Goal: Information Seeking & Learning: Learn about a topic

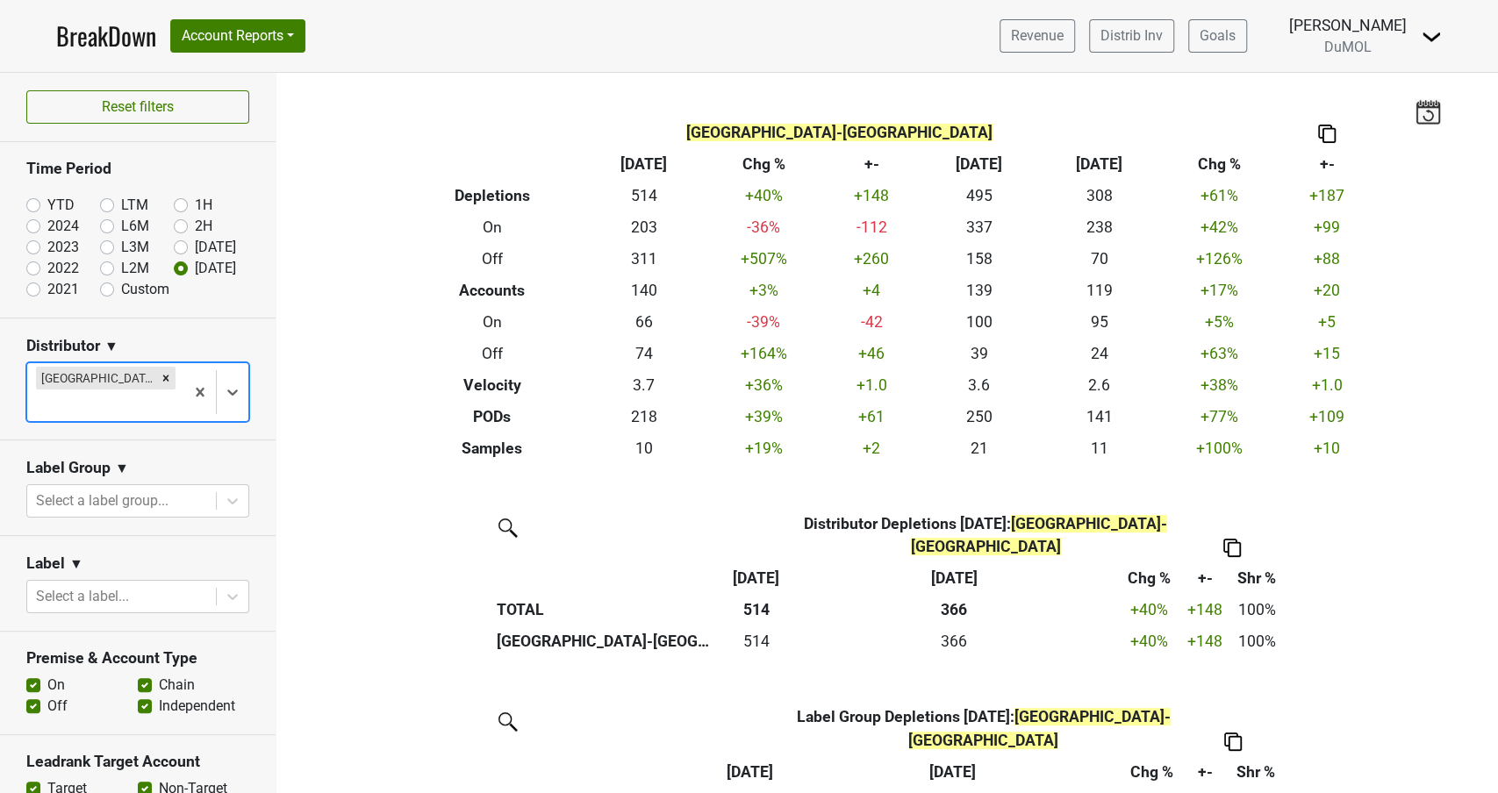
scroll to position [1, 0]
click at [160, 376] on icon "Remove Monterey-CA" at bounding box center [166, 377] width 12 height 12
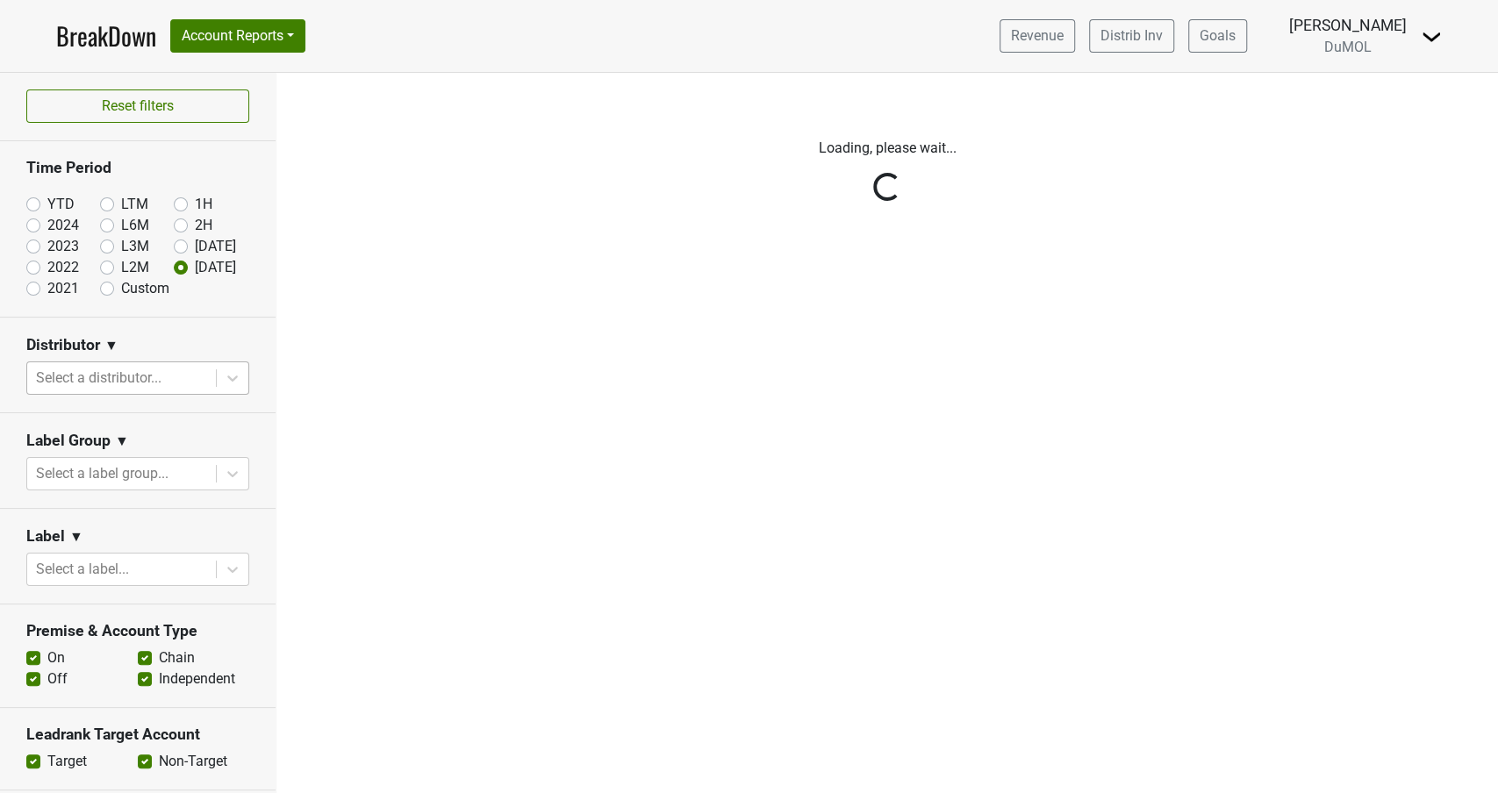
click at [225, 374] on div "Reset filters Time Period YTD LTM 1H 2024 L6M 2H 2023 L3M Aug '25 2022 L2M Sep …" at bounding box center [138, 433] width 276 height 720
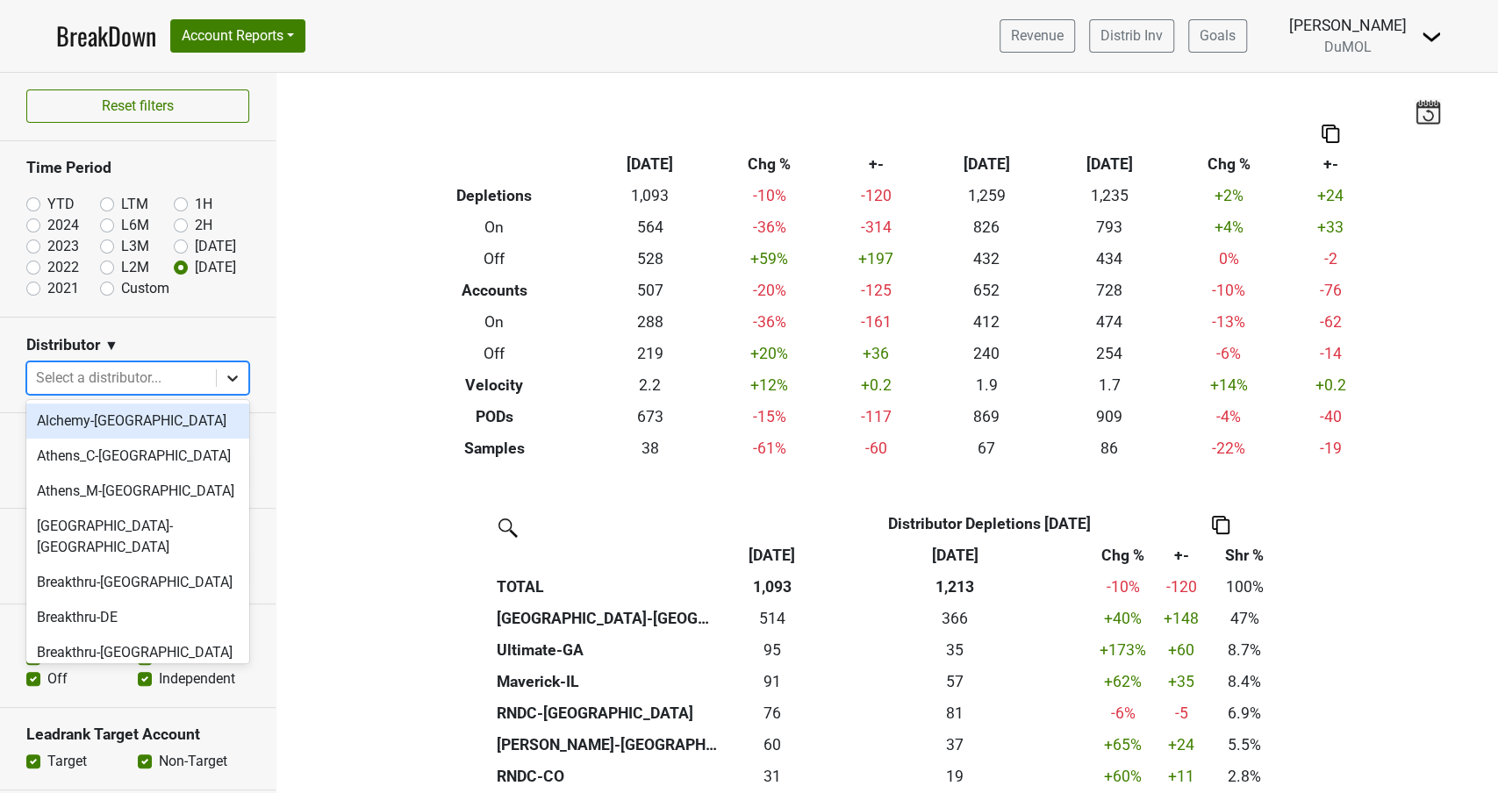
click at [233, 376] on icon at bounding box center [233, 378] width 18 height 18
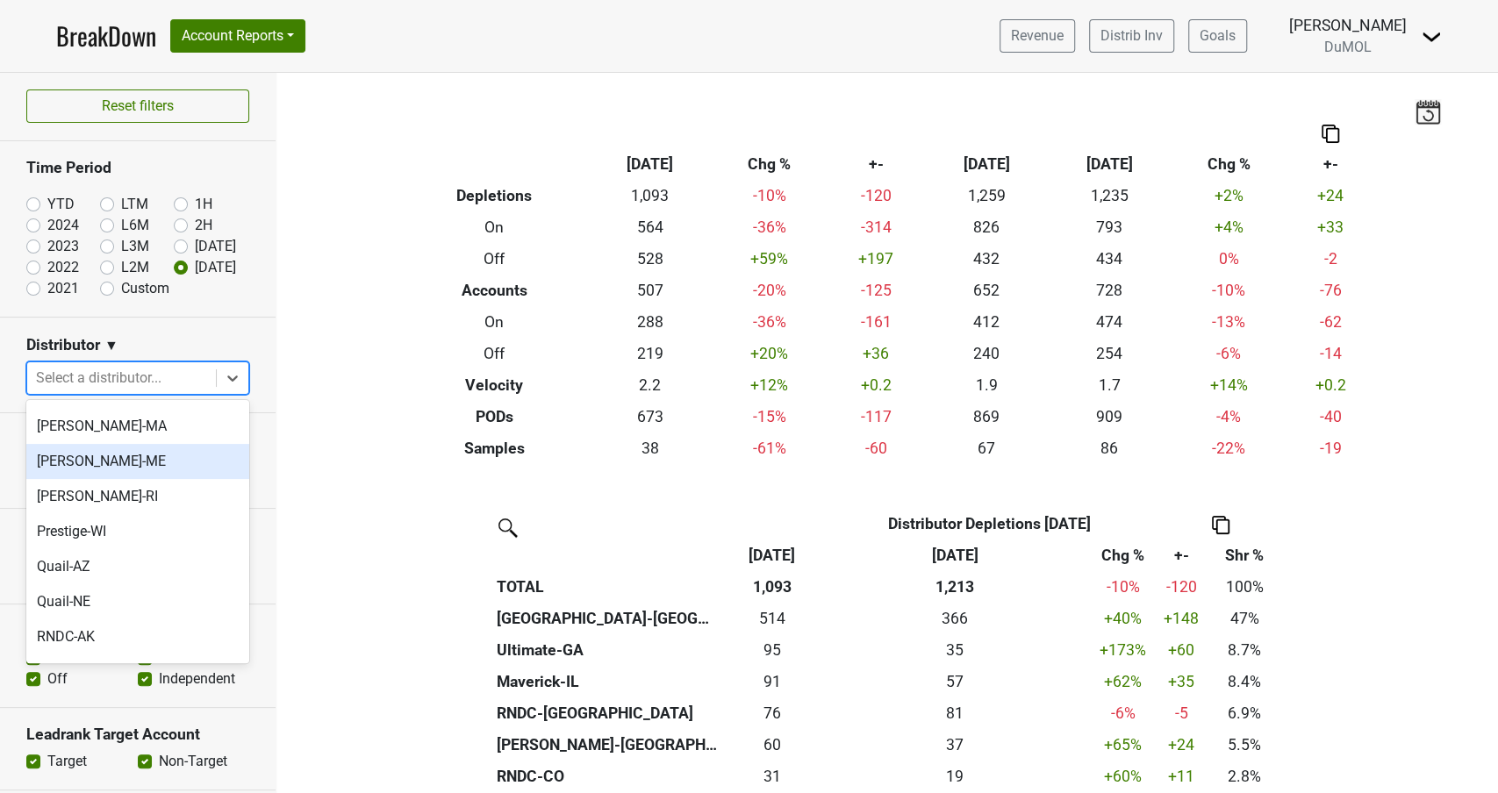
scroll to position [1005, 0]
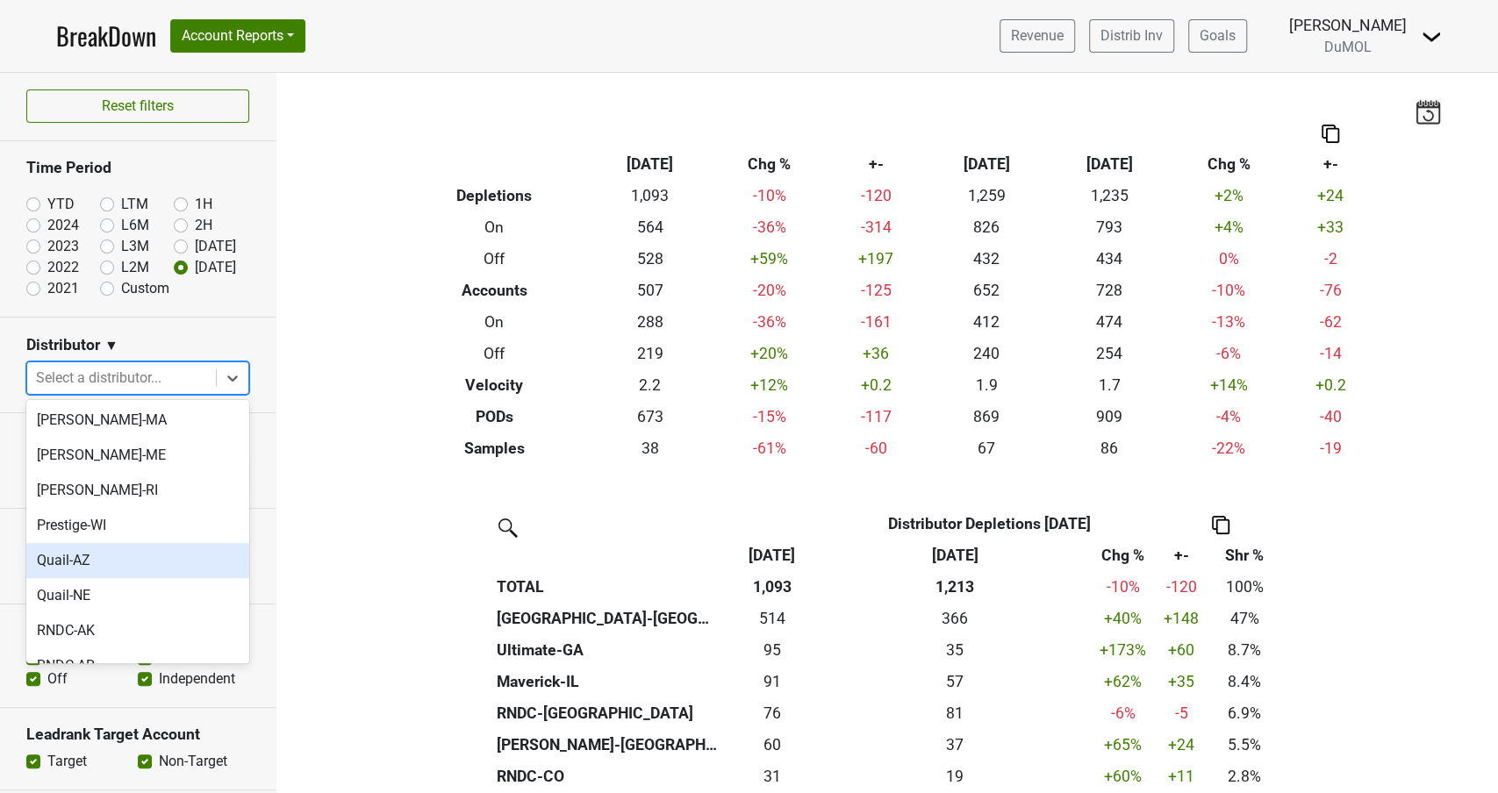
click at [75, 543] on div "Quail-AZ" at bounding box center [137, 560] width 223 height 35
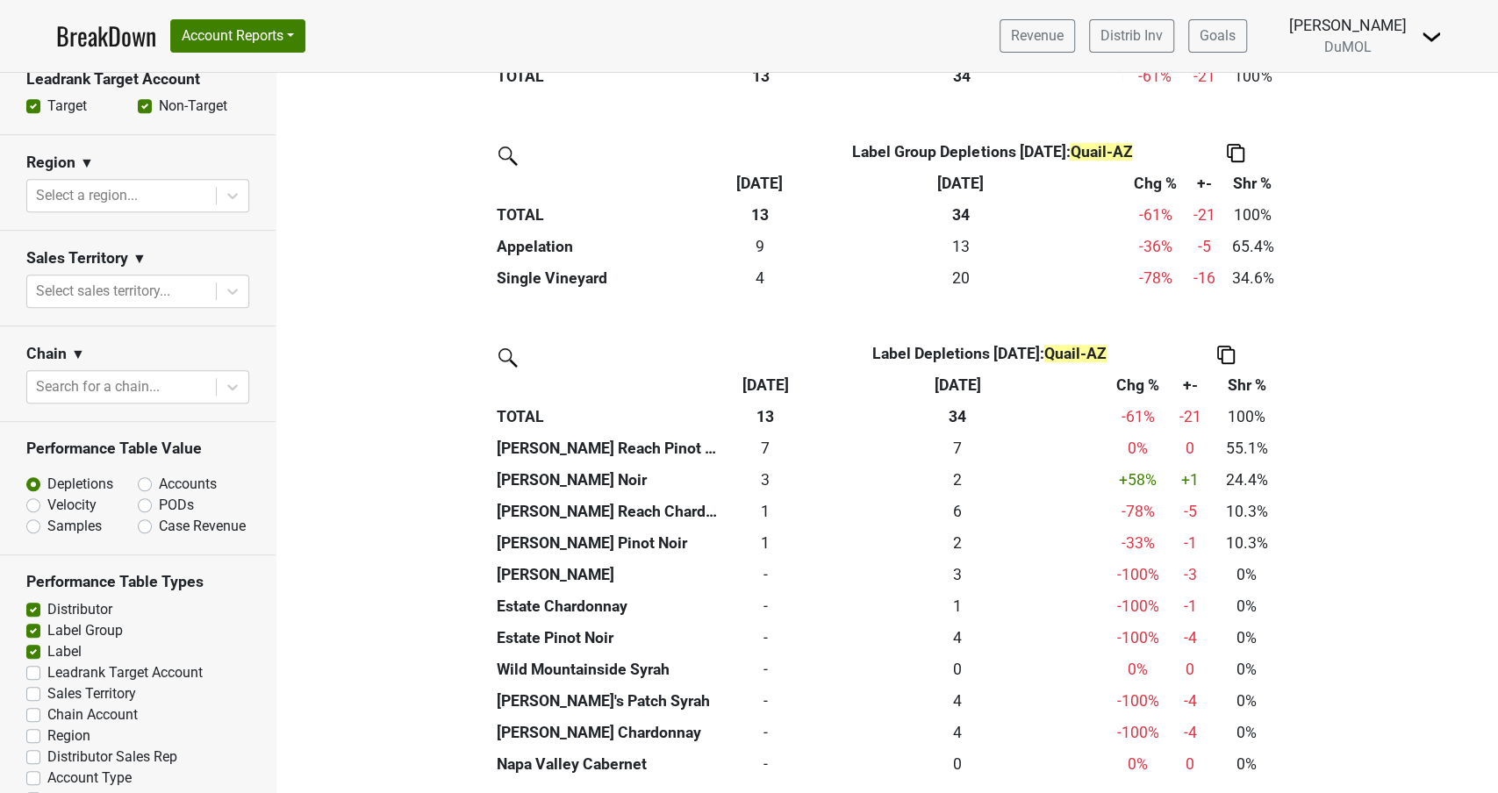
scroll to position [688, 0]
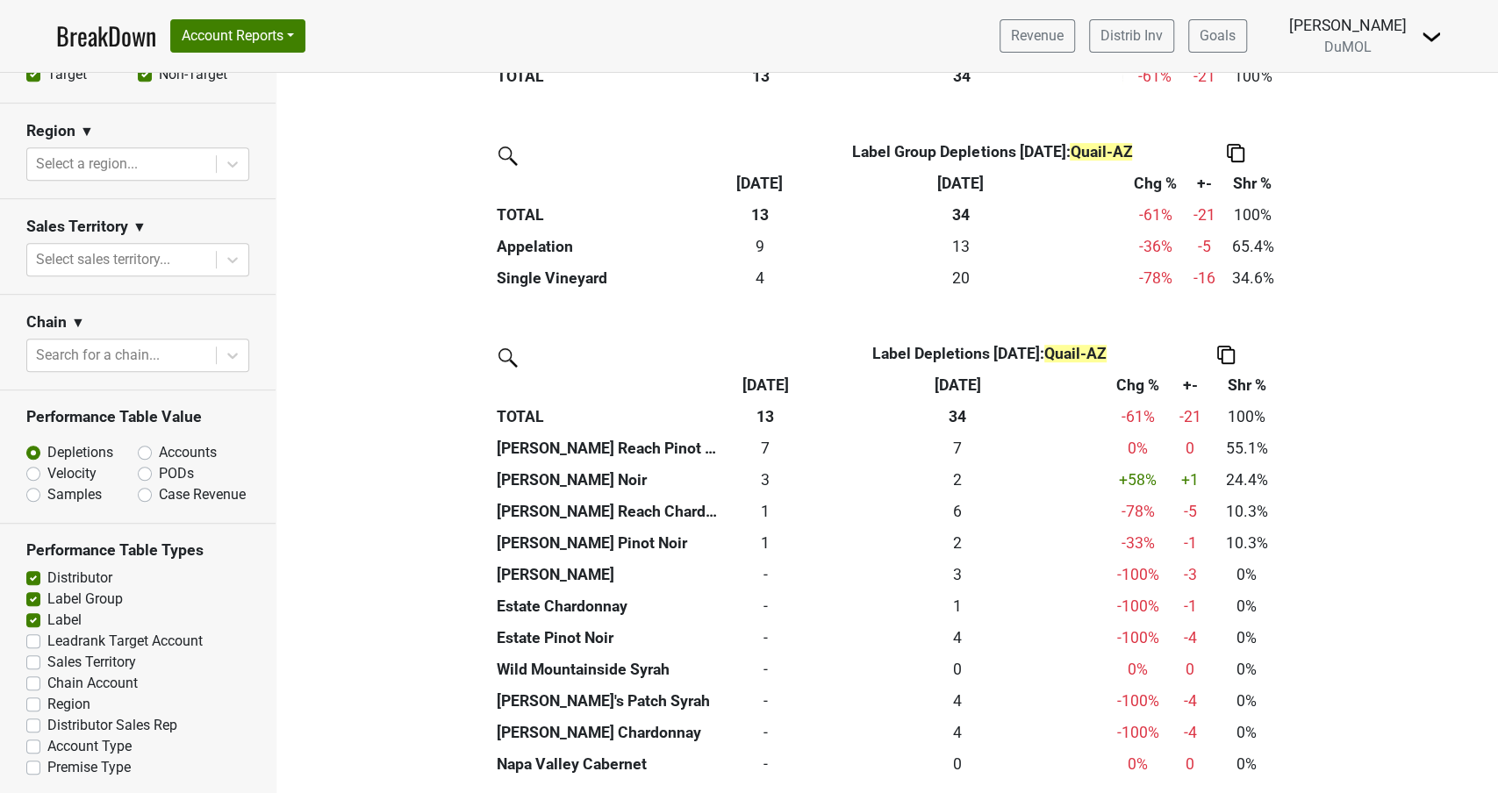
click at [159, 448] on label "Accounts" at bounding box center [188, 452] width 58 height 21
click at [150, 448] on input "Accounts" at bounding box center [191, 451] width 106 height 18
radio input "true"
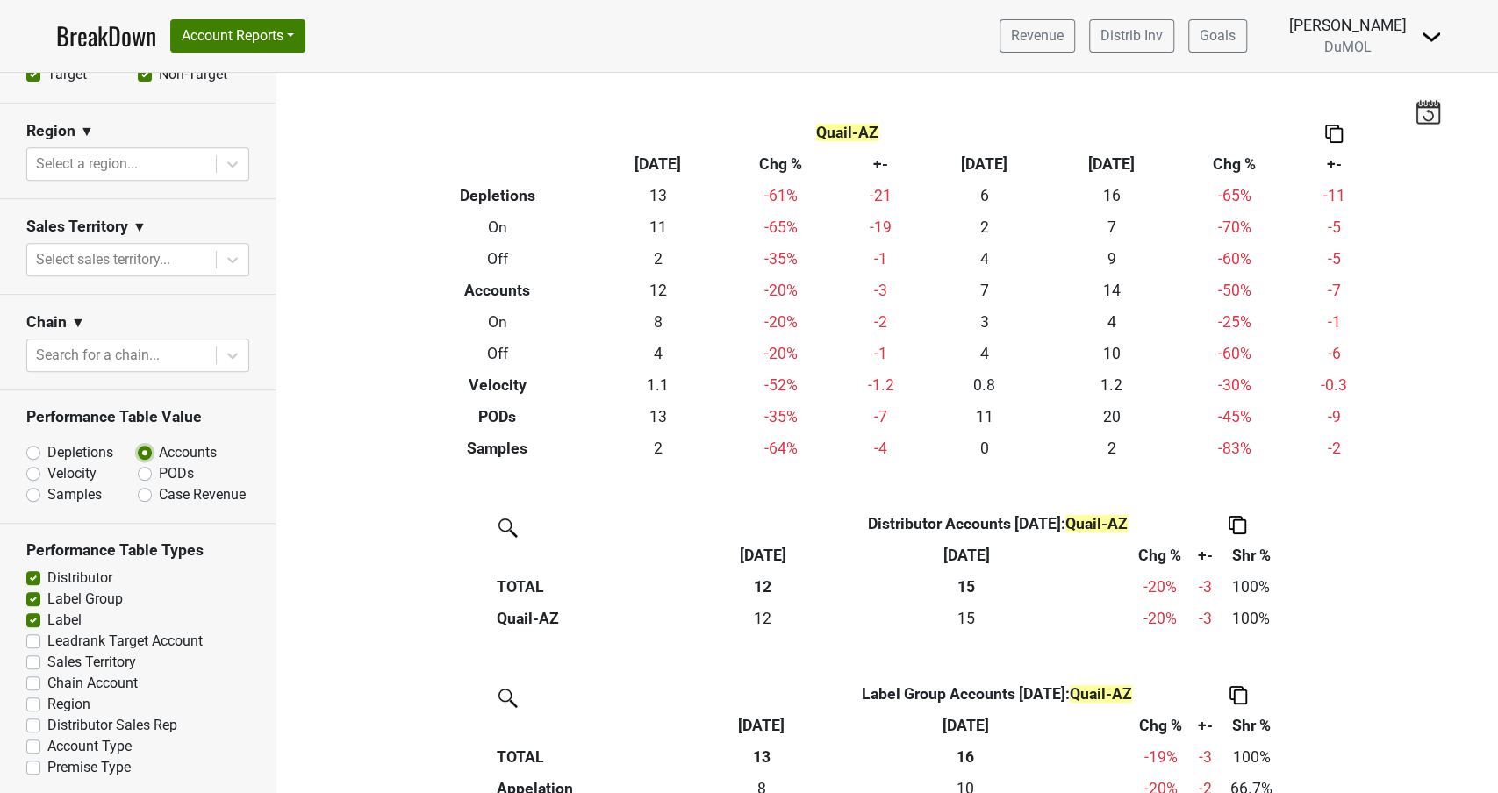
scroll to position [0, 0]
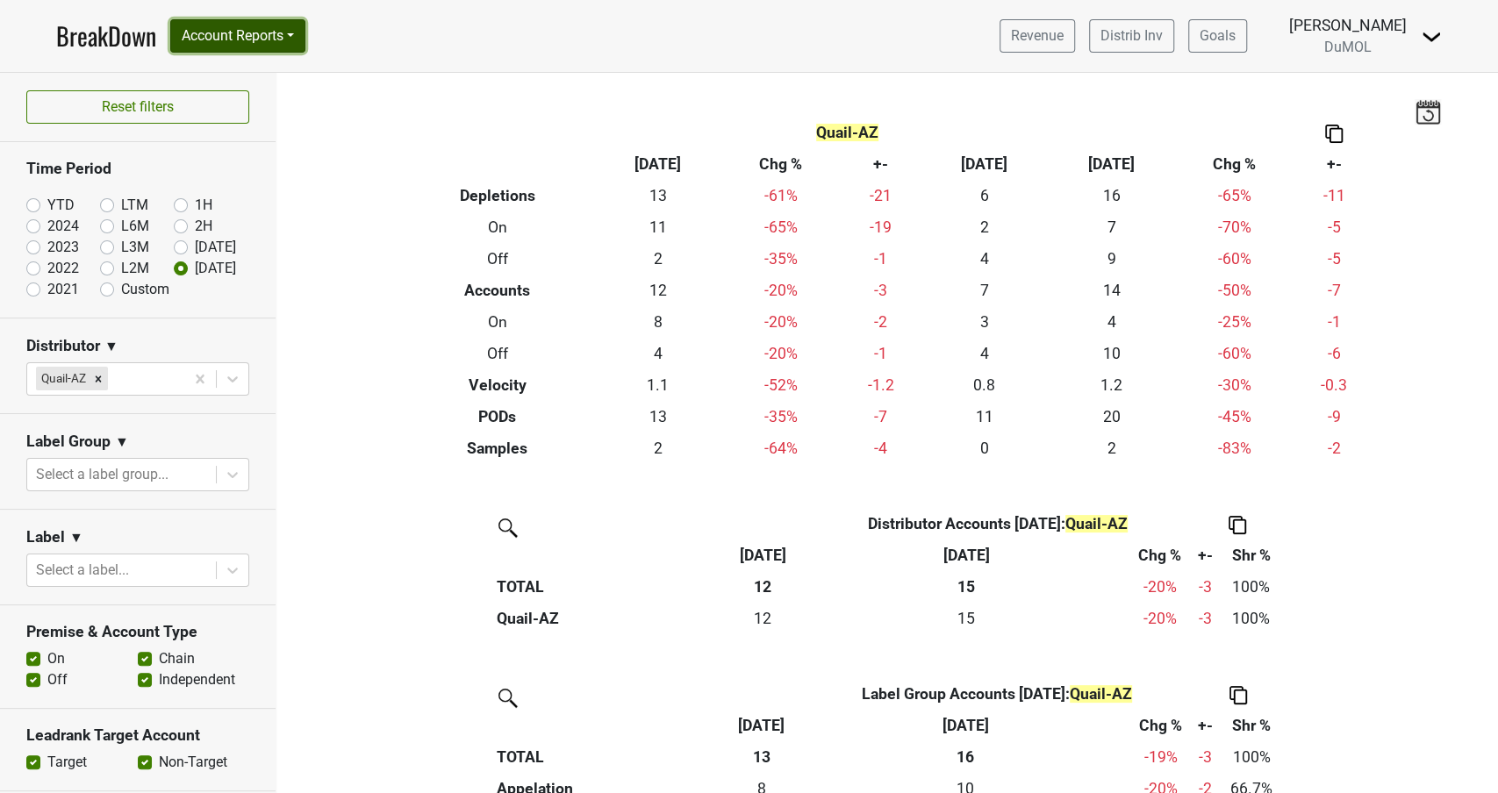
click at [258, 29] on button "Account Reports" at bounding box center [237, 35] width 135 height 33
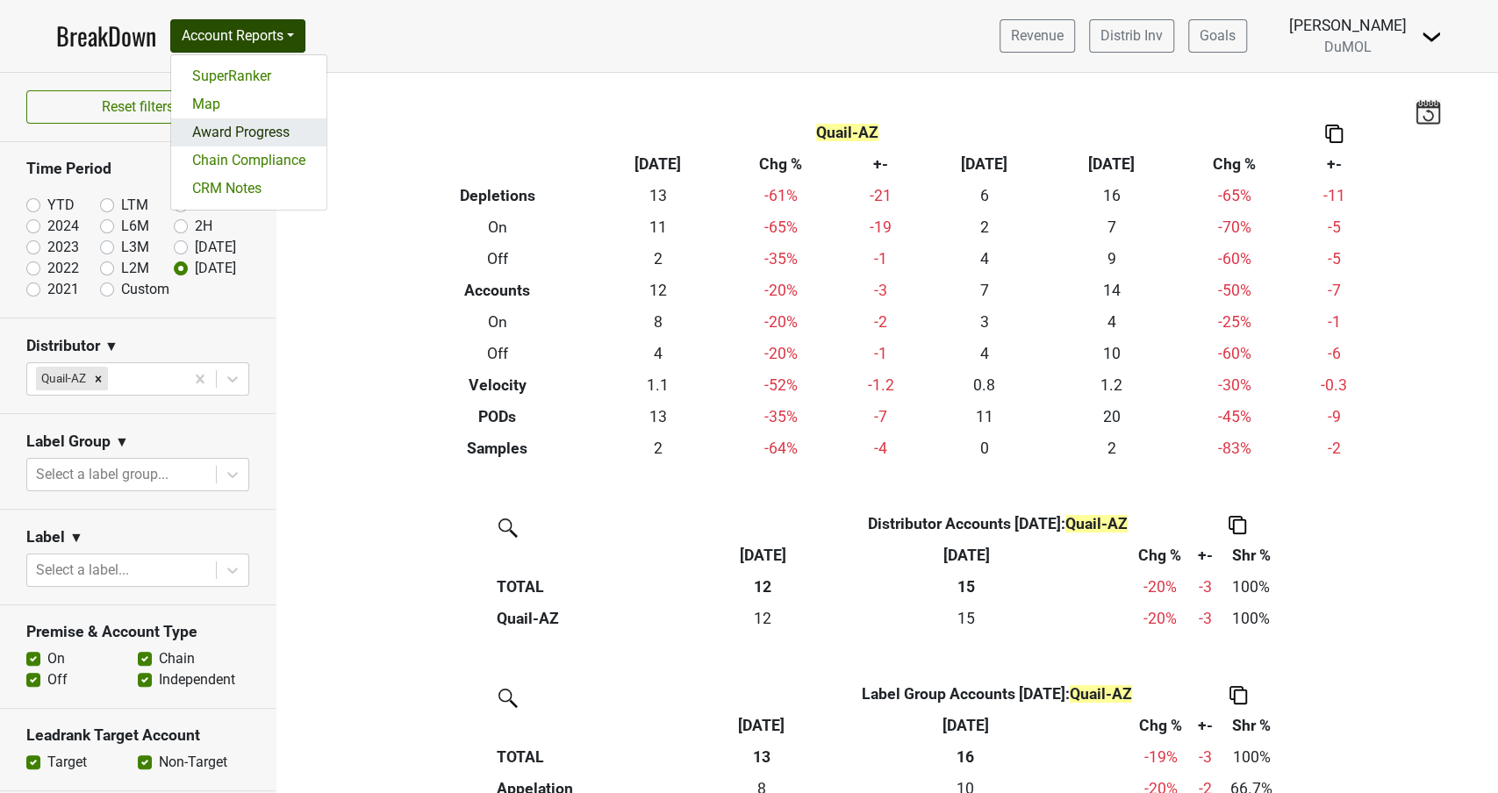
click at [258, 133] on link "Award Progress" at bounding box center [248, 132] width 155 height 28
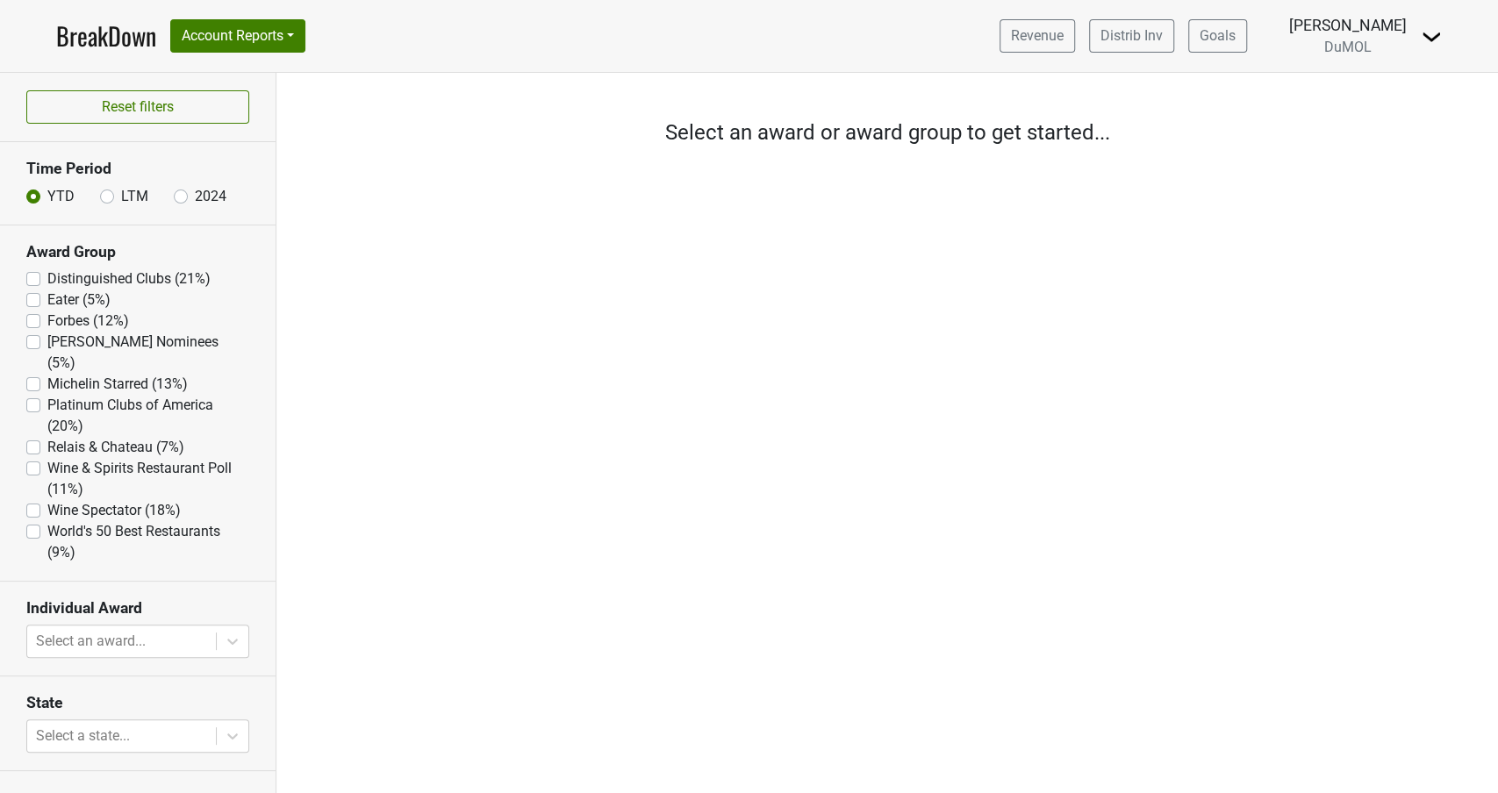
click at [47, 279] on label "Distinguished Clubs (21%)" at bounding box center [128, 278] width 163 height 21
click at [32, 279] on Clubs "Distinguished Clubs (21%)" at bounding box center [33, 277] width 14 height 18
checkbox Clubs "true"
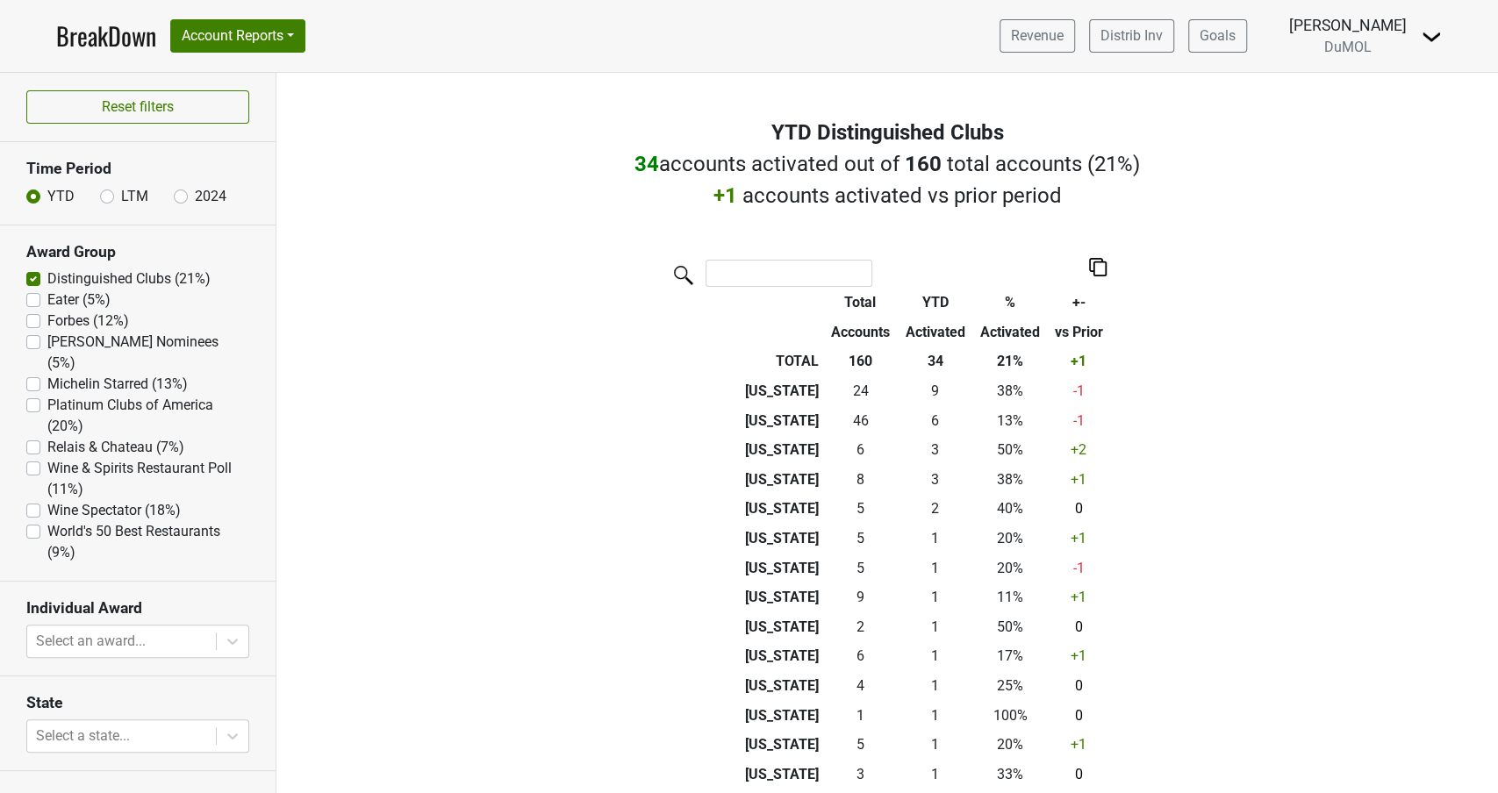
click at [47, 395] on label "Platinum Clubs of America (20%)" at bounding box center [148, 416] width 202 height 42
click at [35, 395] on America "Platinum Clubs of America (20%)" at bounding box center [33, 404] width 14 height 18
checkbox America "true"
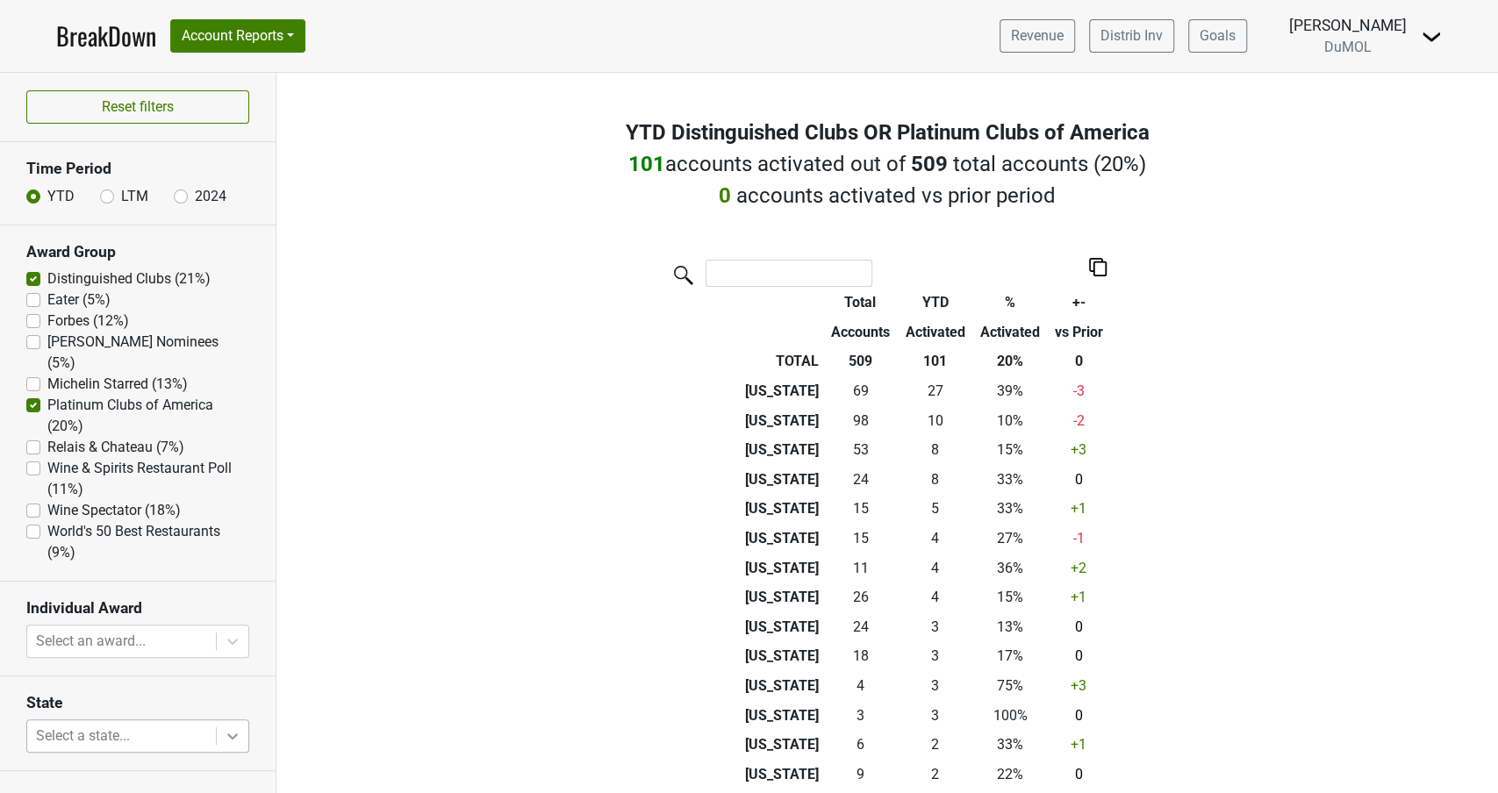
scroll to position [206, 0]
click at [232, 718] on body "BreakDown Account Reports SuperRanker Map Award Progress Chain Compliance CRM N…" at bounding box center [749, 396] width 1498 height 793
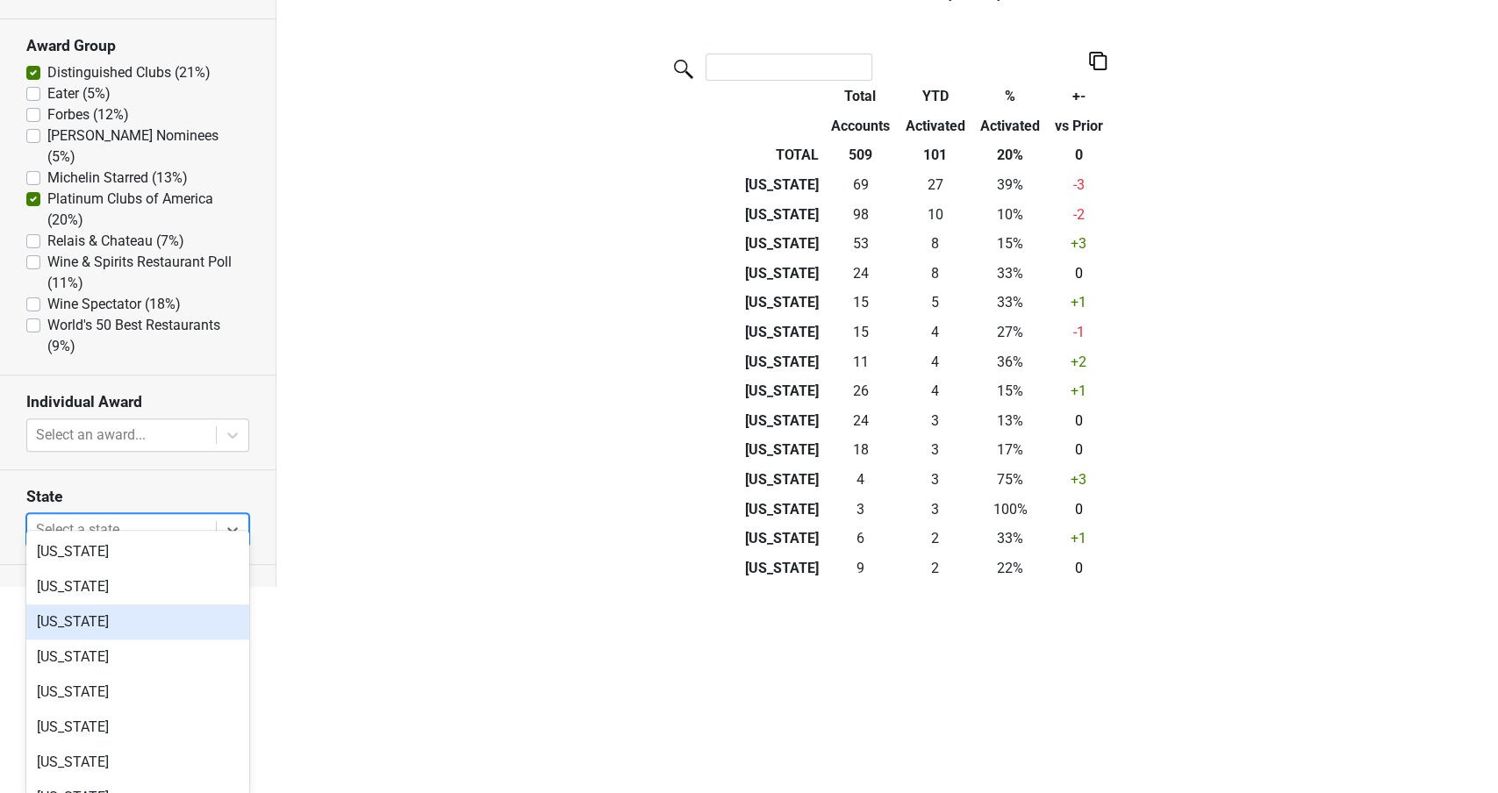
click at [102, 630] on div "Arizona" at bounding box center [137, 622] width 223 height 35
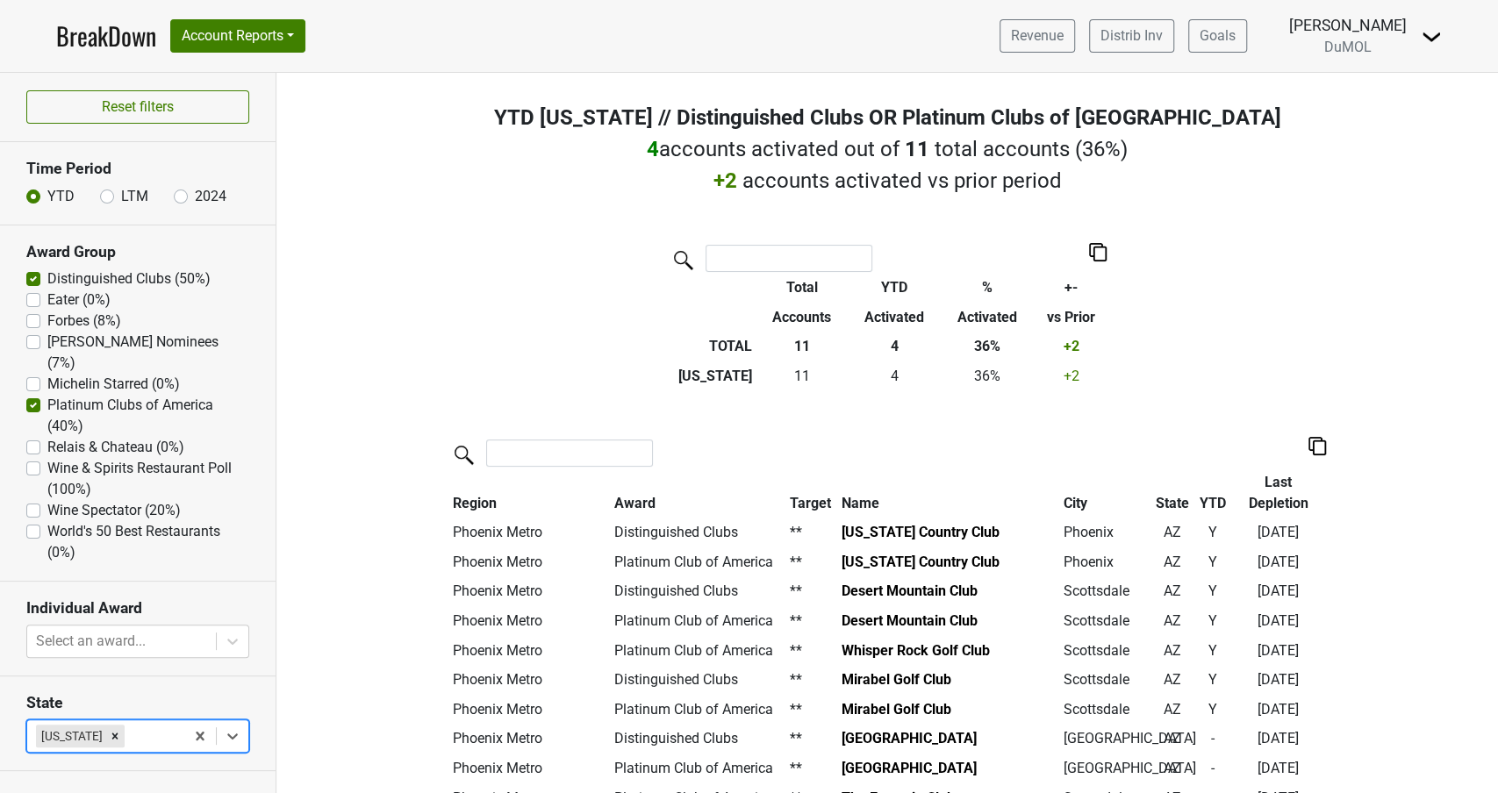
scroll to position [0, 0]
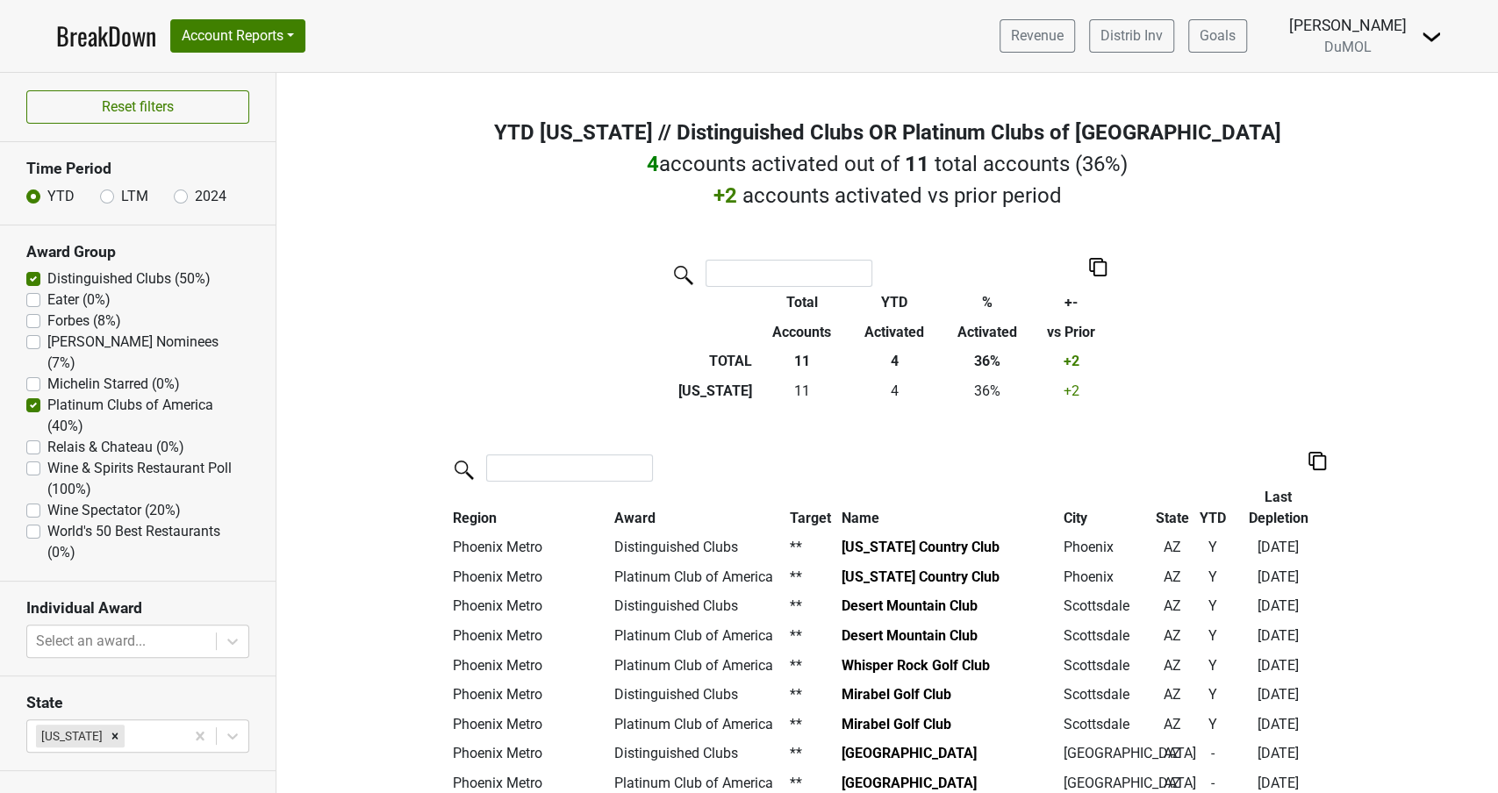
click at [1317, 458] on img at bounding box center [1317, 461] width 18 height 18
click at [1285, 438] on div "Export to Excel" at bounding box center [1315, 427] width 88 height 25
click at [1309, 459] on img at bounding box center [1317, 461] width 18 height 18
click at [1306, 400] on div "Copy as Image" at bounding box center [1315, 402] width 88 height 25
click at [1313, 459] on img at bounding box center [1317, 461] width 18 height 18
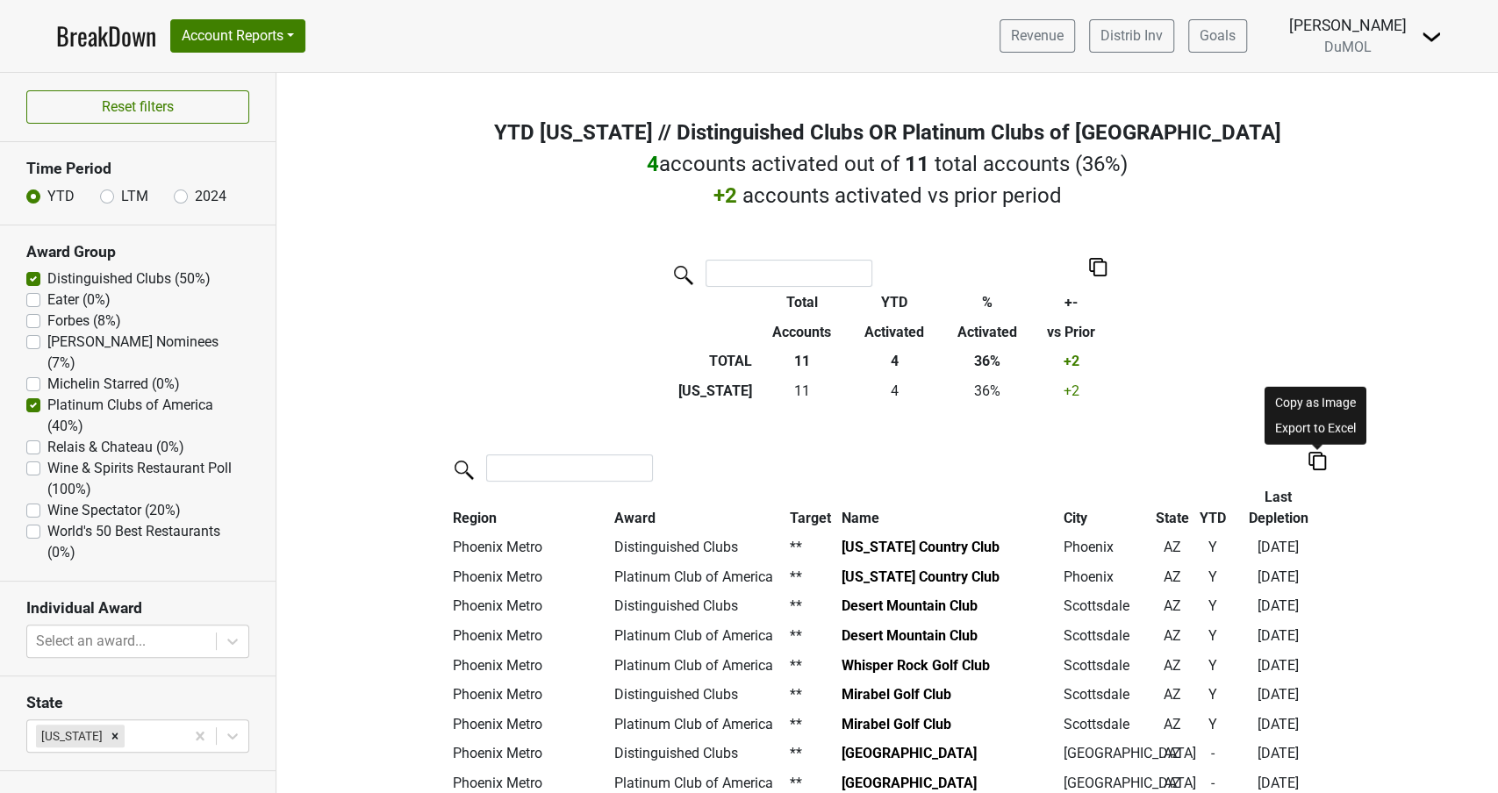
click at [1318, 404] on div "Copy as Image" at bounding box center [1315, 402] width 88 height 25
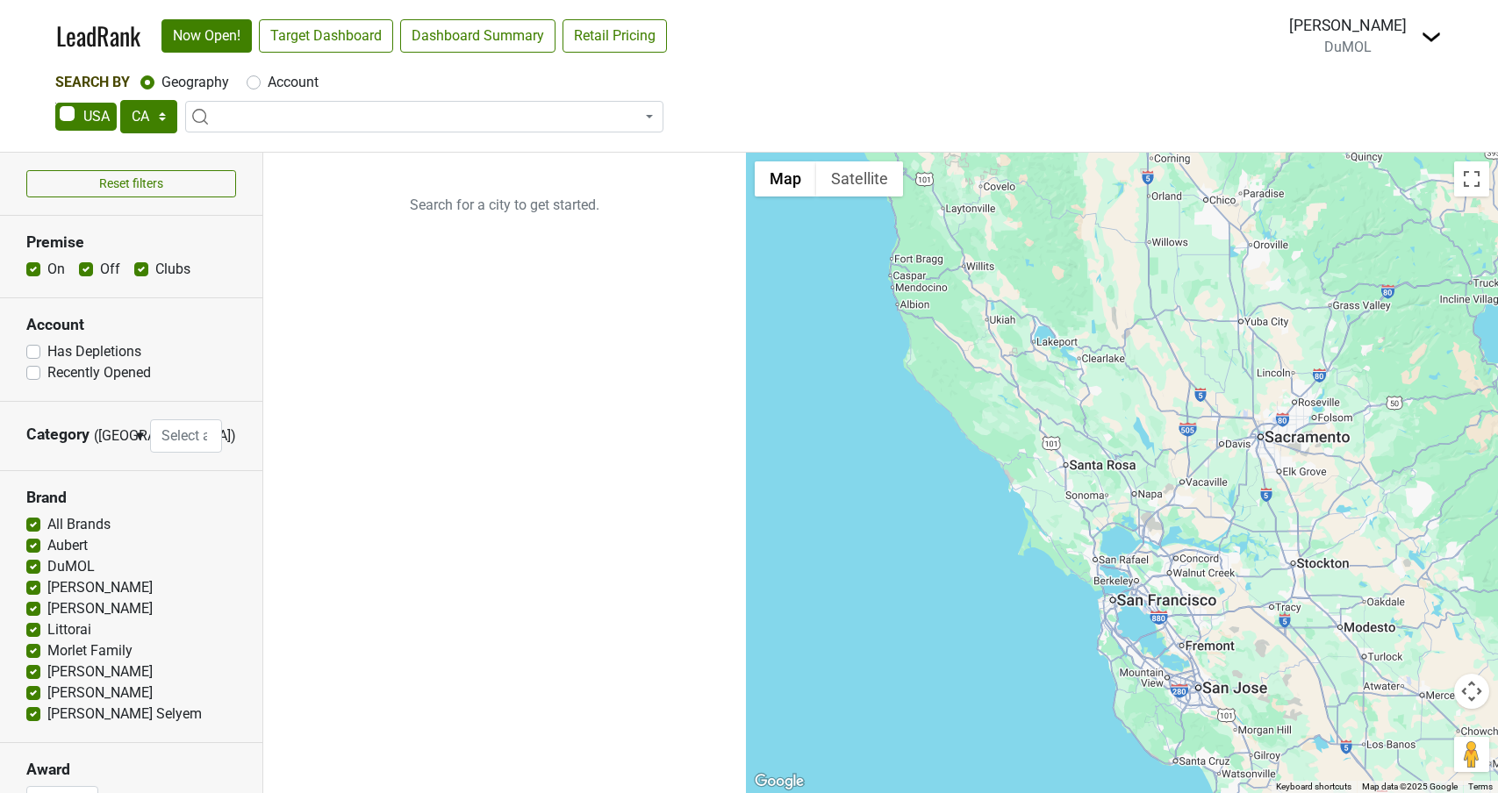
select select "CA"
select select
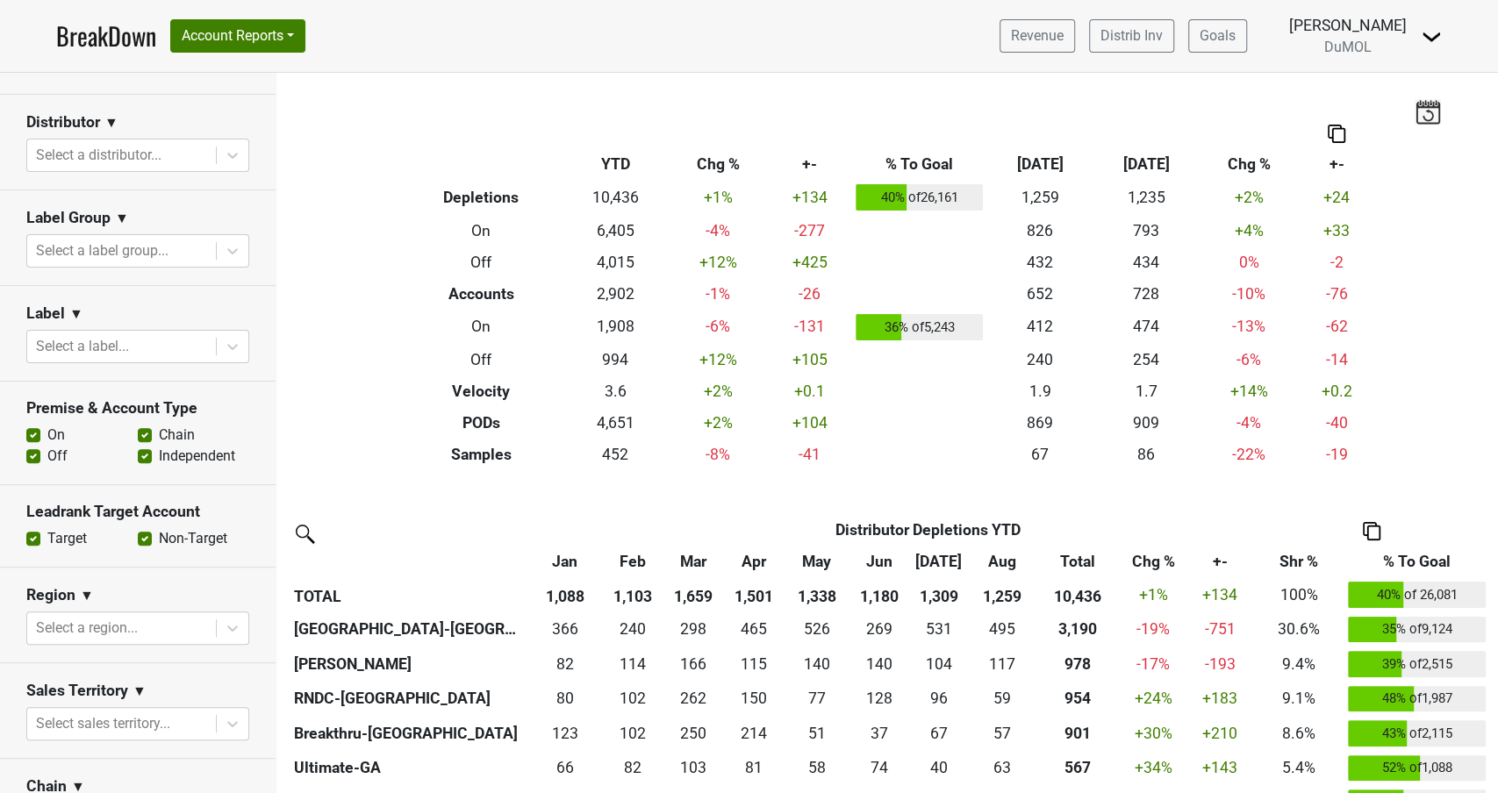
scroll to position [221, 0]
click at [233, 157] on icon at bounding box center [232, 158] width 11 height 6
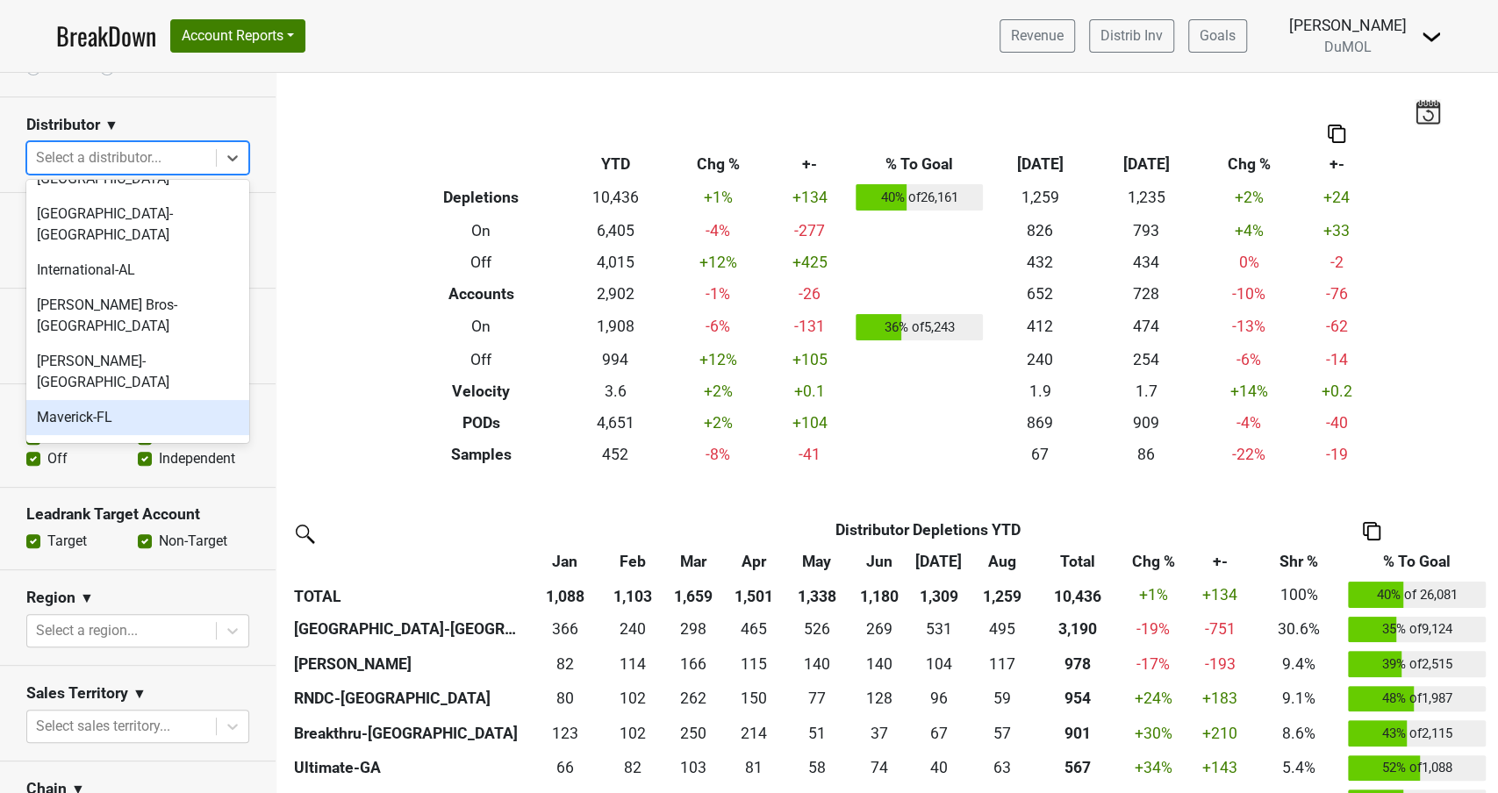
scroll to position [725, 0]
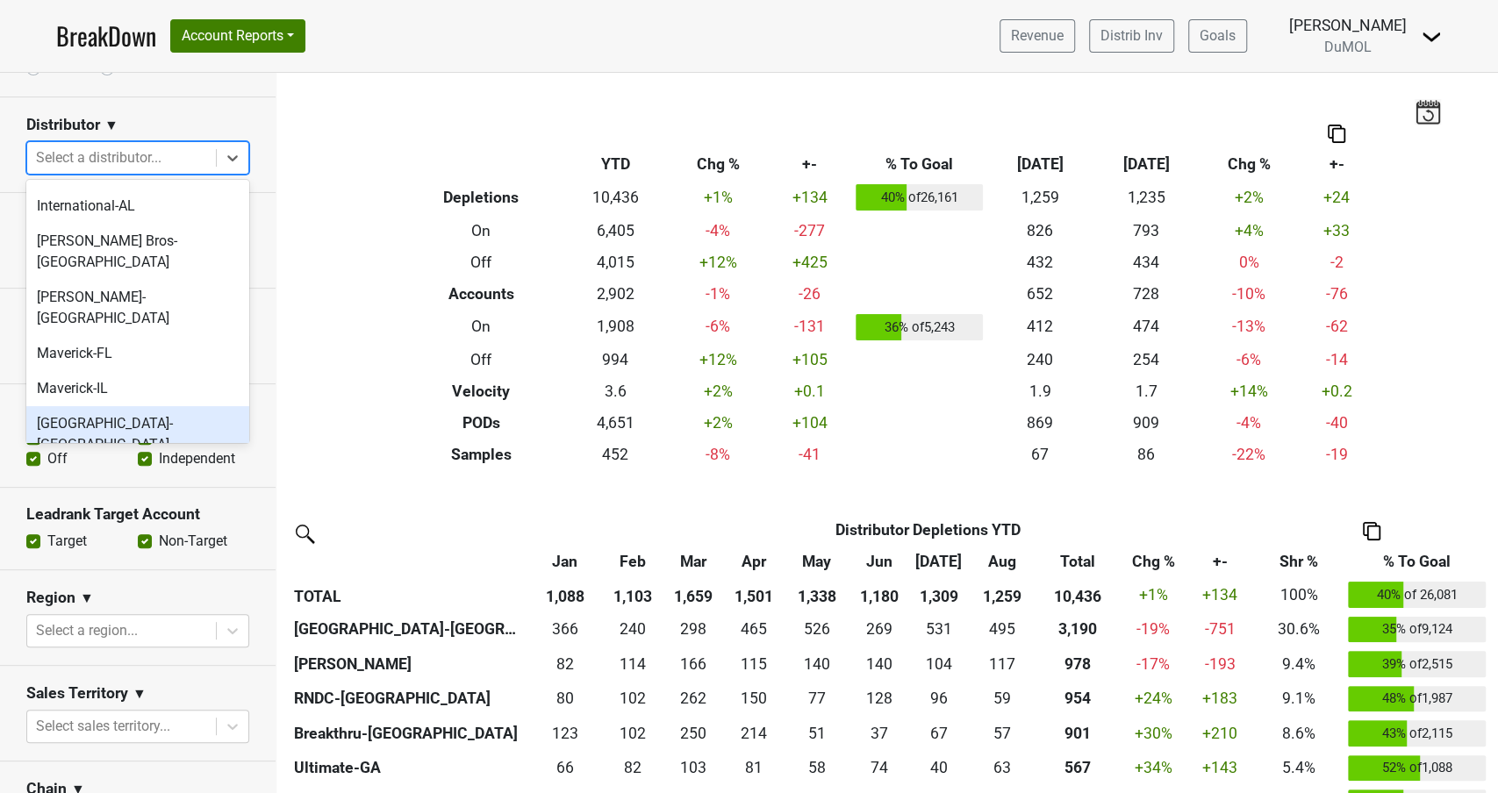
click at [101, 406] on div "[GEOGRAPHIC_DATA]-[GEOGRAPHIC_DATA]" at bounding box center [137, 434] width 223 height 56
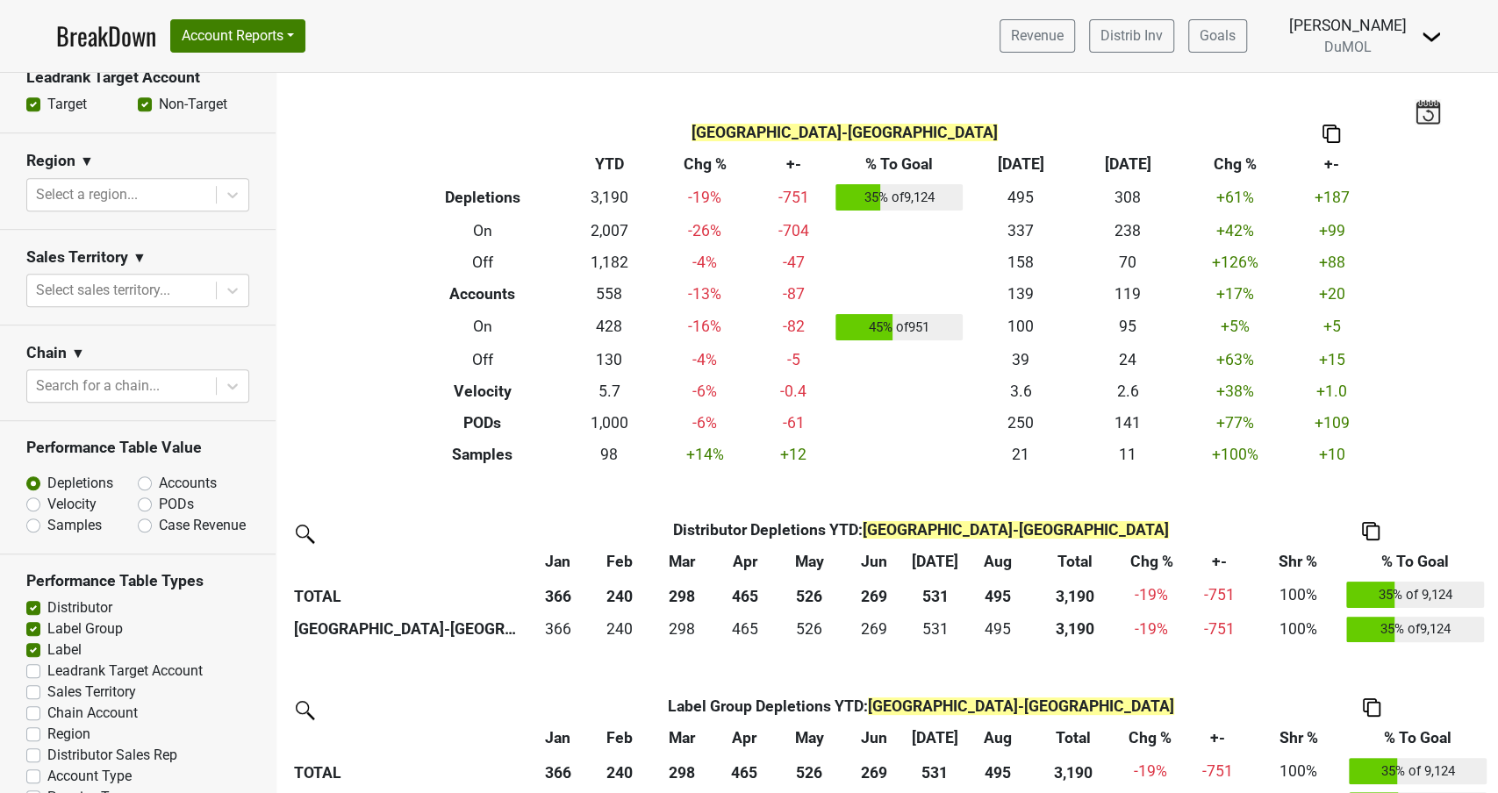
scroll to position [0, 0]
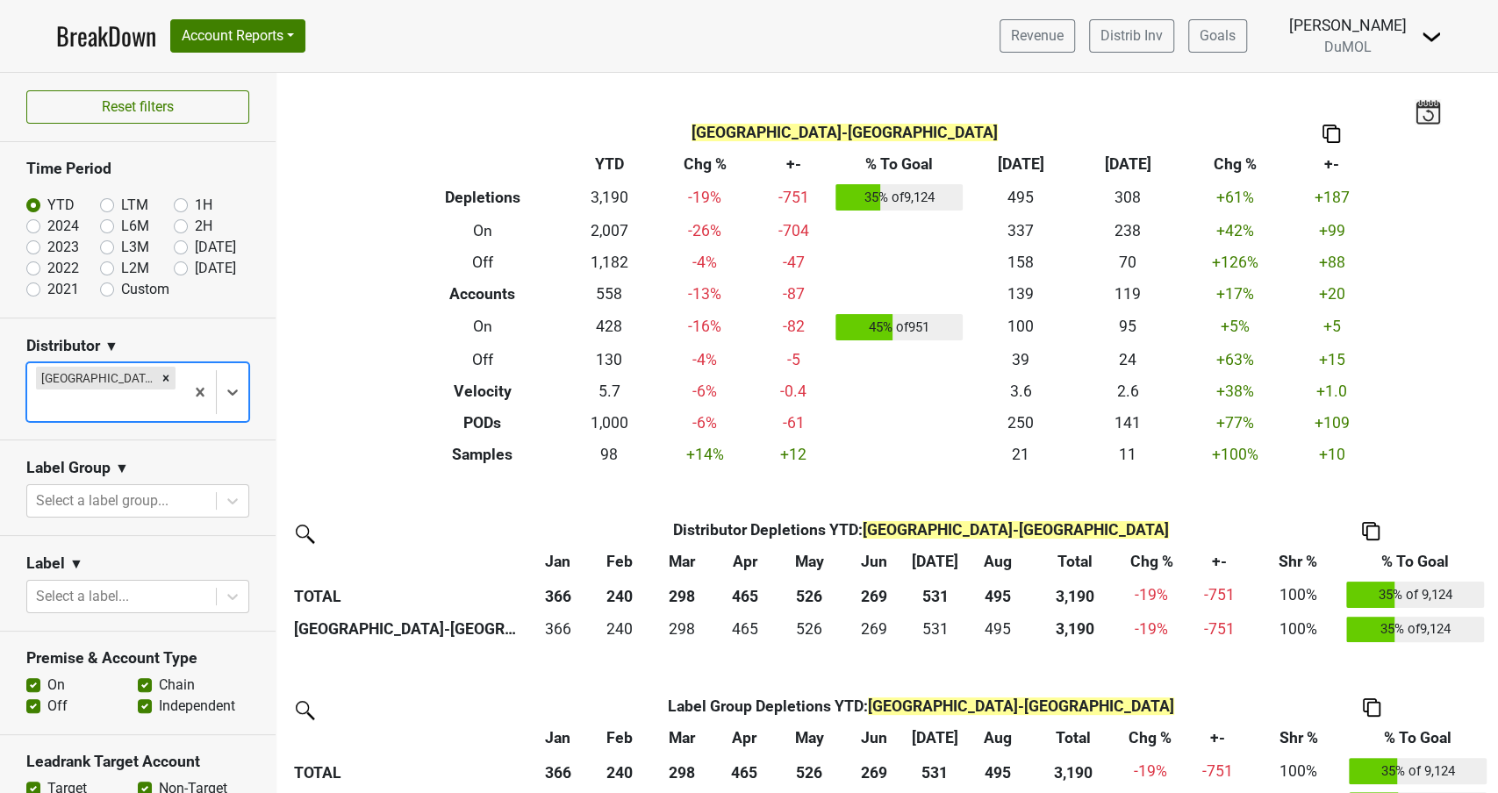
click at [195, 264] on label "[DATE]" at bounding box center [215, 268] width 41 height 21
click at [185, 264] on input "[DATE]" at bounding box center [209, 267] width 70 height 18
radio input "true"
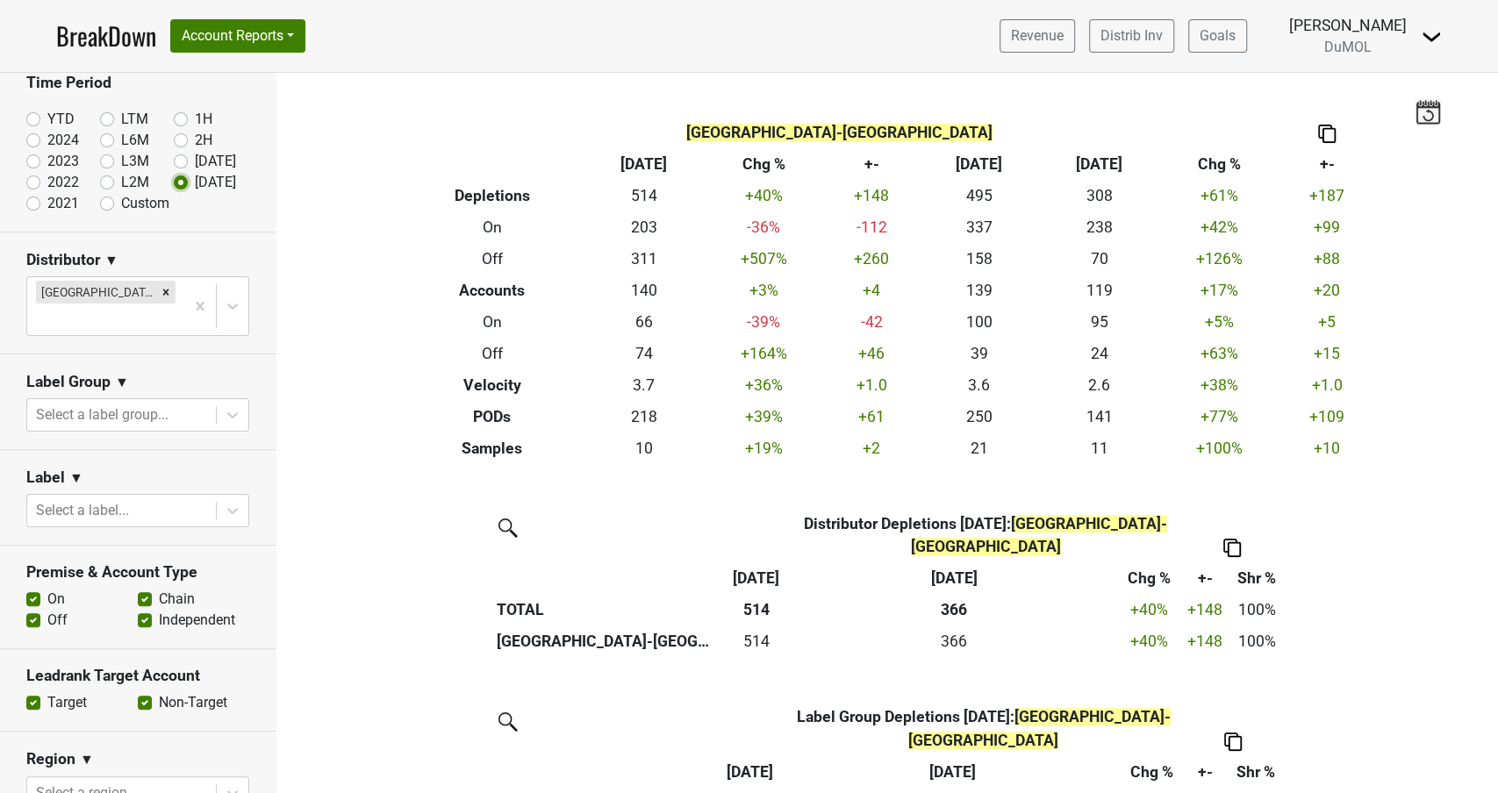
scroll to position [88, 0]
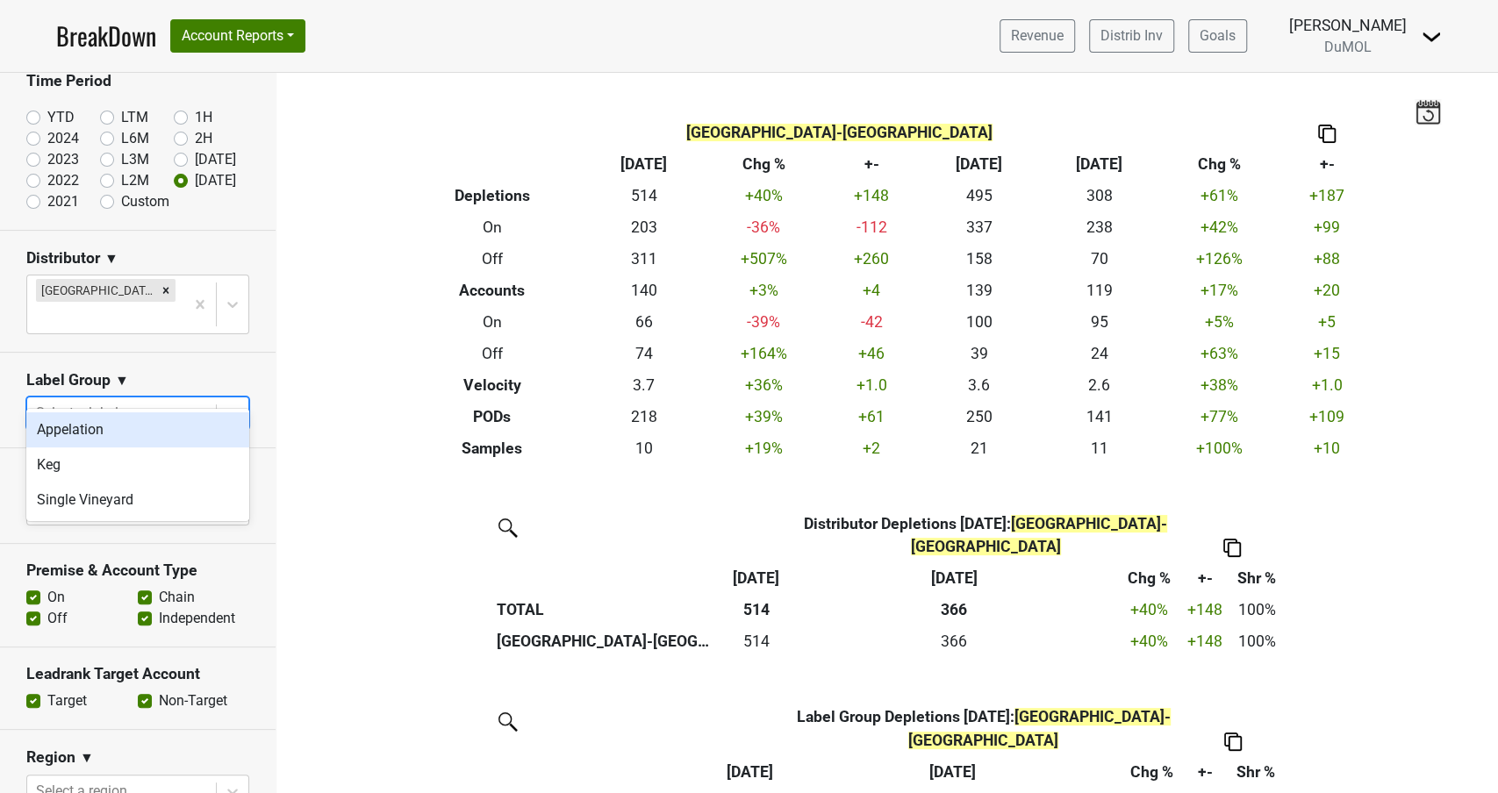
click at [235, 411] on icon at bounding box center [232, 414] width 11 height 6
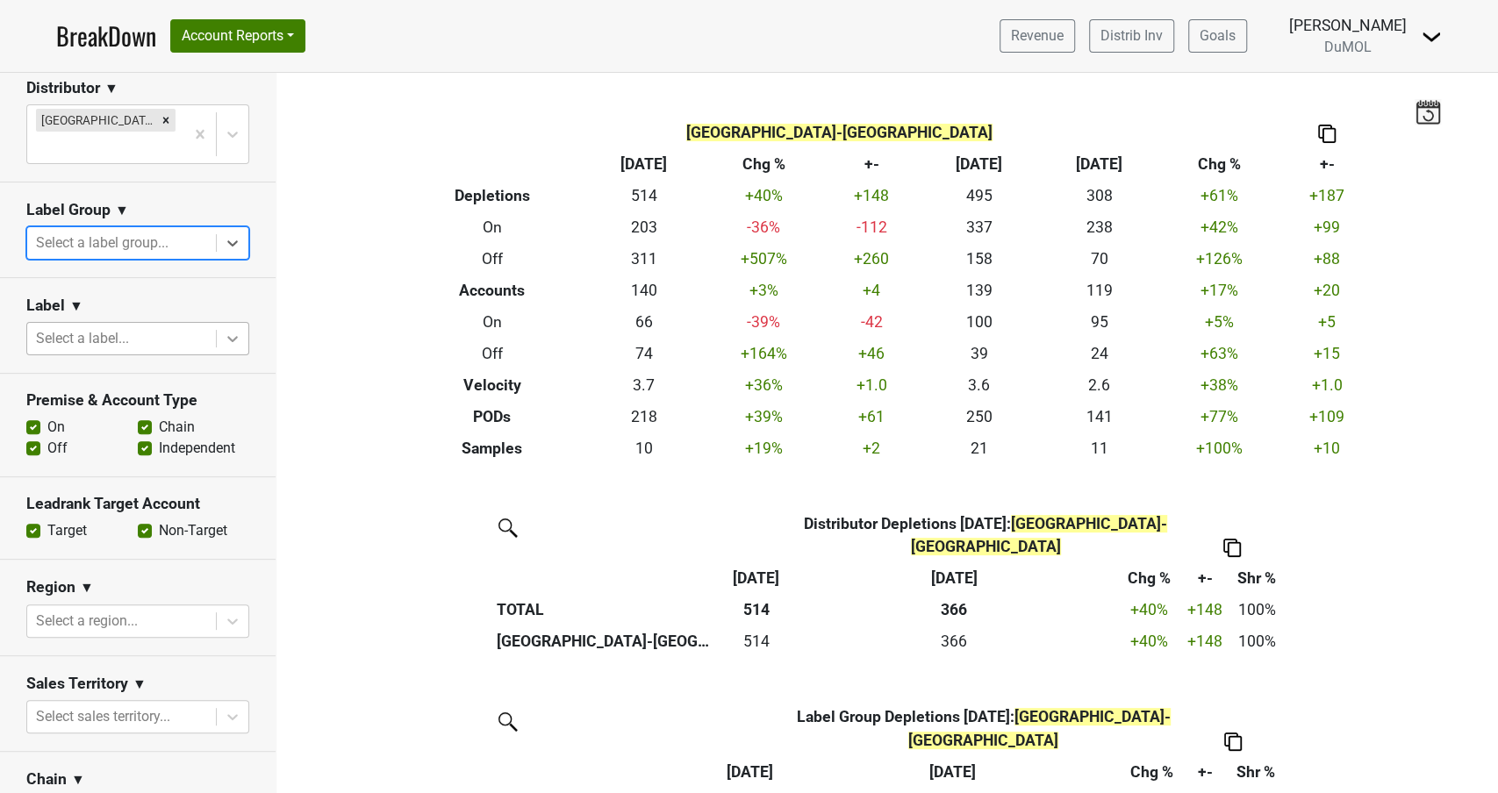
scroll to position [265, 0]
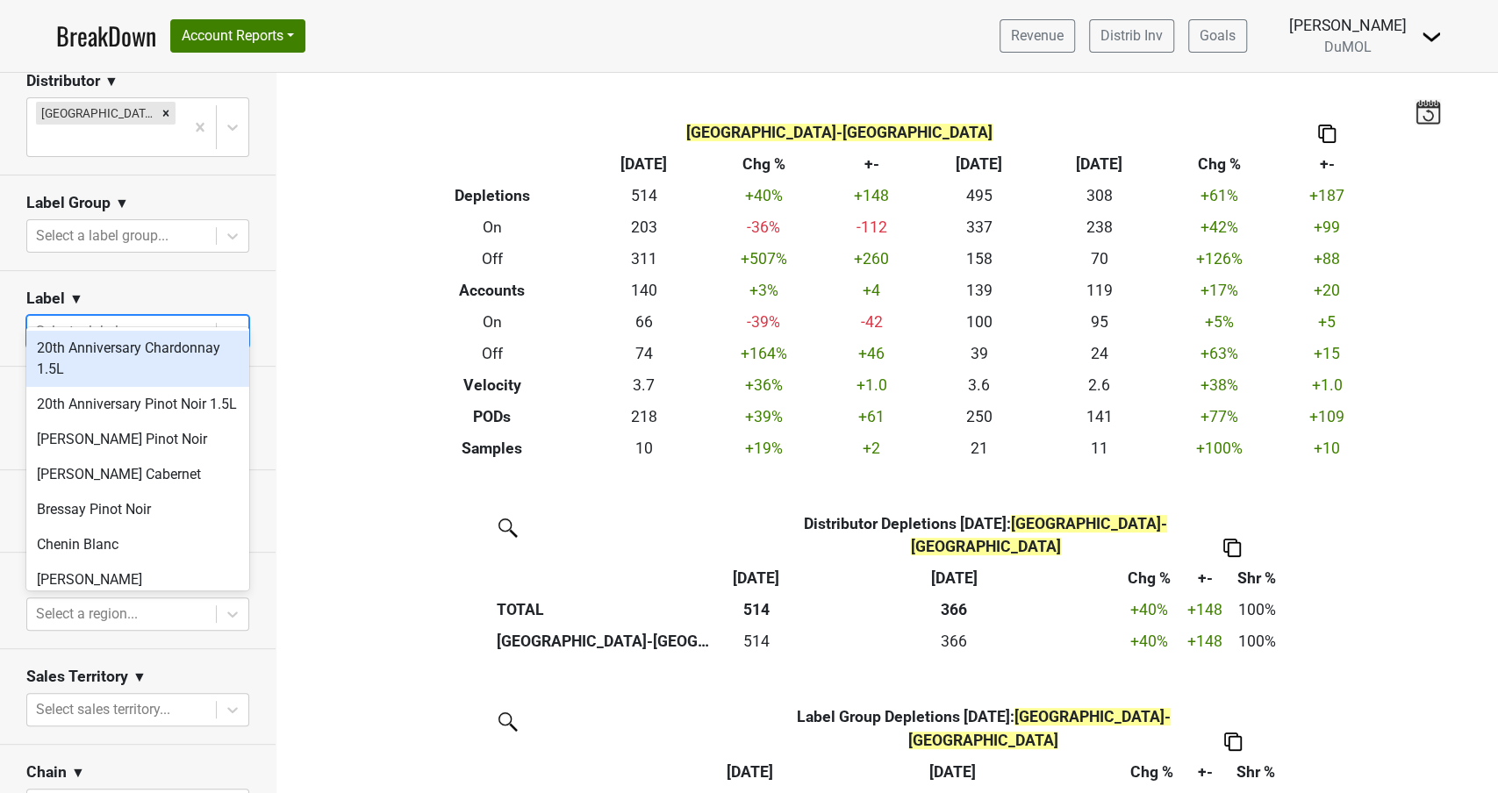
click at [230, 323] on icon at bounding box center [233, 332] width 18 height 18
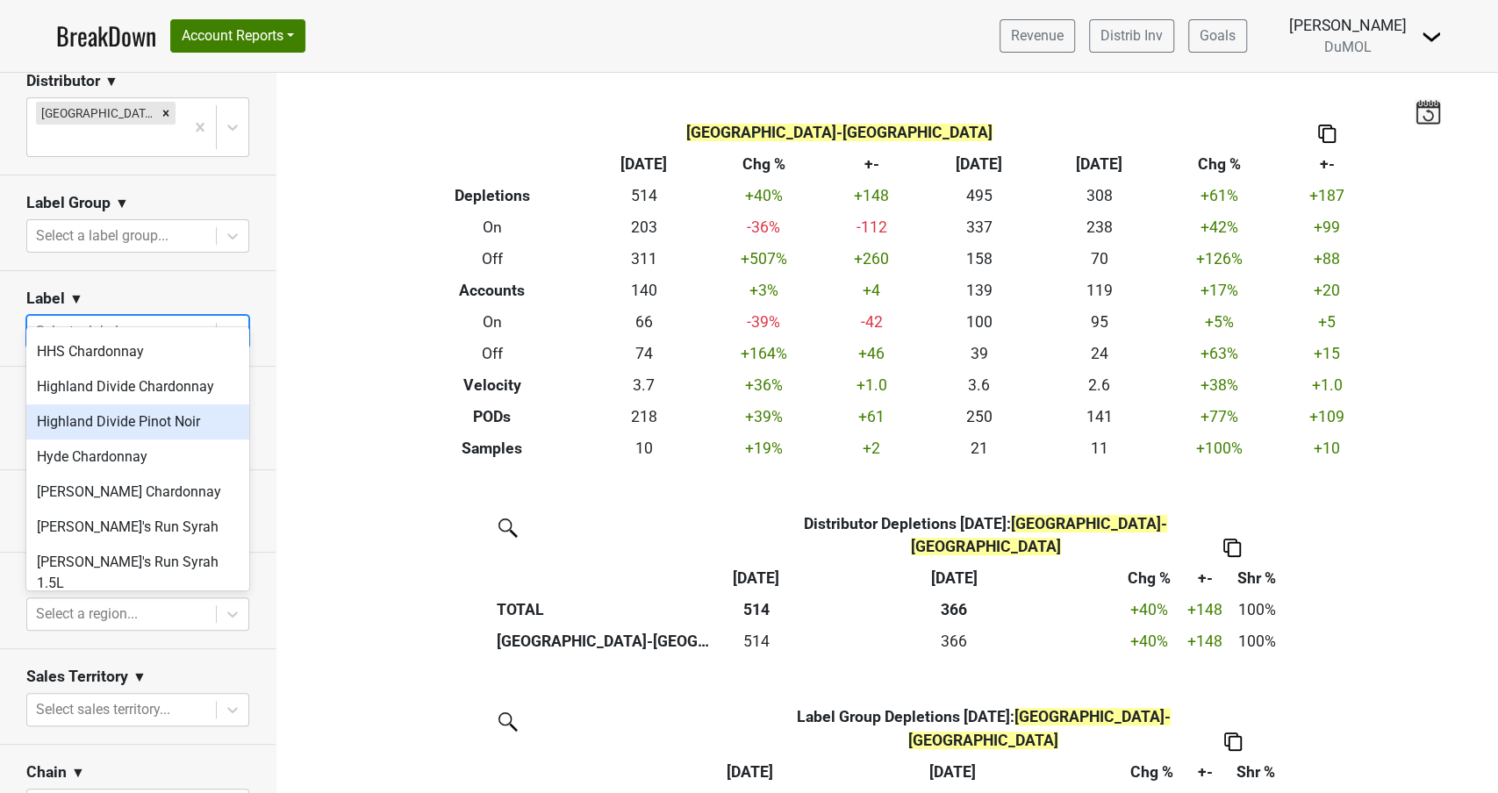
scroll to position [597, 0]
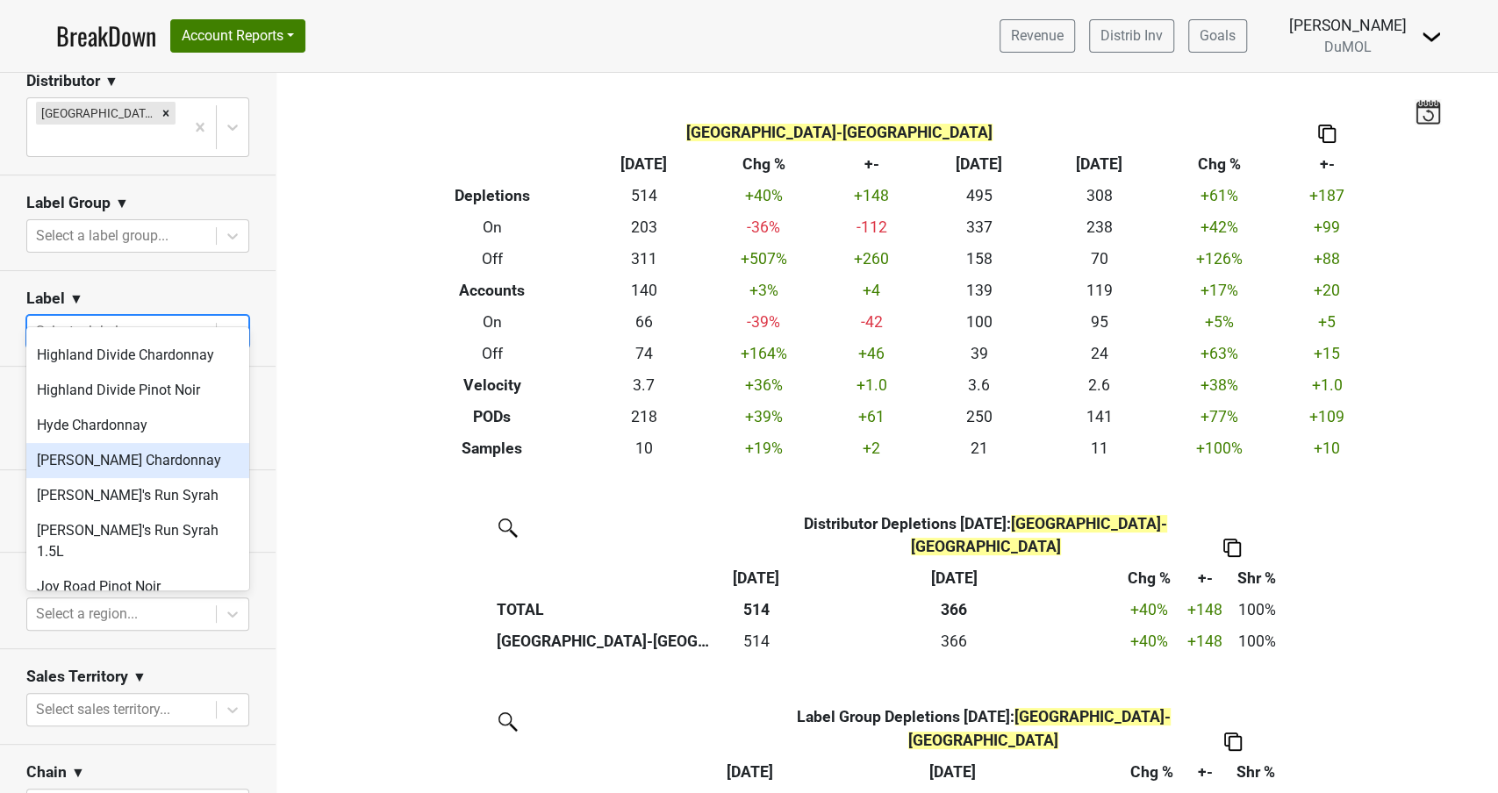
click at [129, 445] on div "Isobel Heintz Chardonnay" at bounding box center [137, 460] width 223 height 35
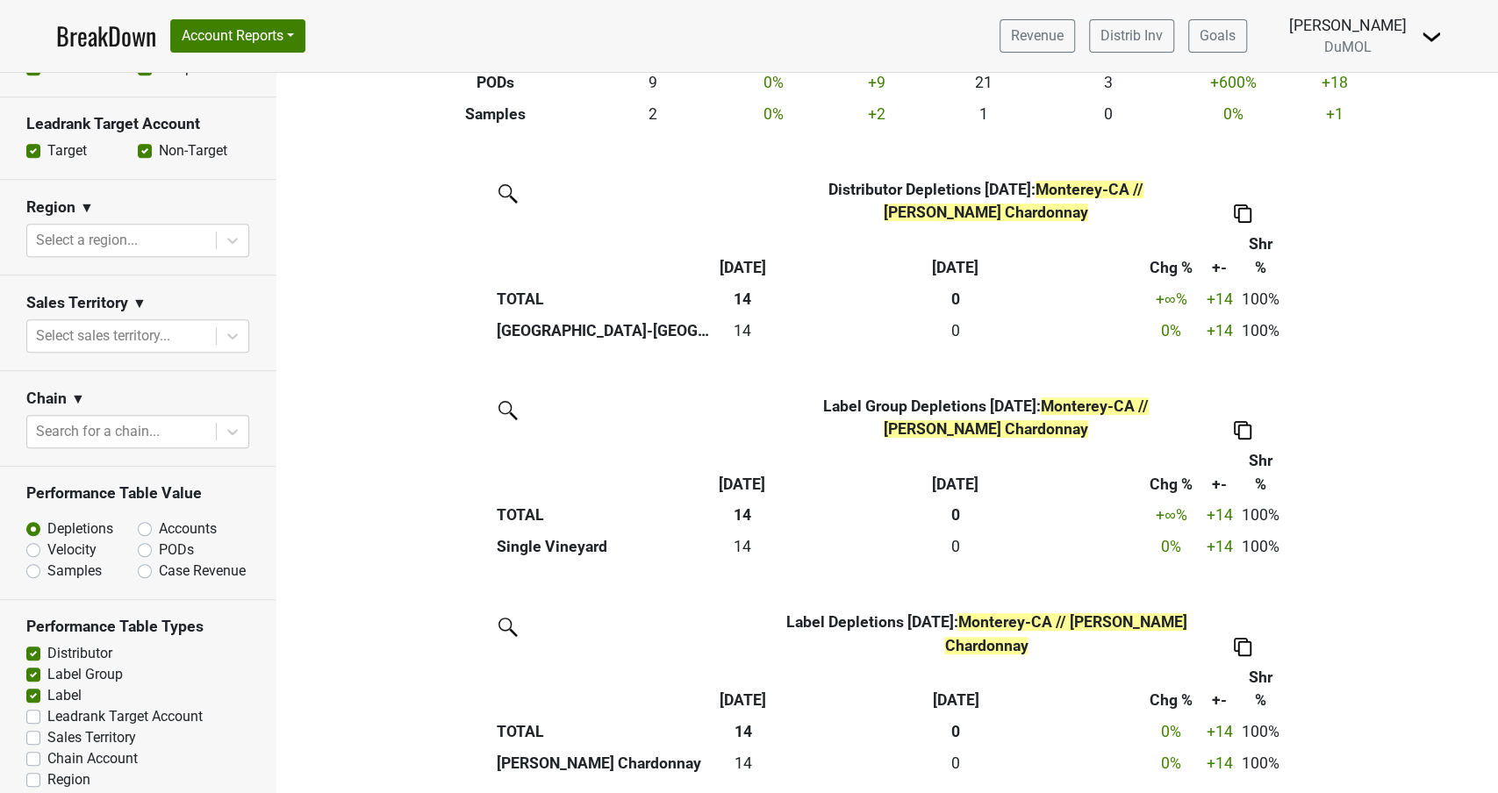
scroll to position [676, 0]
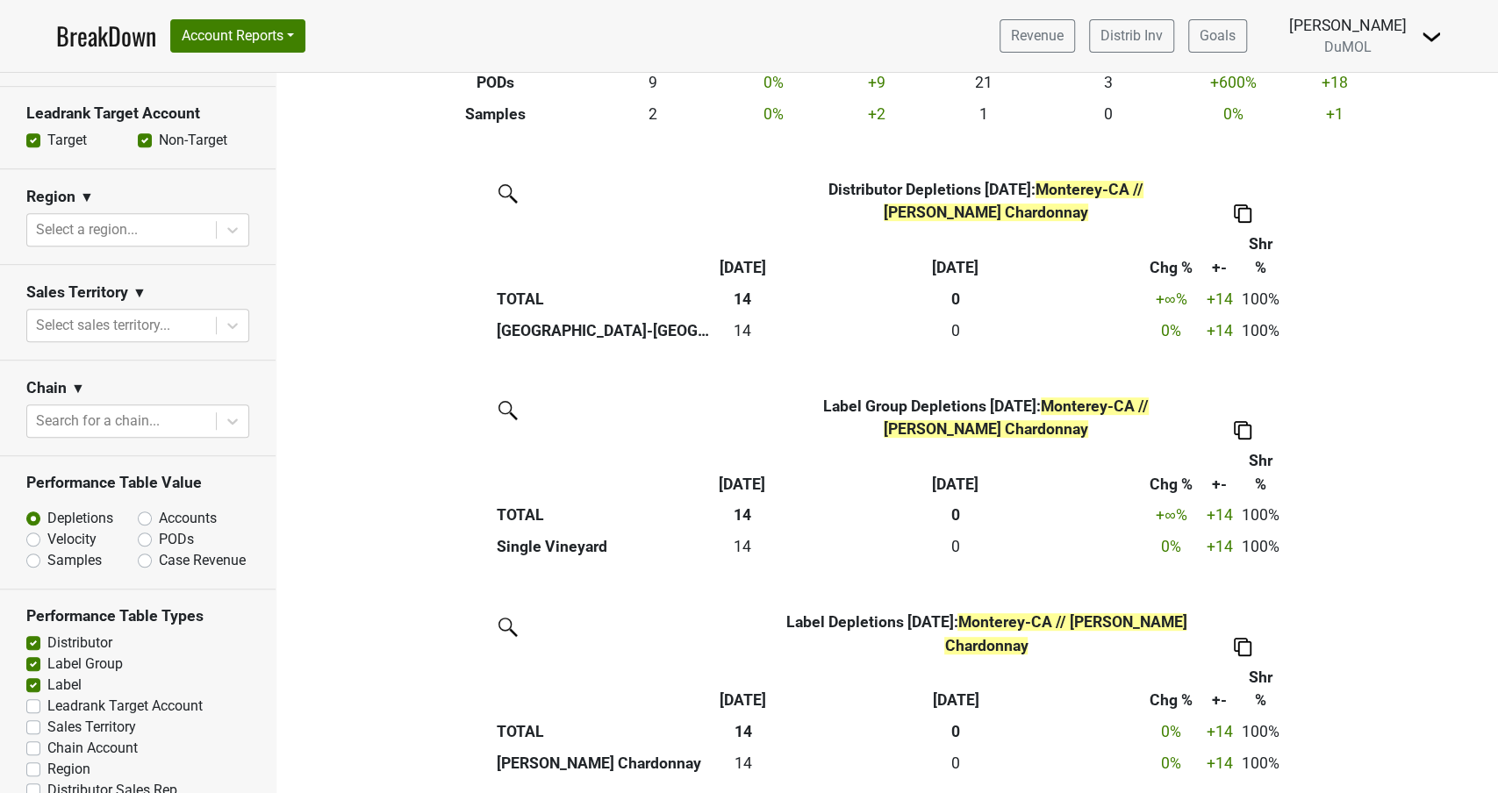
click at [159, 508] on label "Accounts" at bounding box center [188, 518] width 58 height 21
click at [143, 508] on input "Accounts" at bounding box center [191, 517] width 106 height 18
radio input "true"
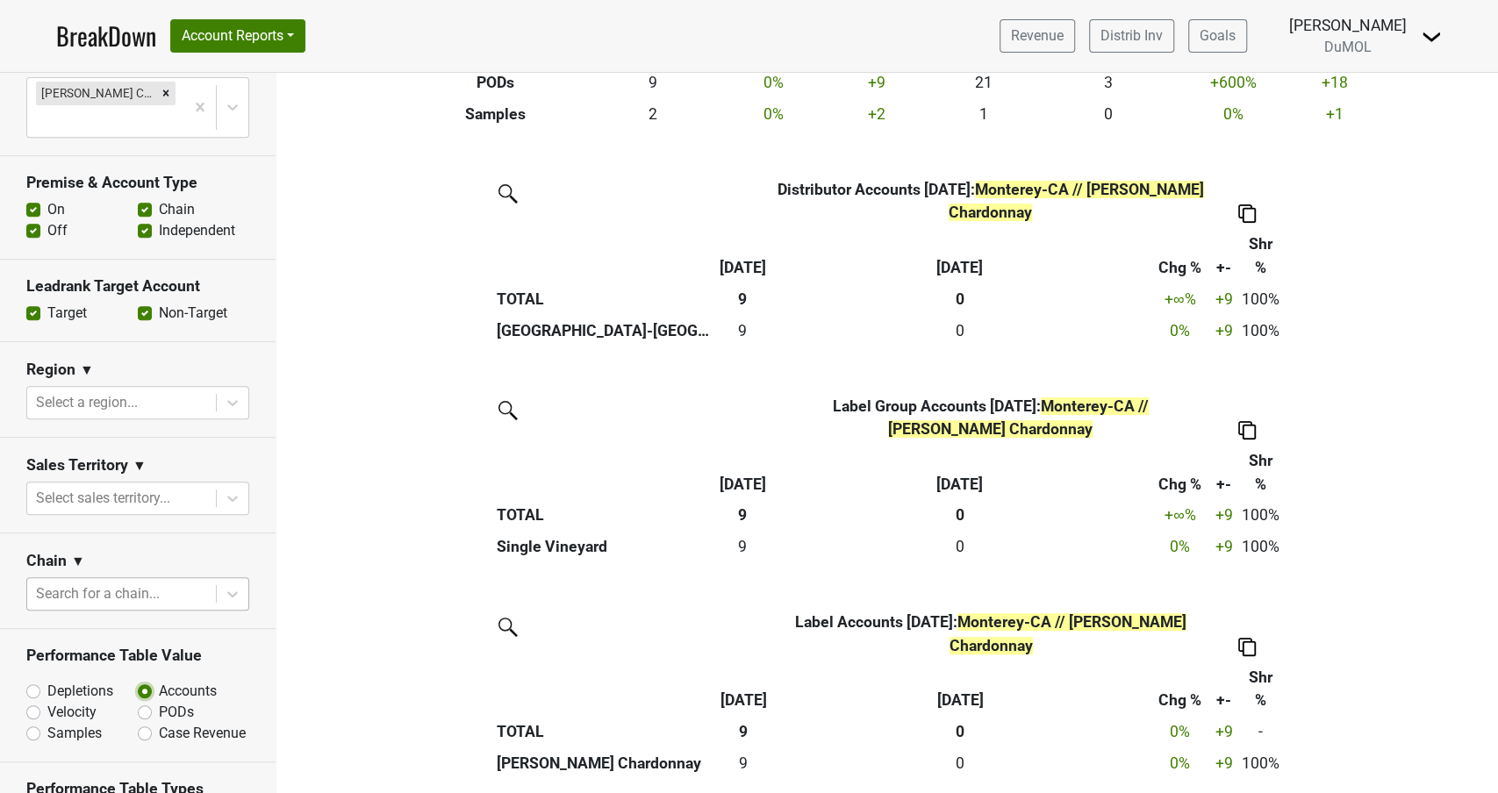
scroll to position [0, 0]
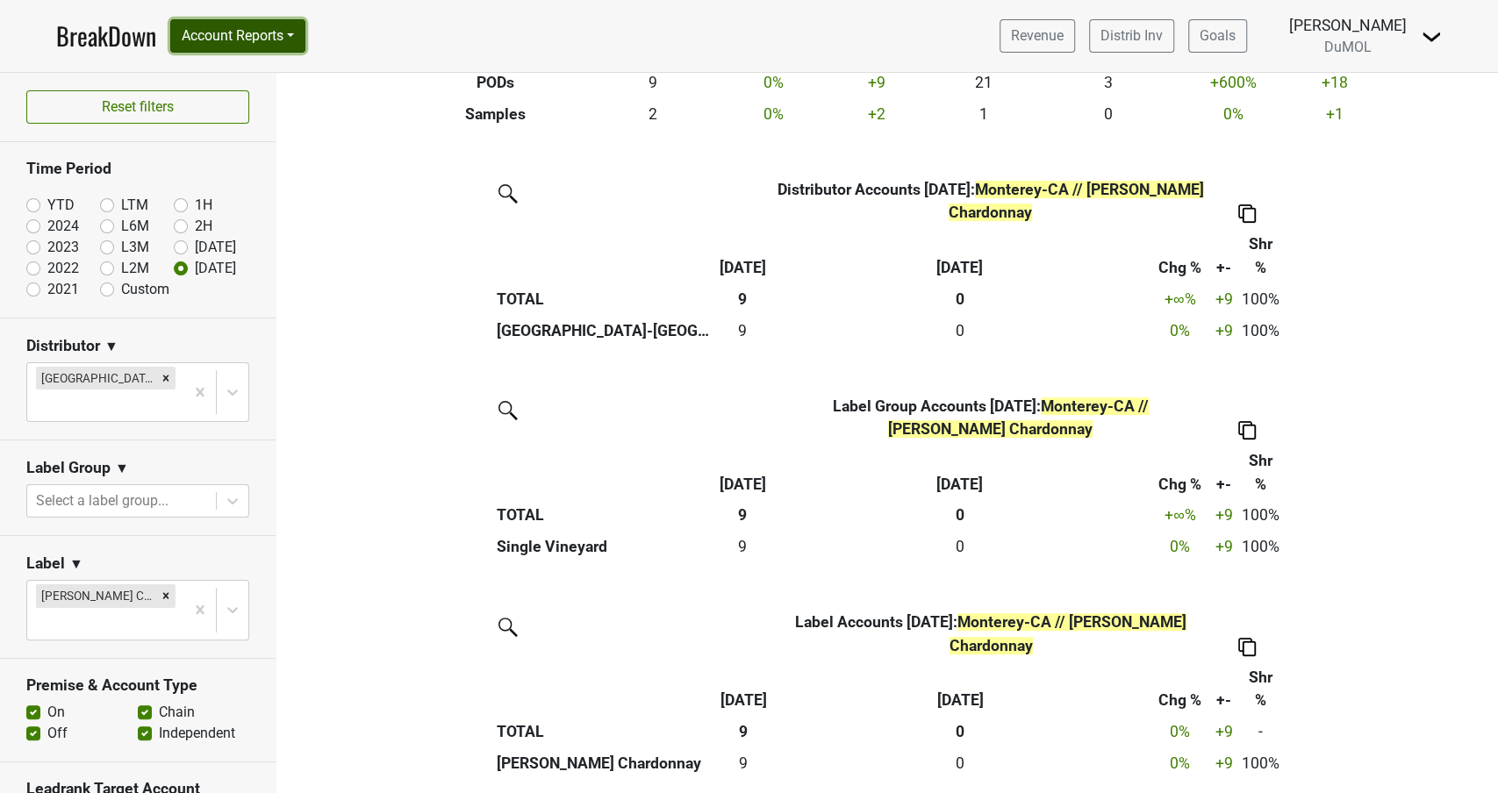
click at [266, 34] on button "Account Reports" at bounding box center [237, 35] width 135 height 33
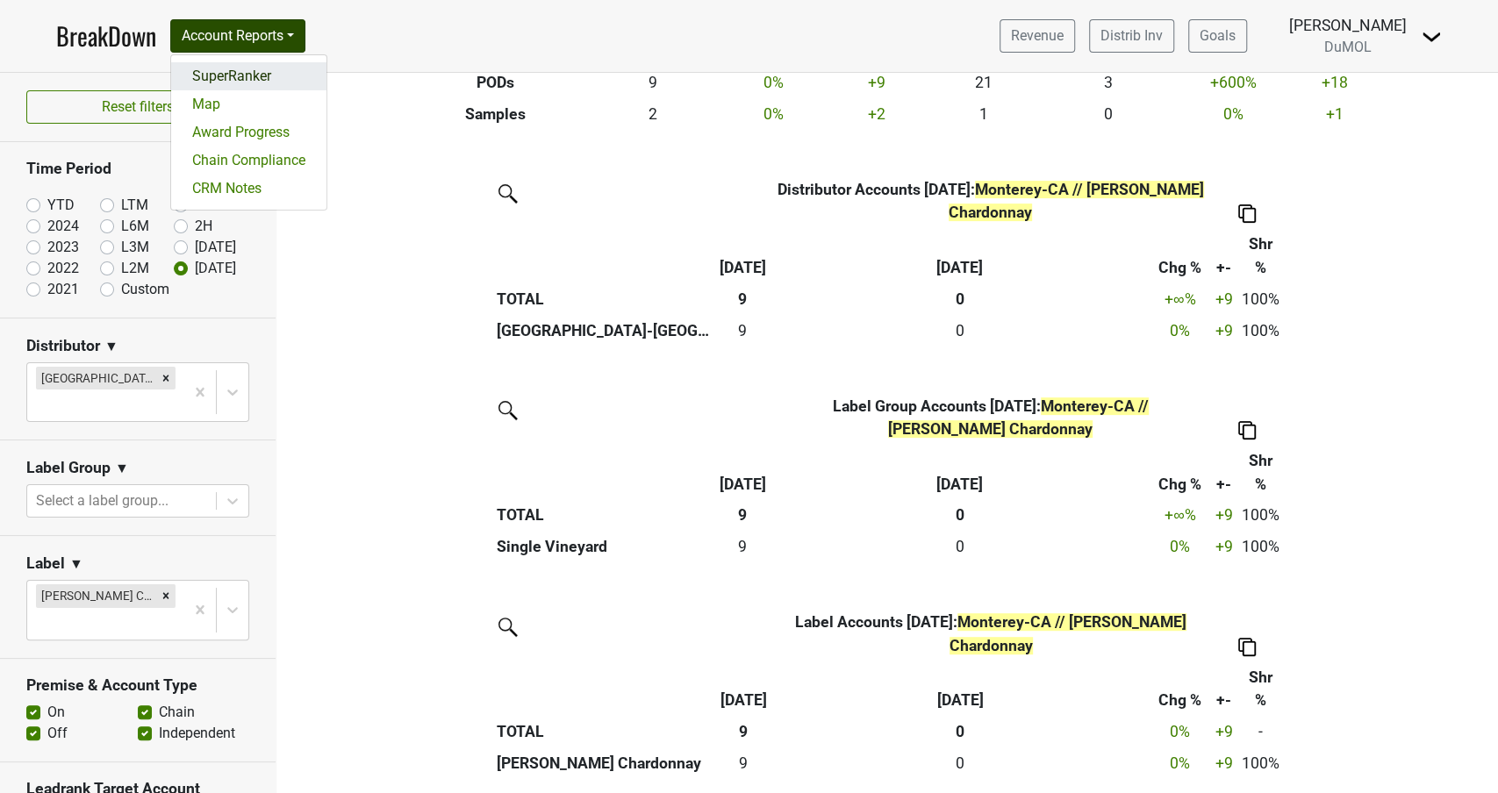
click at [228, 69] on link "SuperRanker" at bounding box center [248, 76] width 155 height 28
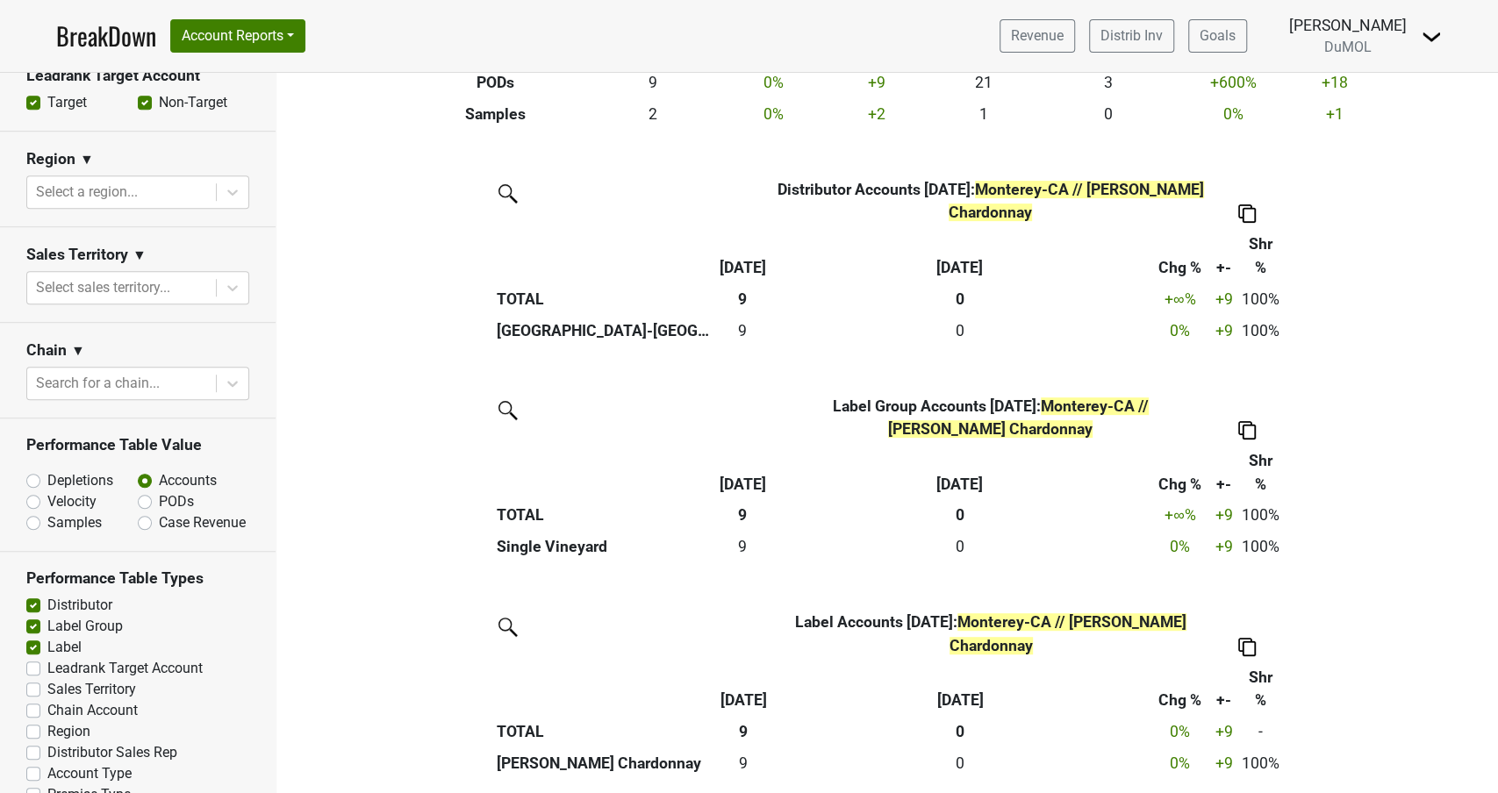
scroll to position [714, 0]
click at [47, 720] on label "Region" at bounding box center [68, 730] width 43 height 21
click at [35, 720] on input "Region" at bounding box center [33, 729] width 14 height 18
checkbox input "true"
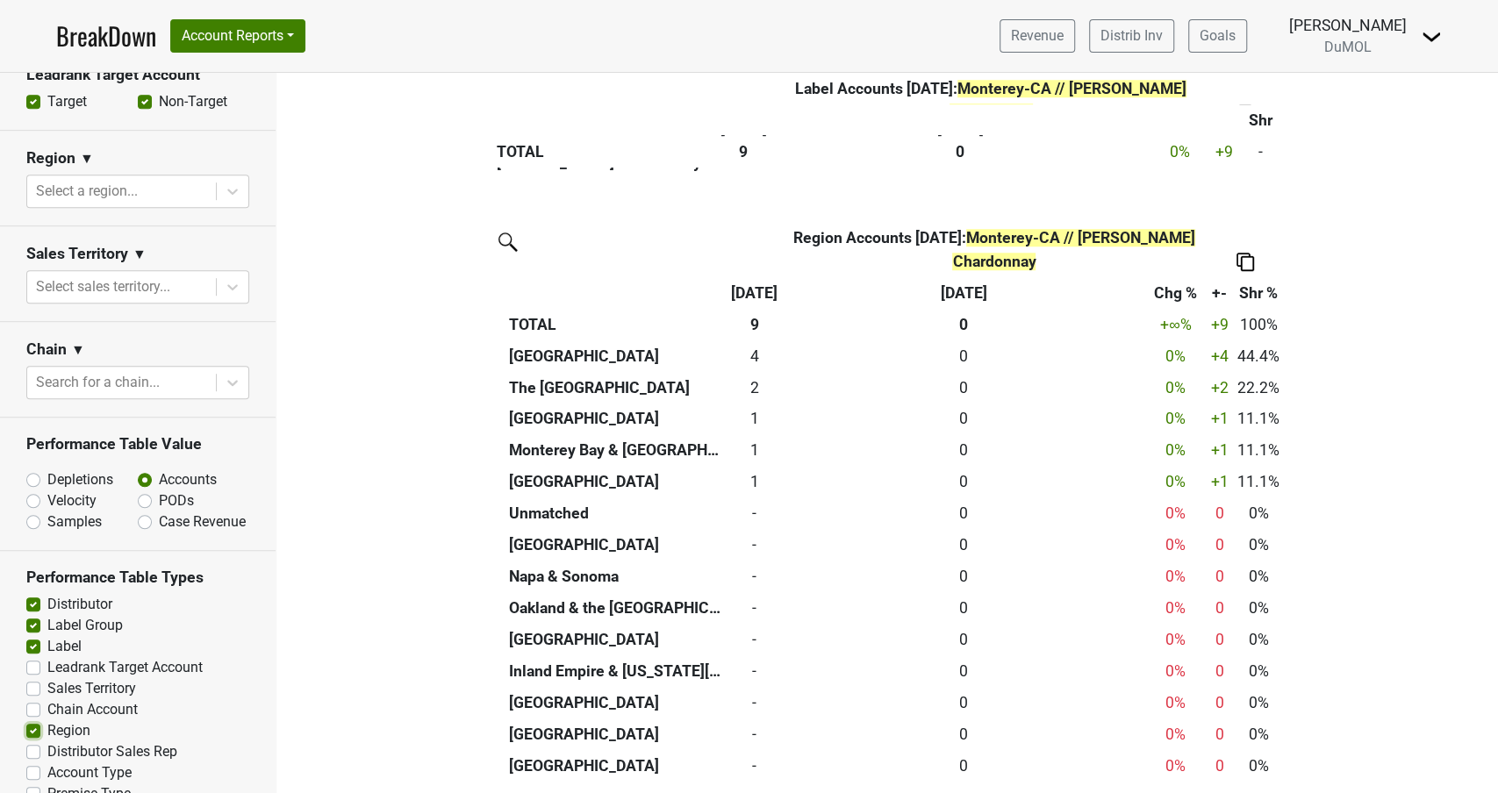
scroll to position [937, 0]
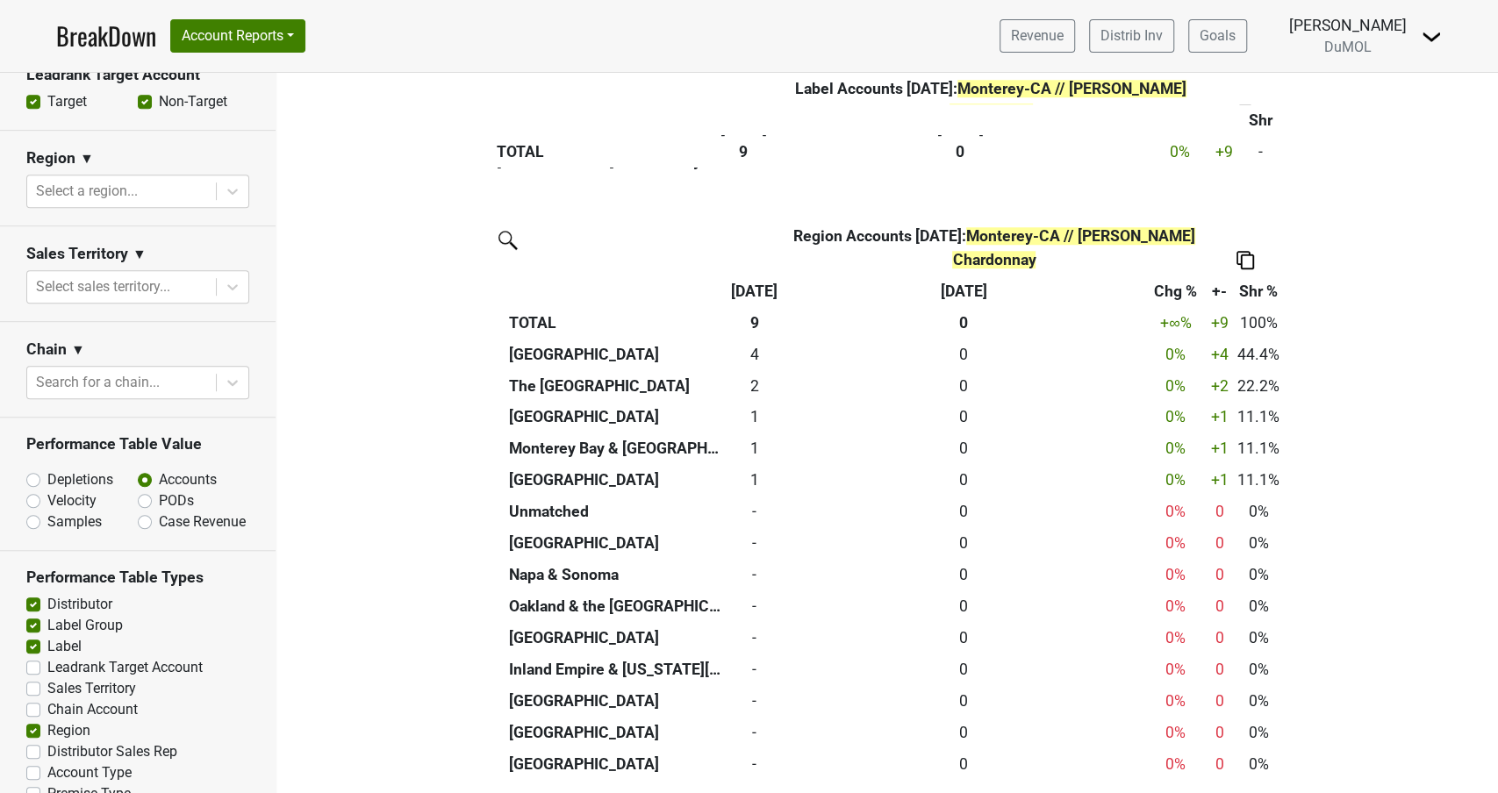
click at [1241, 254] on img at bounding box center [1245, 260] width 18 height 18
click at [1249, 175] on div "Copy as Image" at bounding box center [1242, 177] width 89 height 25
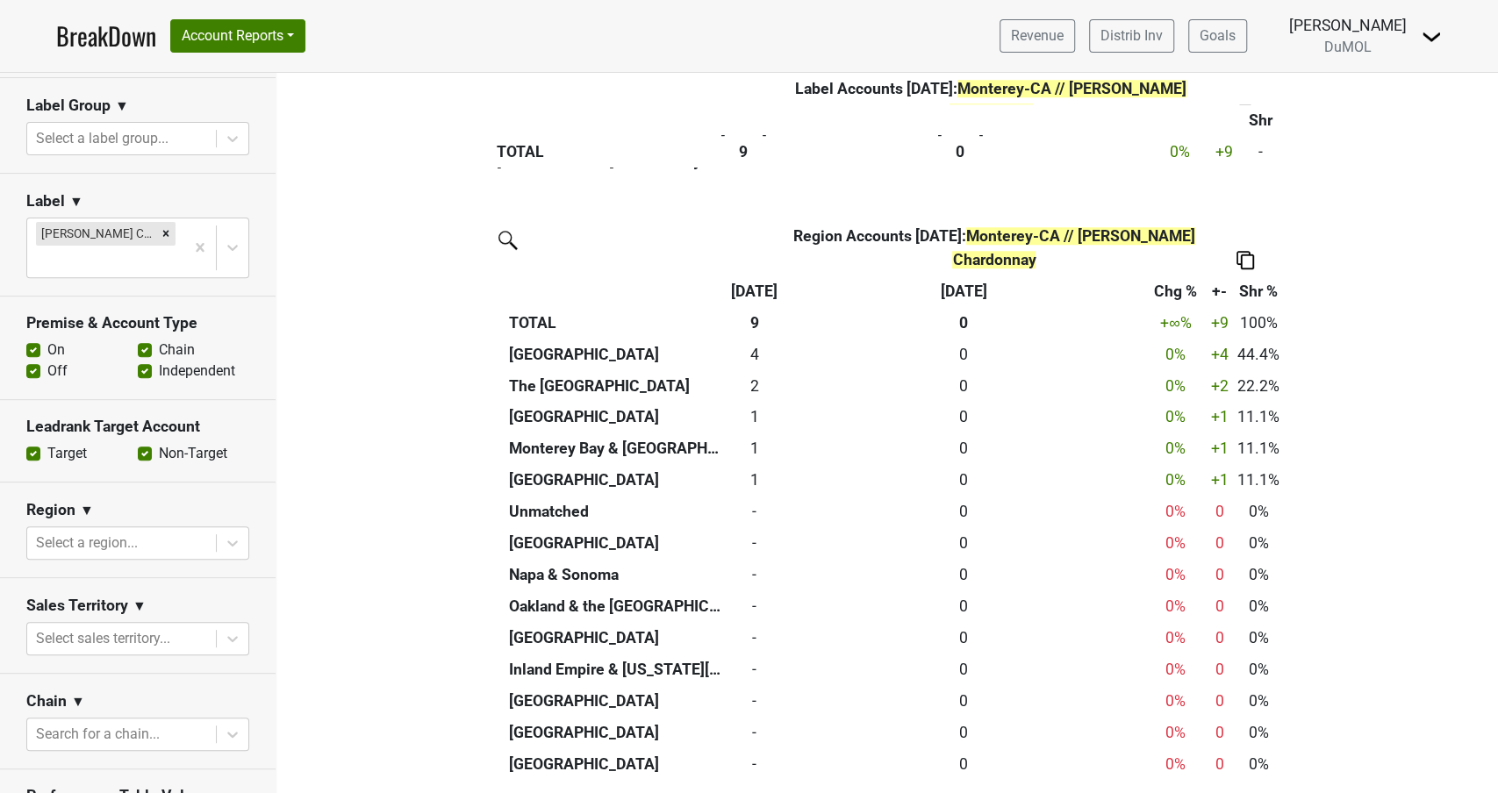
scroll to position [356, 0]
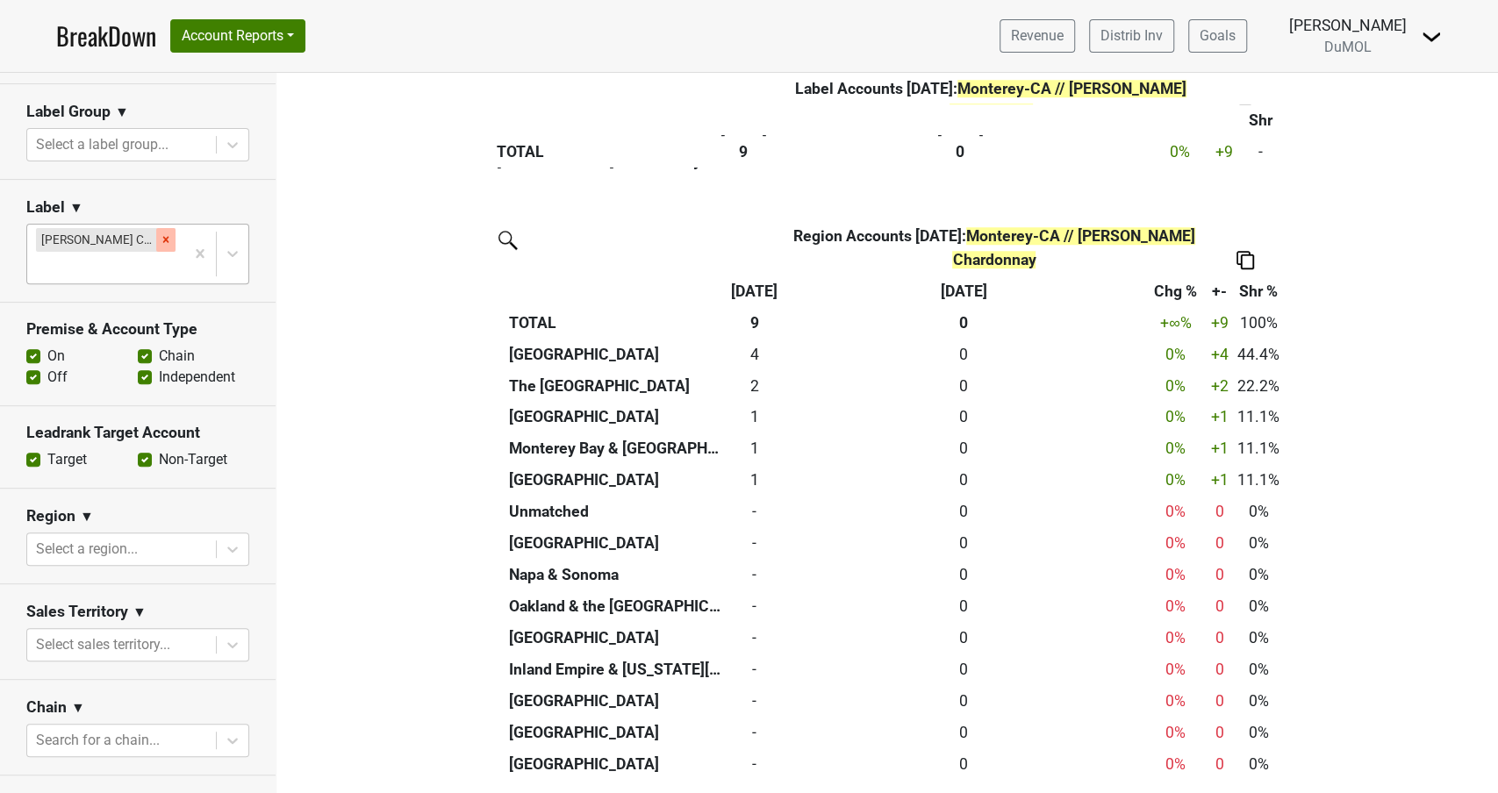
click at [163, 233] on icon "Remove Isobel Heintz Chardonnay" at bounding box center [166, 239] width 12 height 12
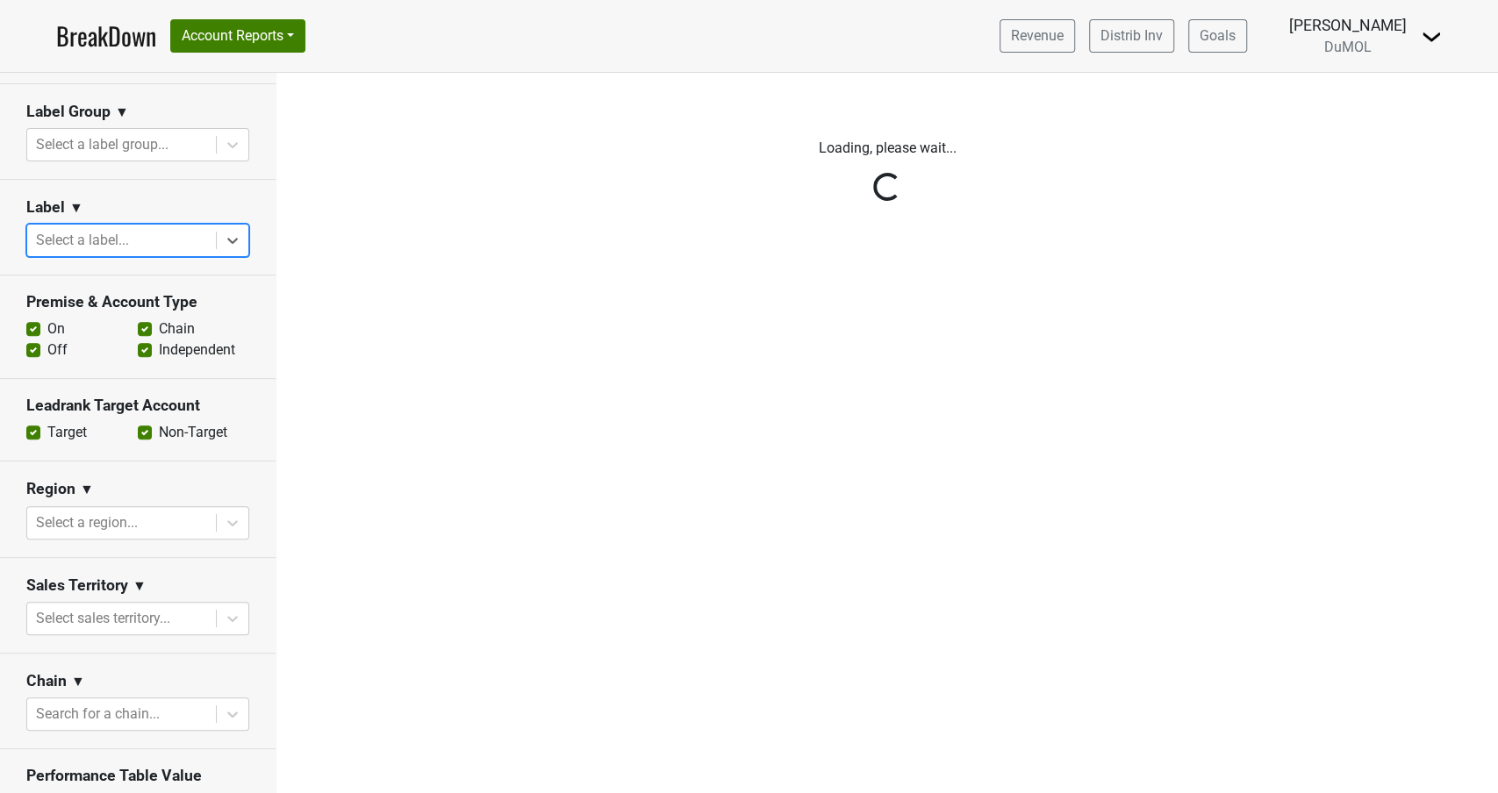
scroll to position [0, 0]
click at [227, 212] on div "Reset filters Time Period YTD LTM 1H 2024 L6M 2H 2023 L3M Aug '25 2022 L2M Sep …" at bounding box center [138, 433] width 276 height 720
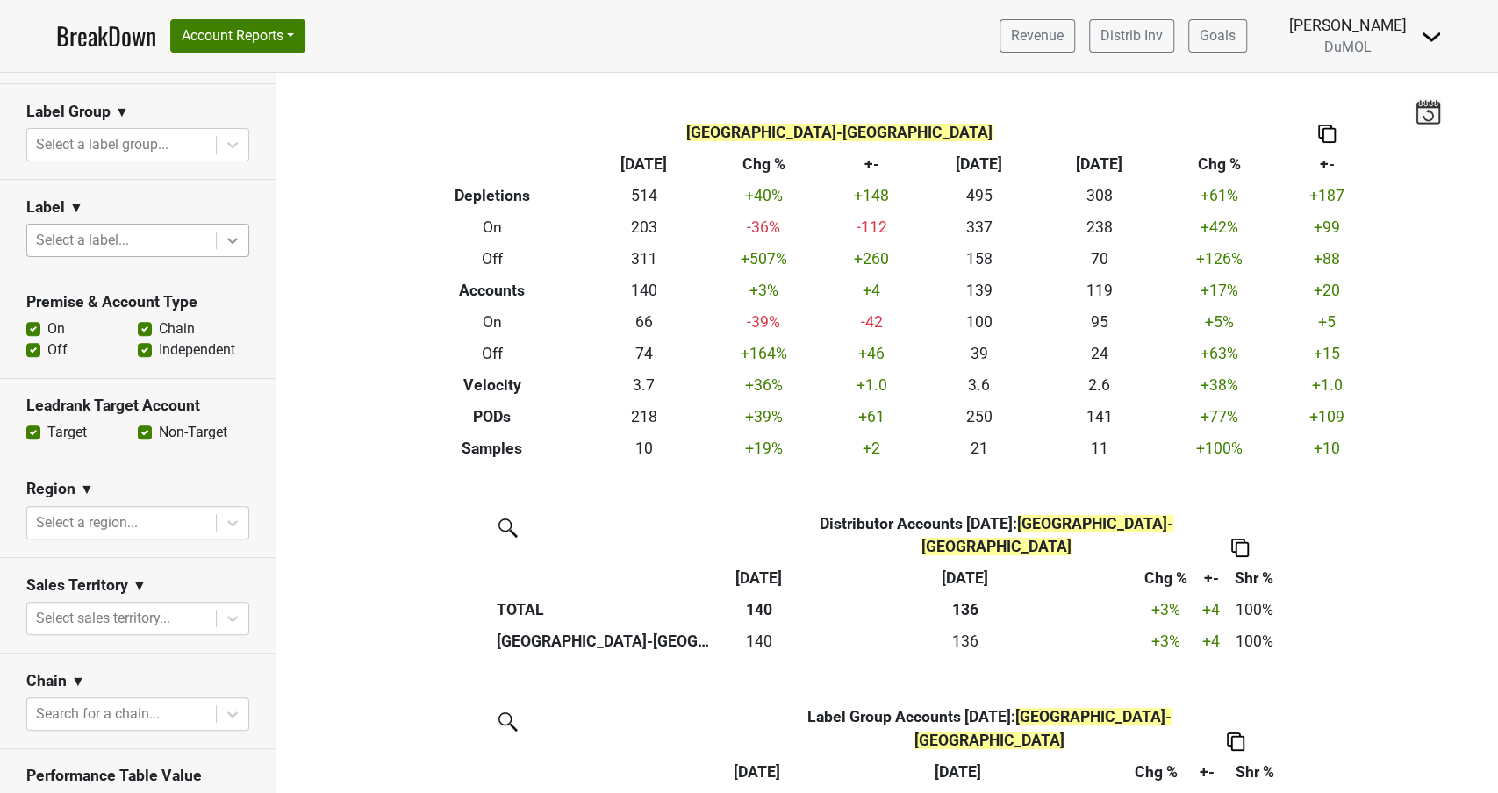
click at [230, 232] on icon at bounding box center [233, 241] width 18 height 18
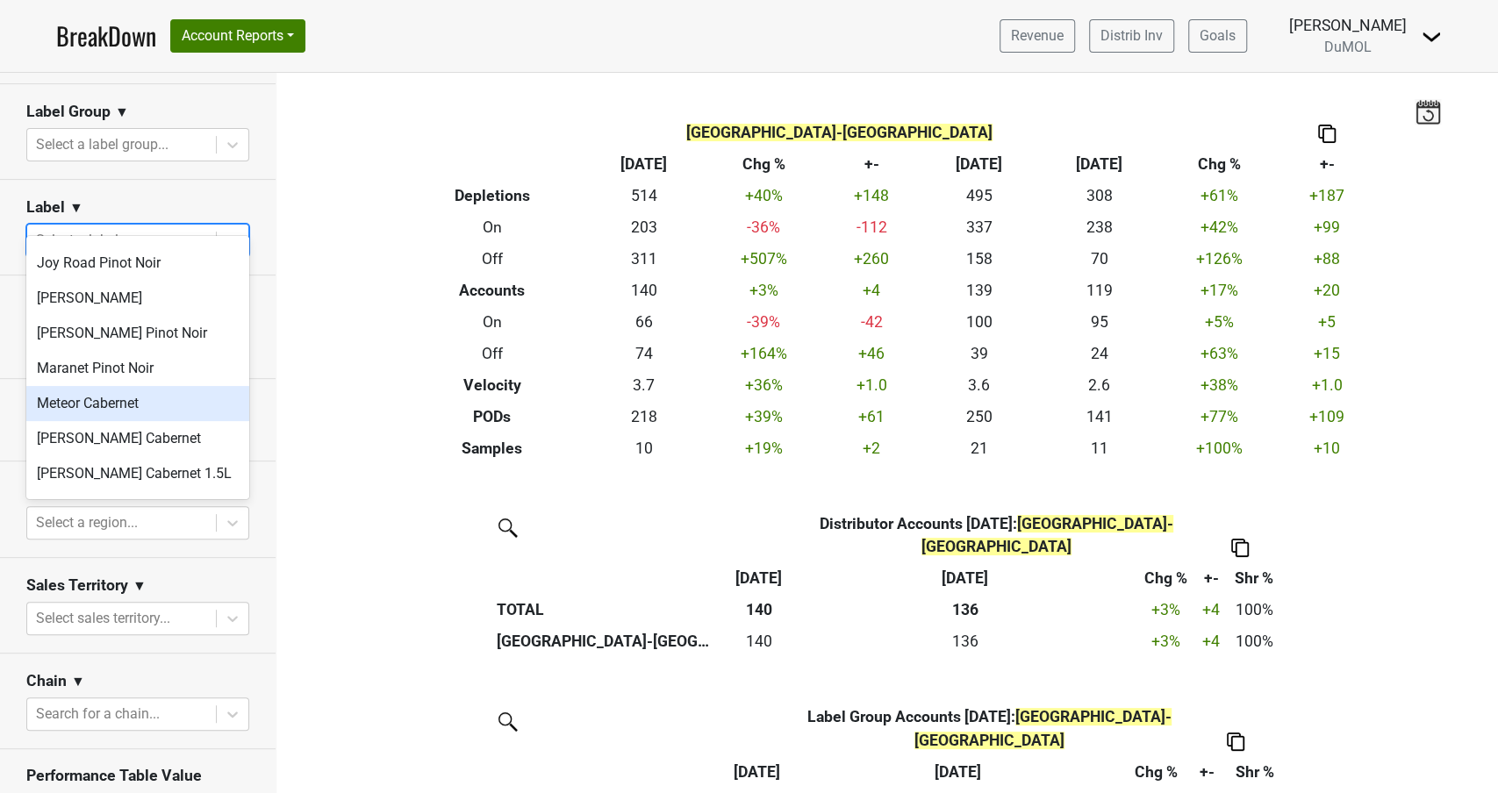
scroll to position [801, 0]
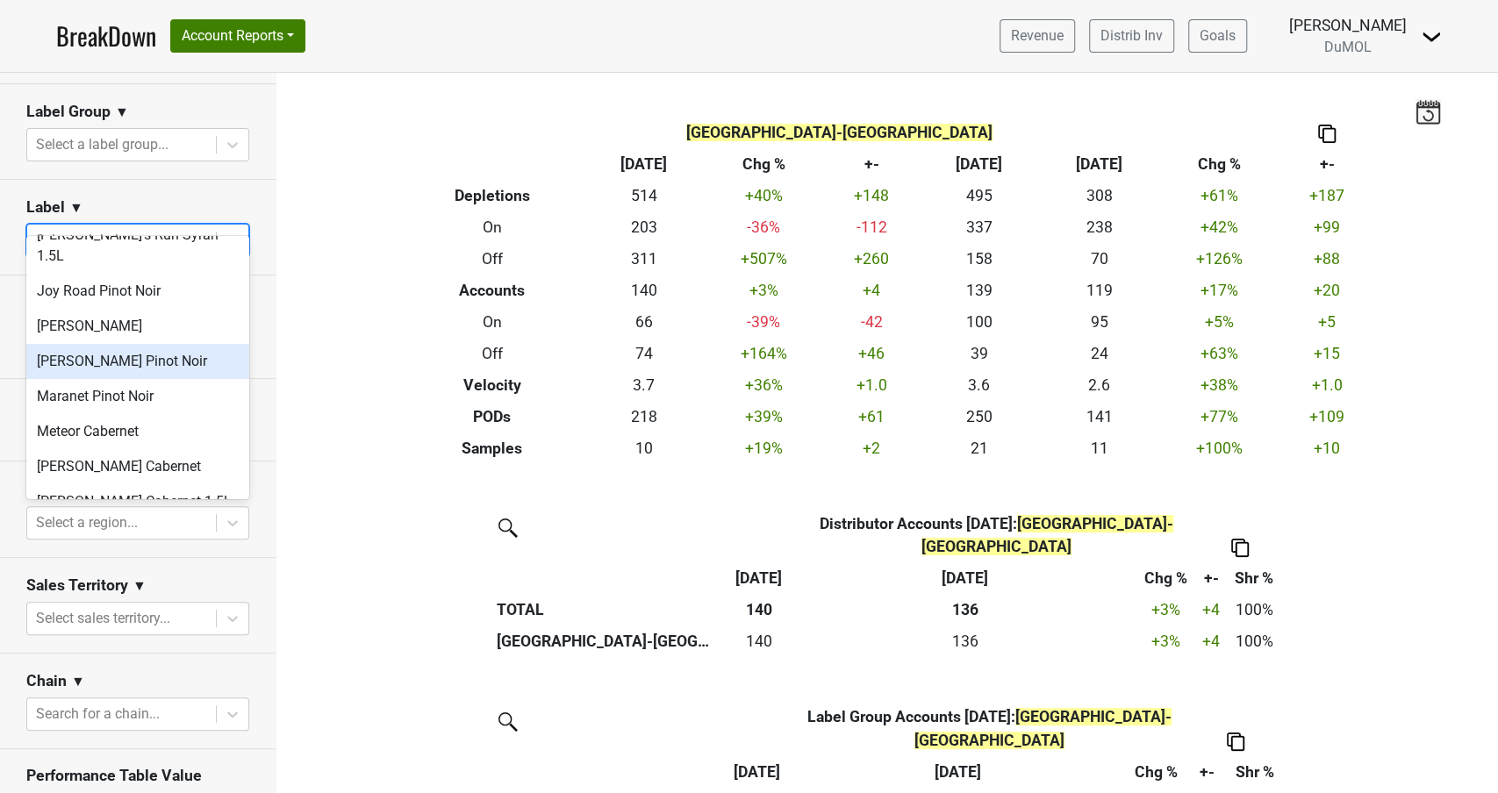
click at [118, 344] on div "MacIntyre Pinot Noir" at bounding box center [137, 361] width 223 height 35
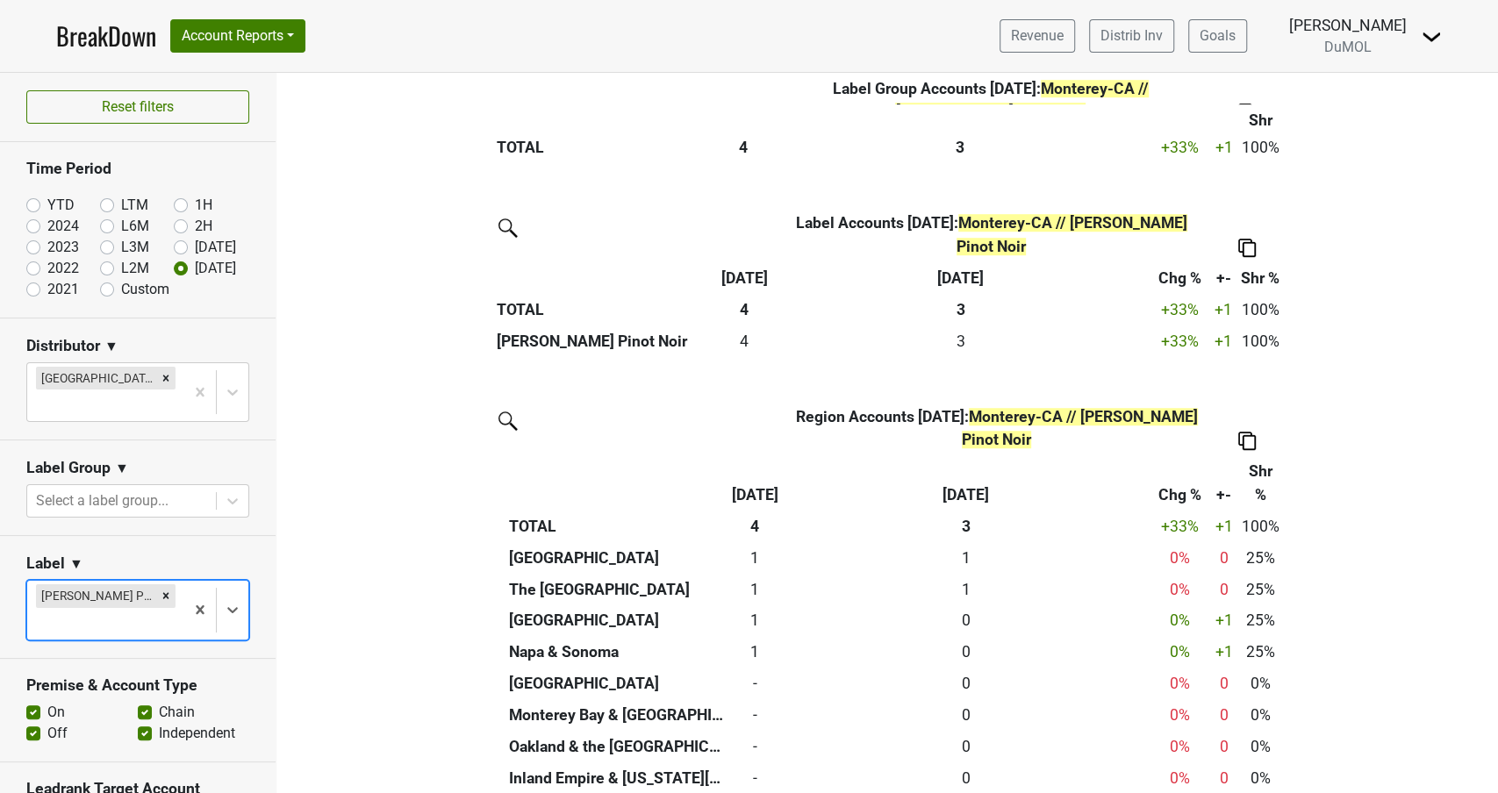
scroll to position [875, 0]
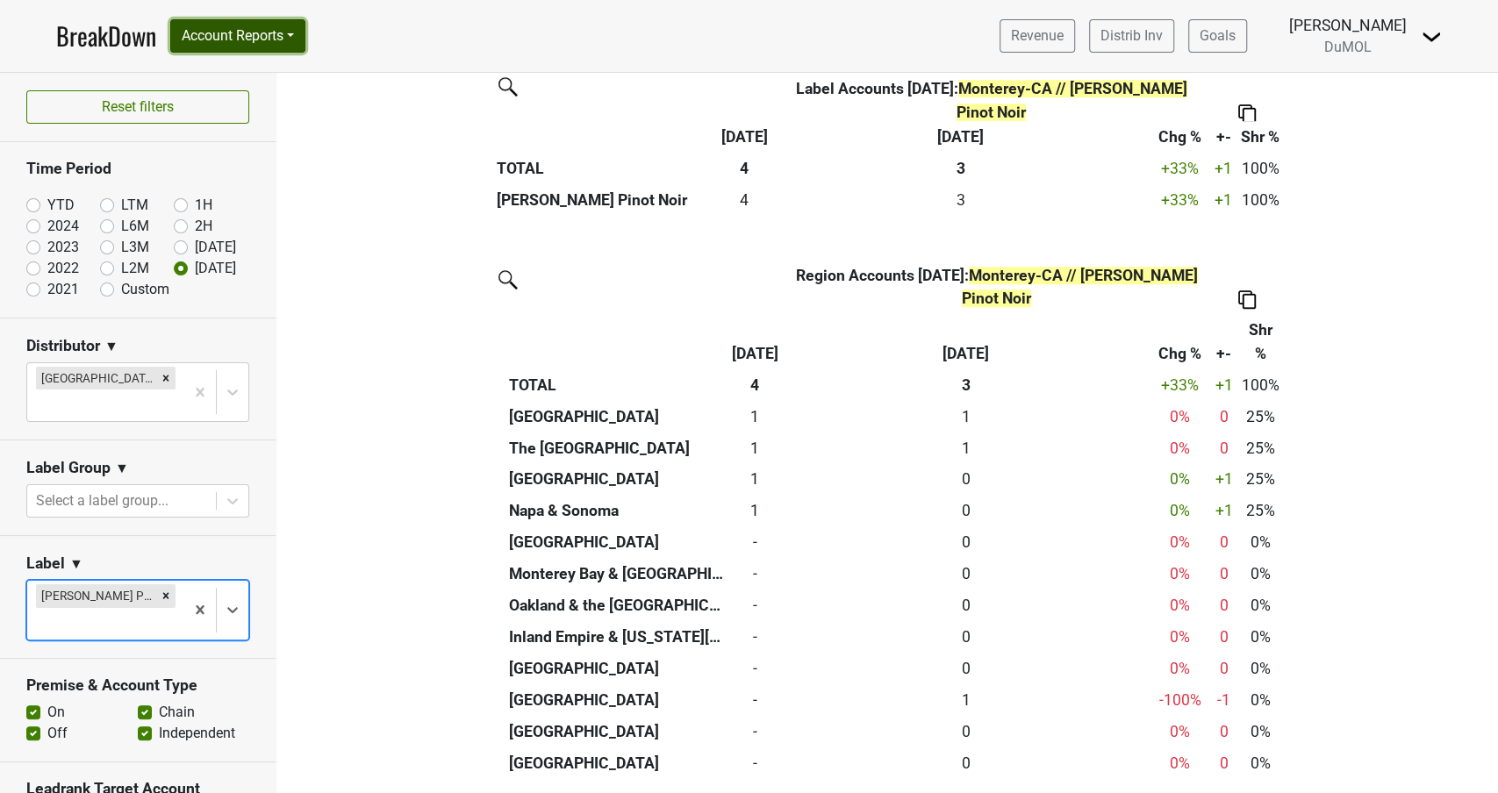
click at [273, 46] on button "Account Reports" at bounding box center [237, 35] width 135 height 33
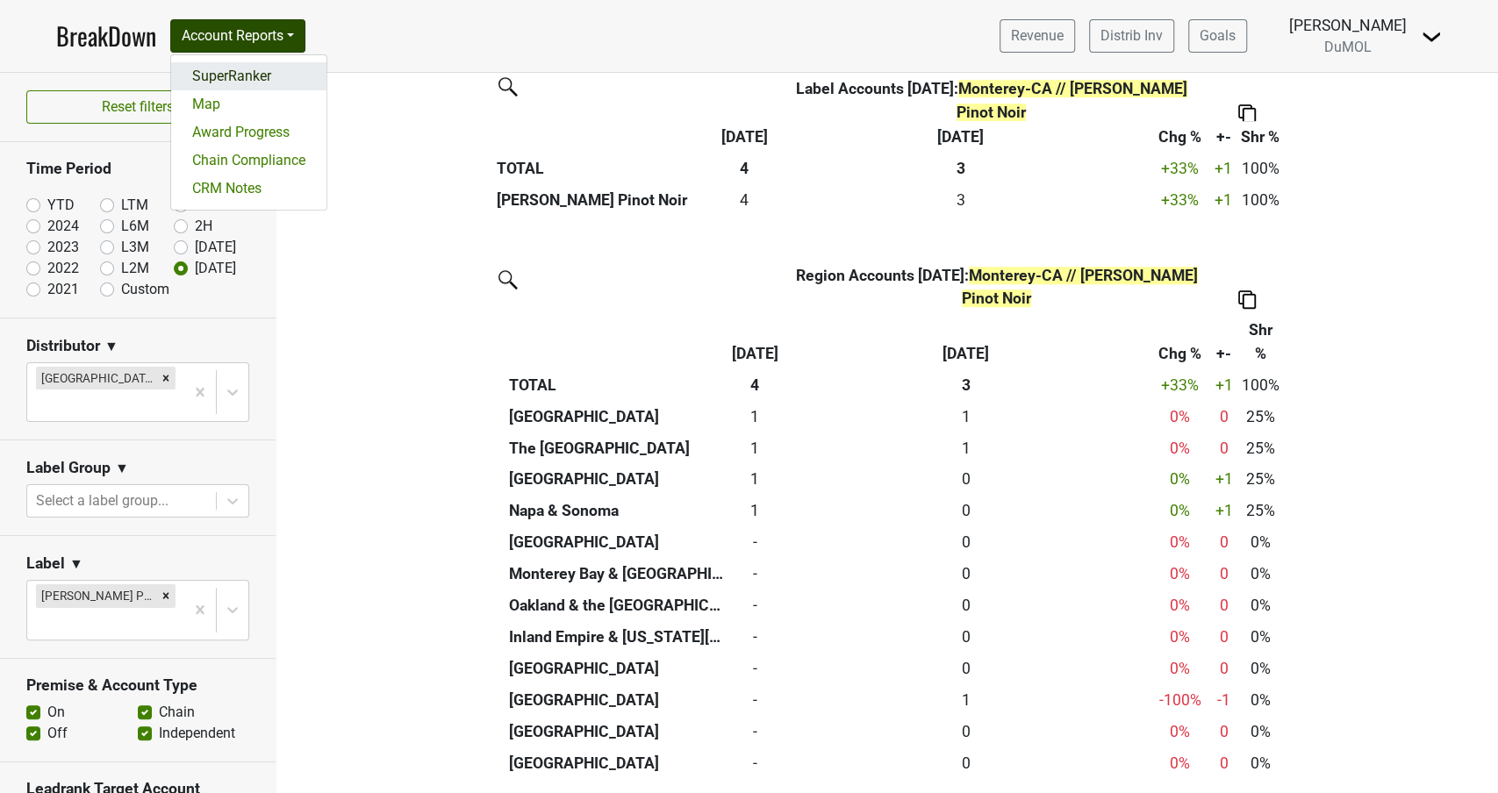
click at [268, 76] on link "SuperRanker" at bounding box center [248, 76] width 155 height 28
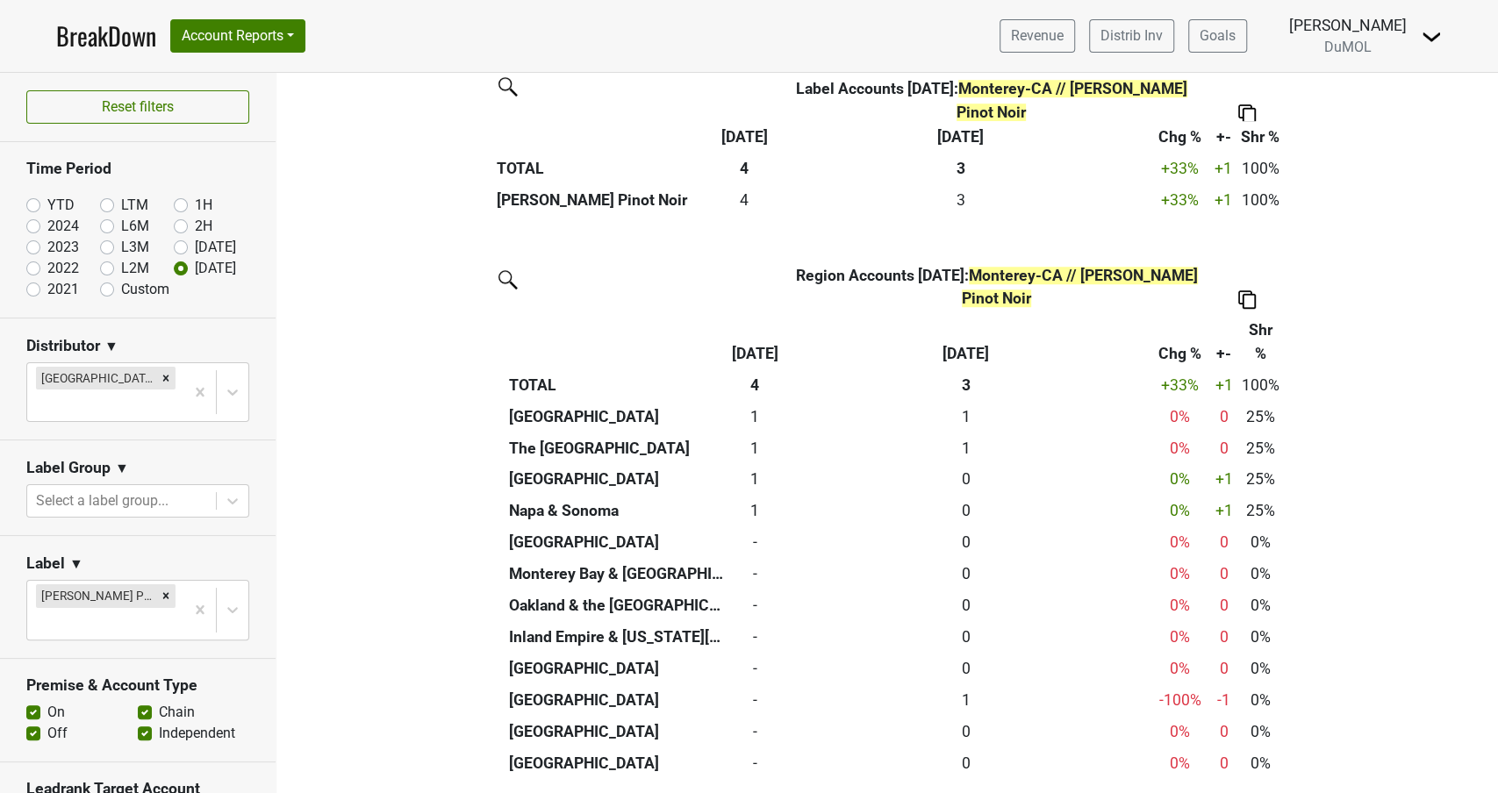
click at [1246, 299] on img at bounding box center [1247, 299] width 18 height 18
click at [1248, 209] on div "Copy as Image" at bounding box center [1244, 216] width 89 height 25
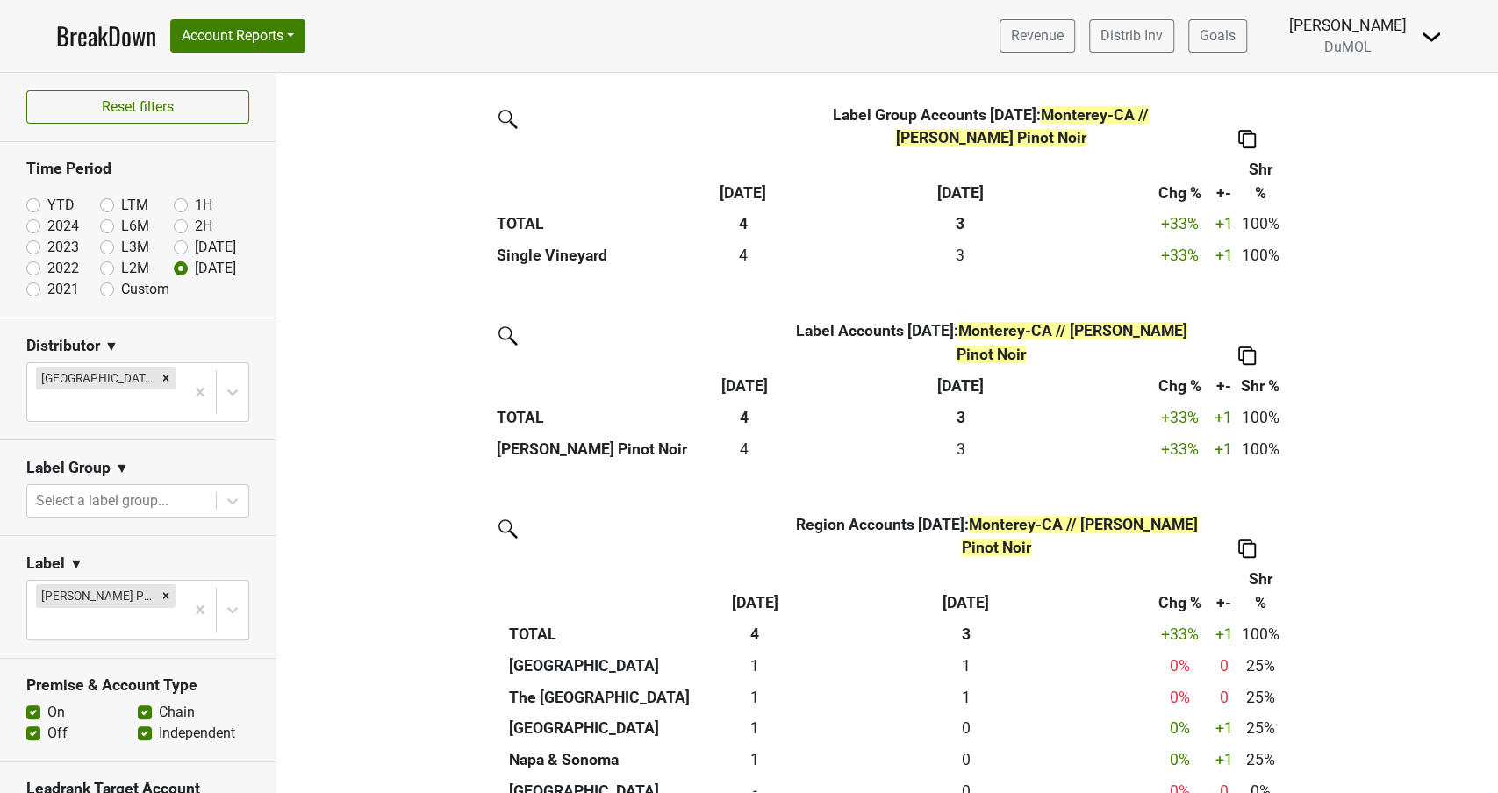
scroll to position [0, 0]
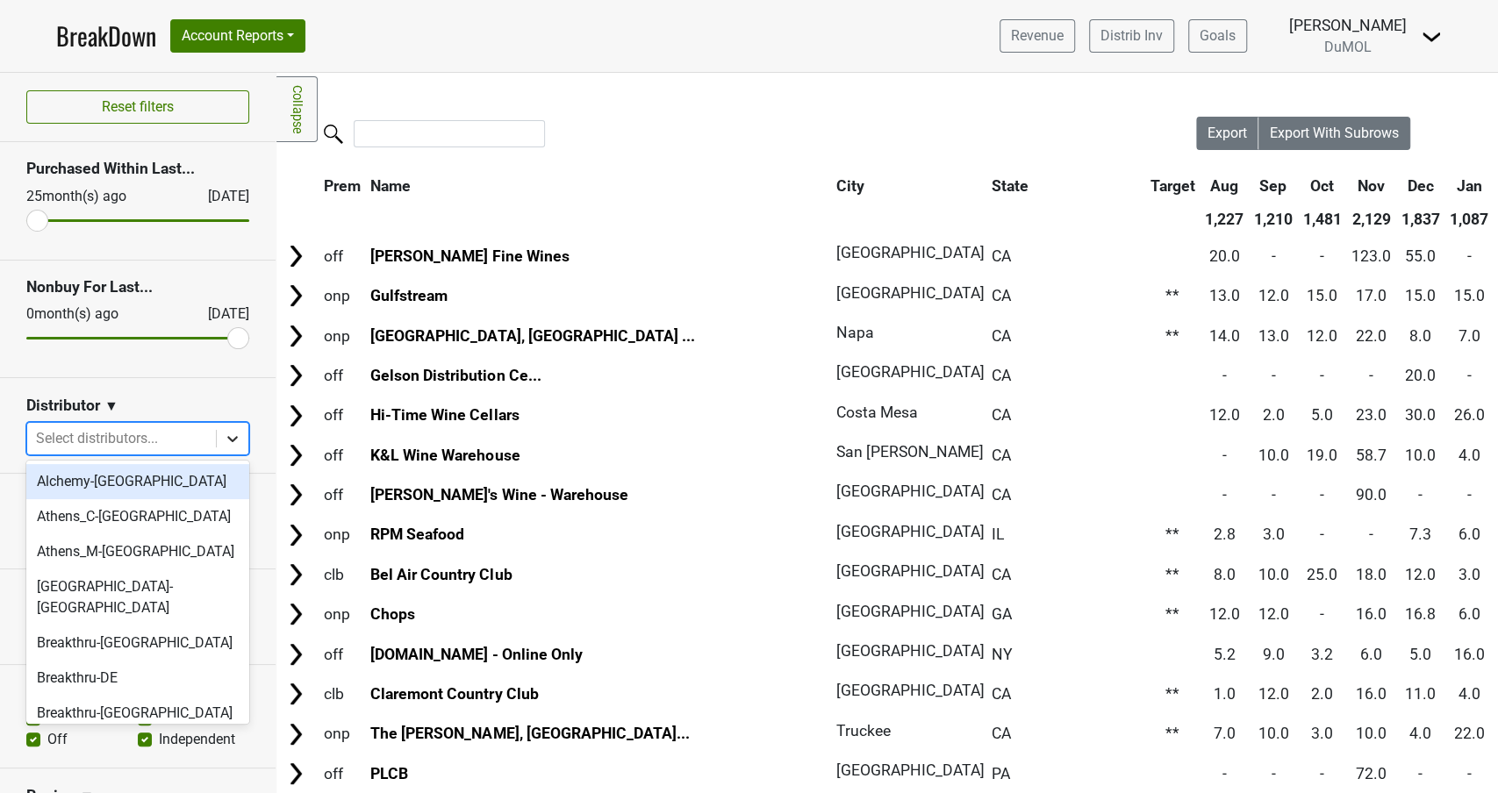
click at [232, 436] on icon at bounding box center [233, 439] width 18 height 18
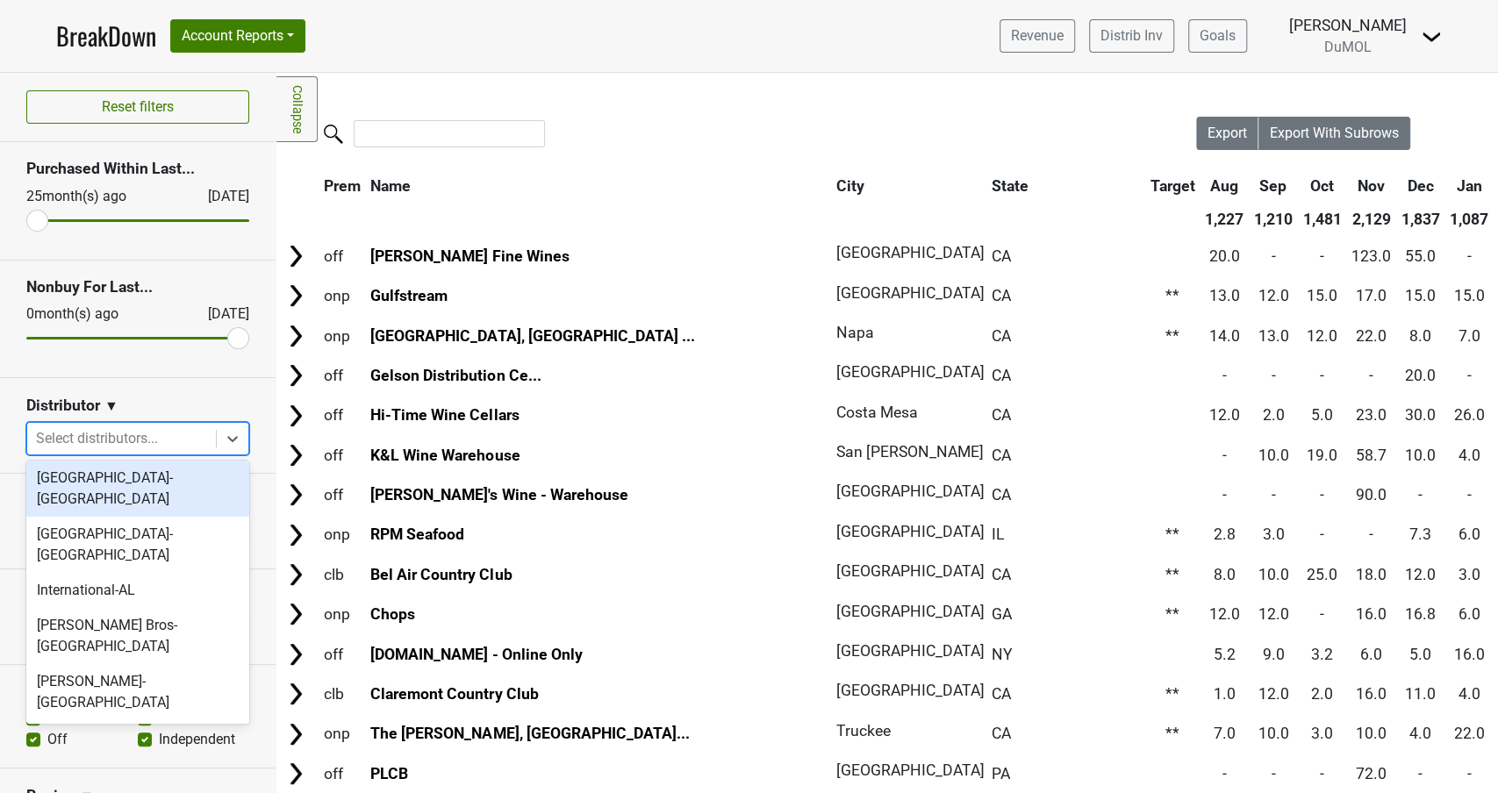
scroll to position [686, 0]
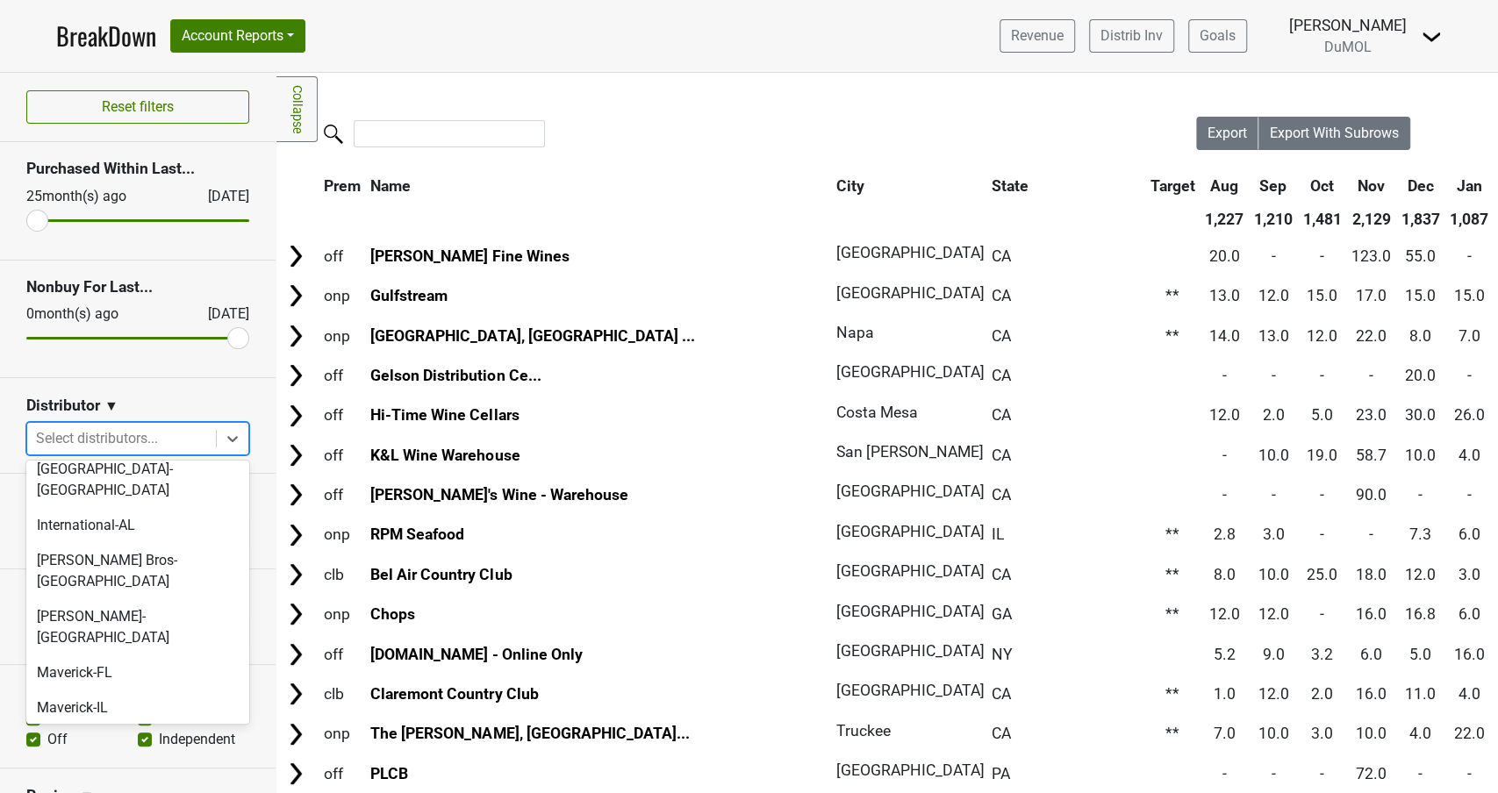
click at [79, 726] on div "Monterey-CA" at bounding box center [137, 754] width 223 height 56
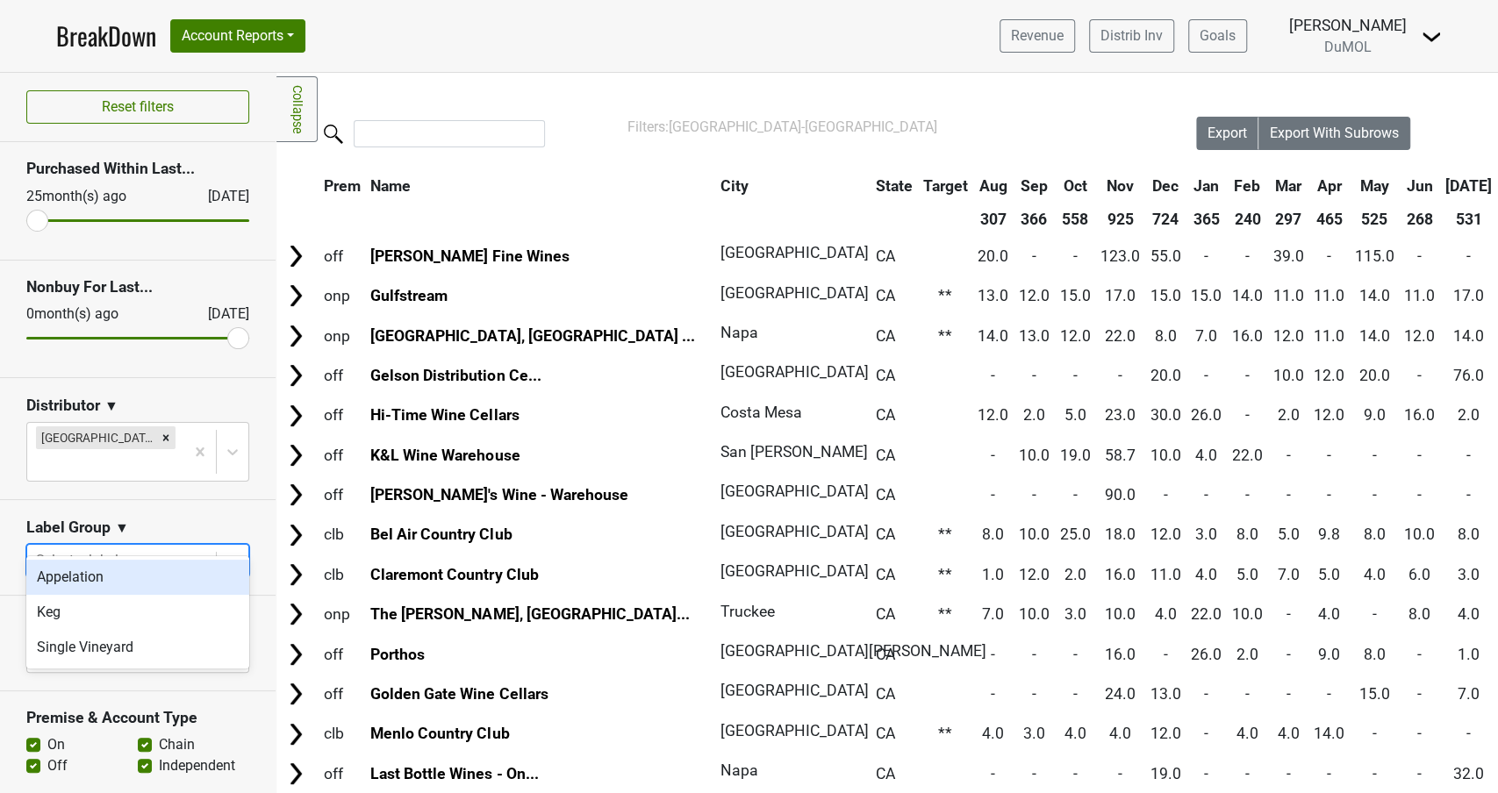
click at [159, 548] on div at bounding box center [121, 560] width 171 height 25
click at [147, 548] on div at bounding box center [121, 560] width 171 height 25
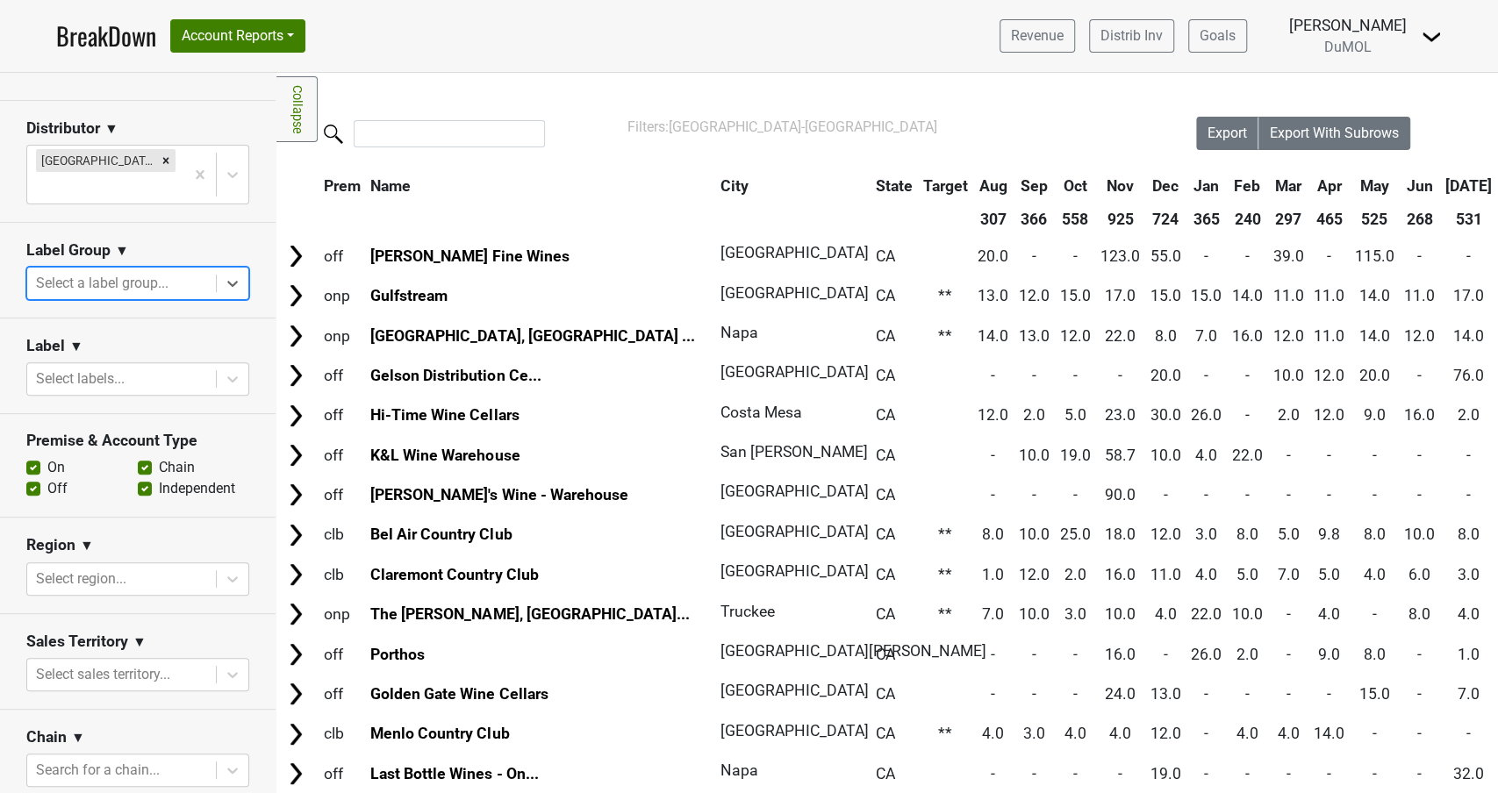
scroll to position [281, 0]
click at [186, 333] on div "Label ▼" at bounding box center [137, 346] width 223 height 26
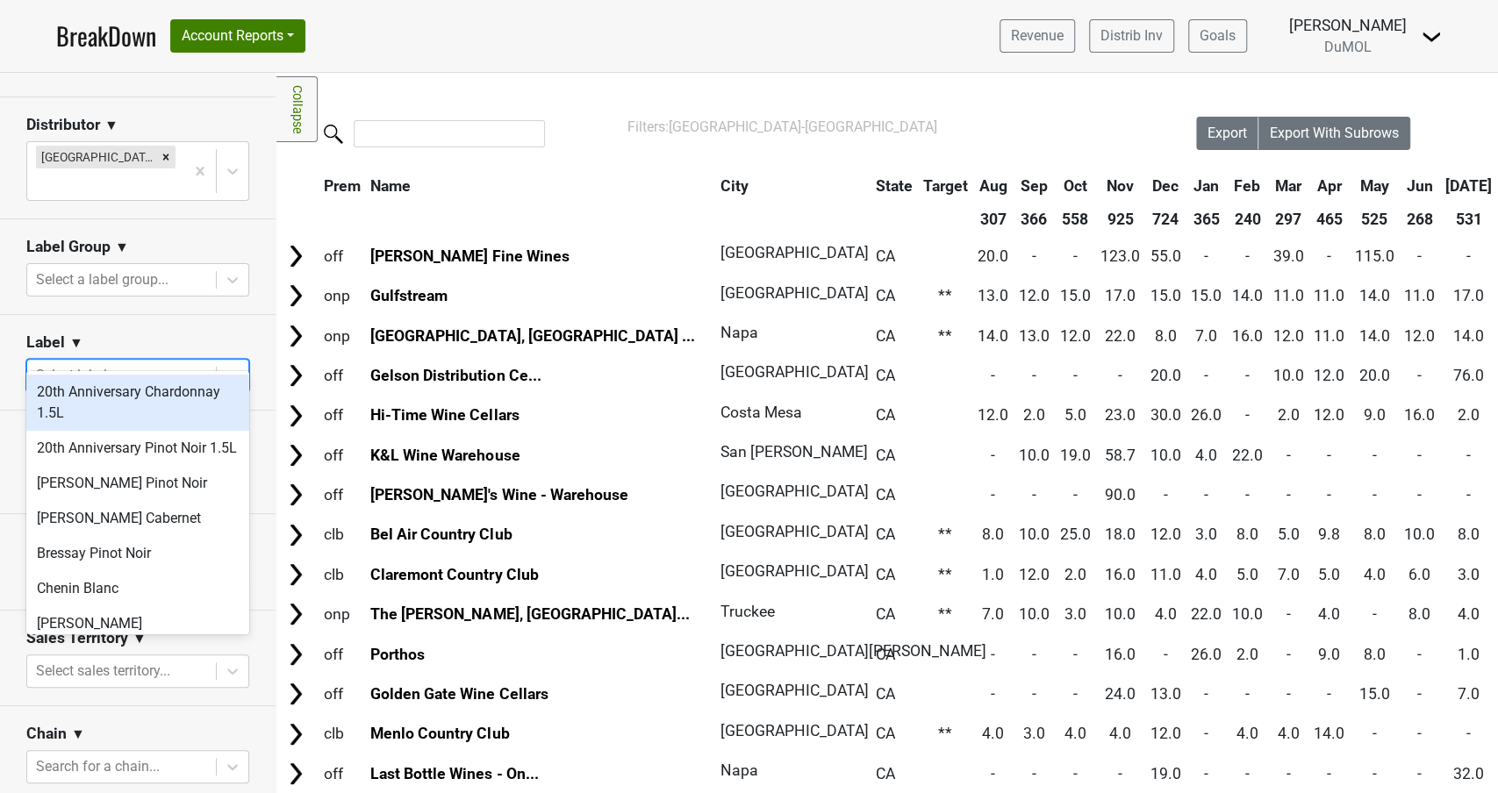
click at [187, 363] on div at bounding box center [121, 375] width 171 height 25
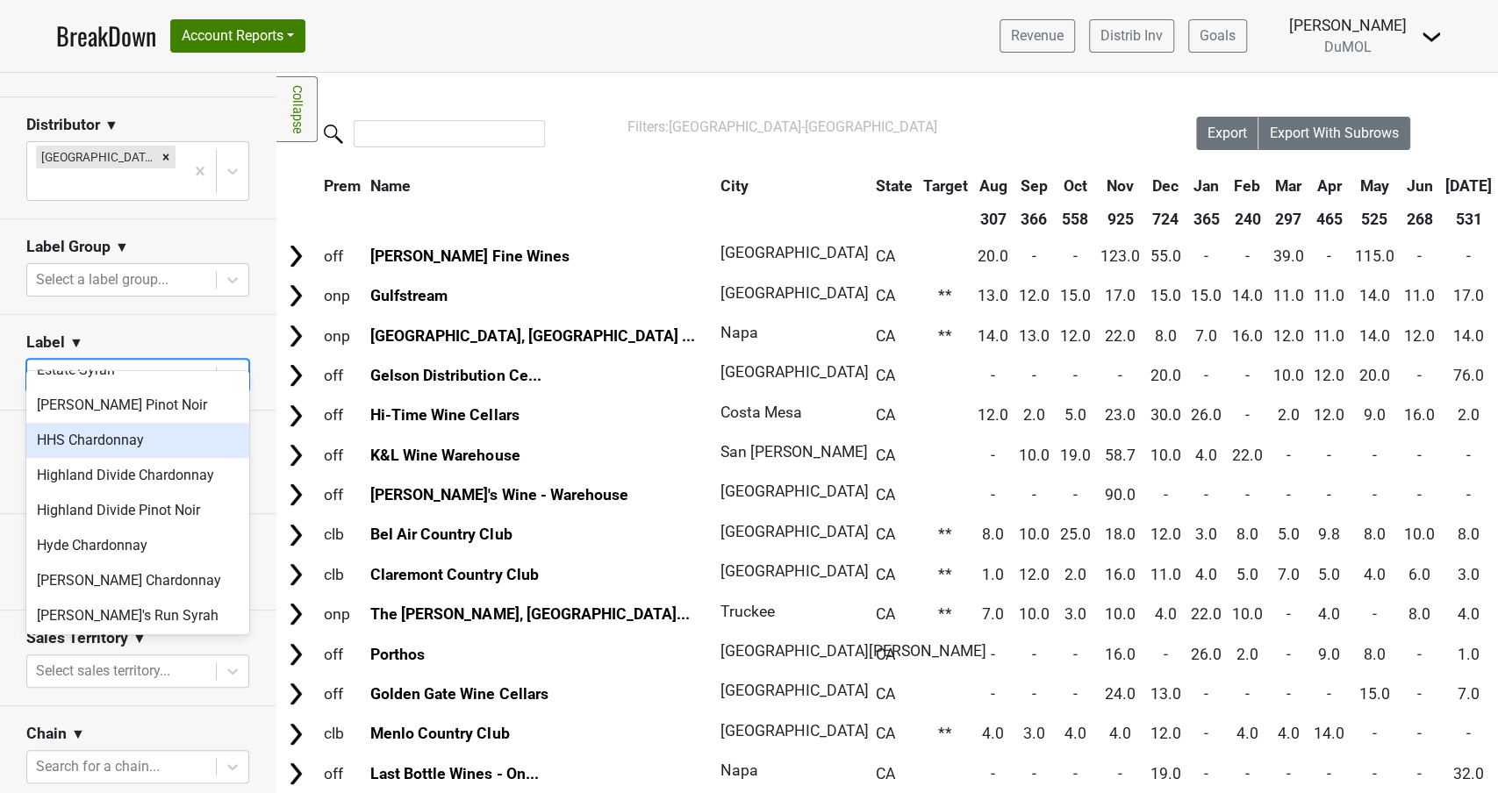
scroll to position [525, 0]
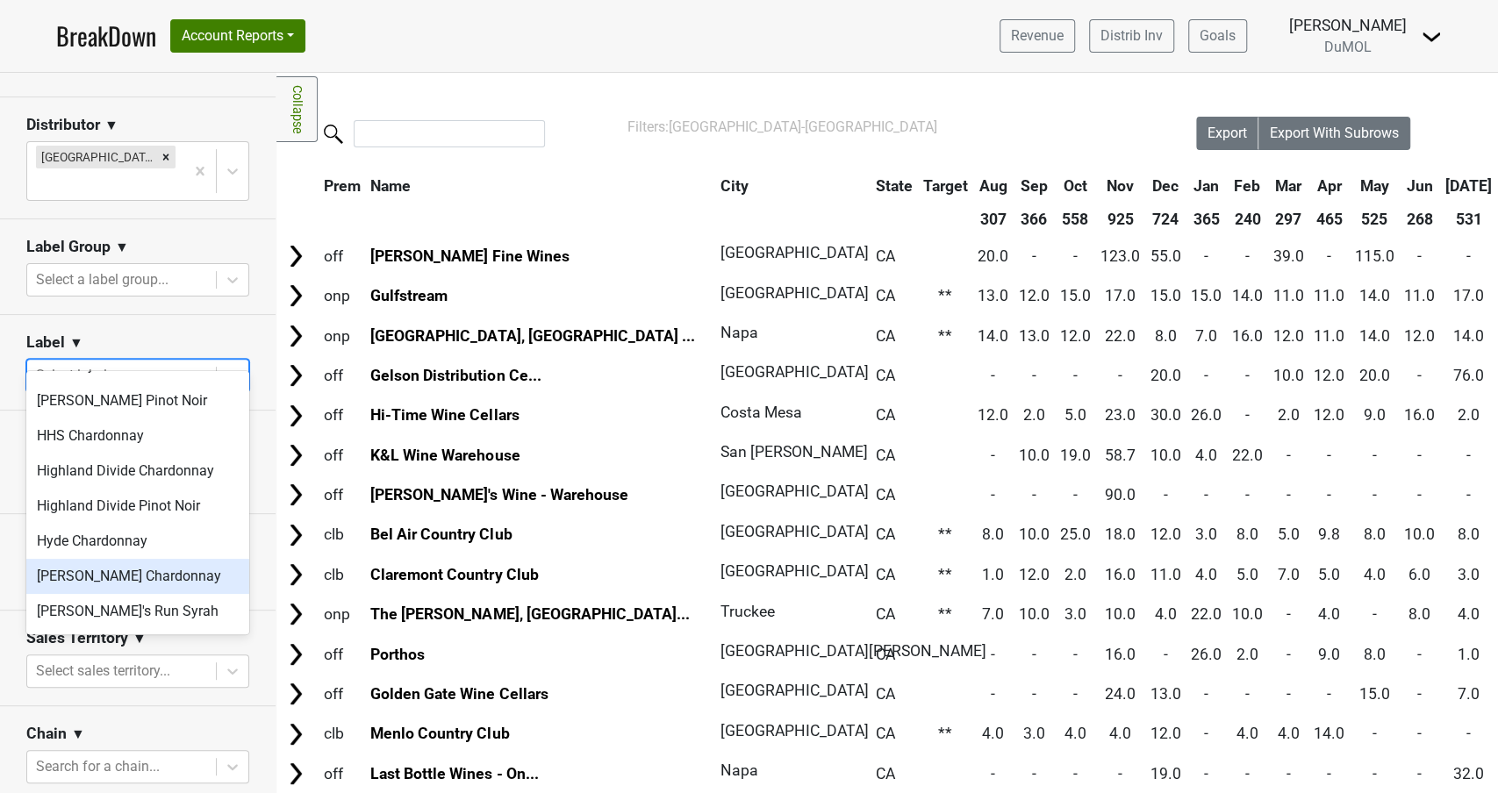
click at [155, 559] on div "Isobel Heintz Chardonnay" at bounding box center [137, 576] width 223 height 35
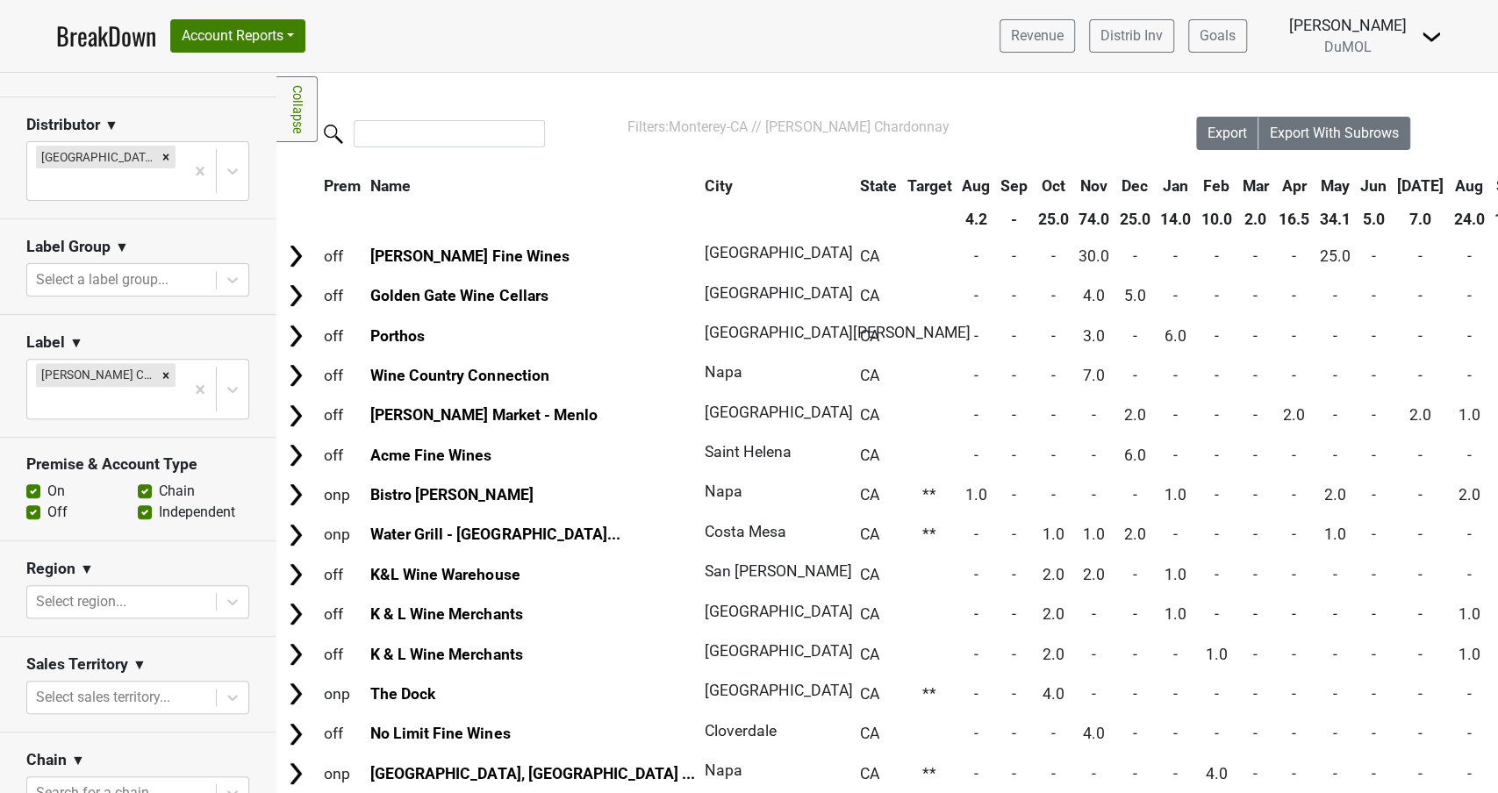
click at [47, 502] on label "Off" at bounding box center [57, 512] width 20 height 21
click at [31, 502] on input "Off" at bounding box center [33, 511] width 14 height 18
checkbox input "false"
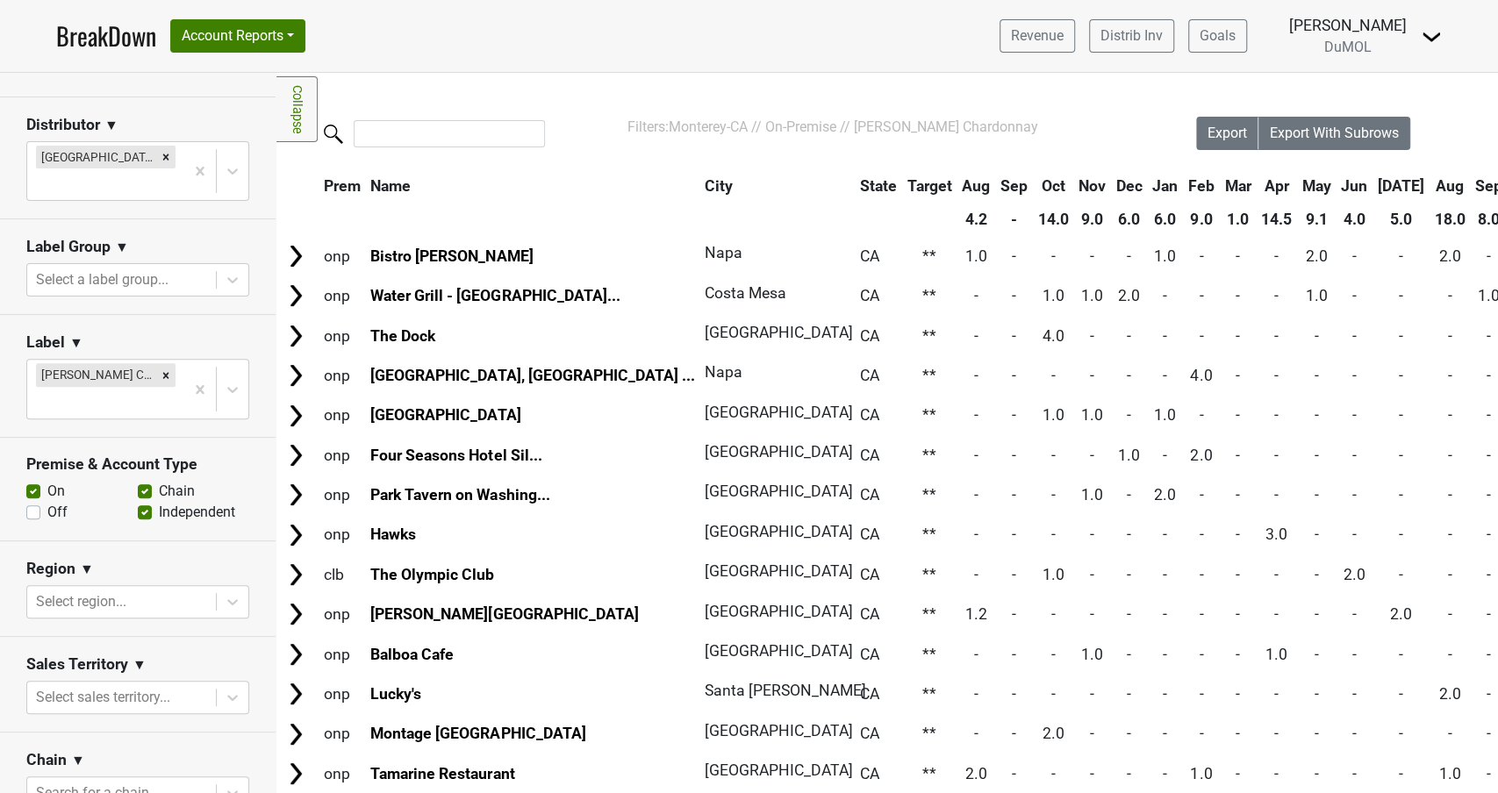
click at [1471, 185] on th "Sep" at bounding box center [1489, 186] width 36 height 32
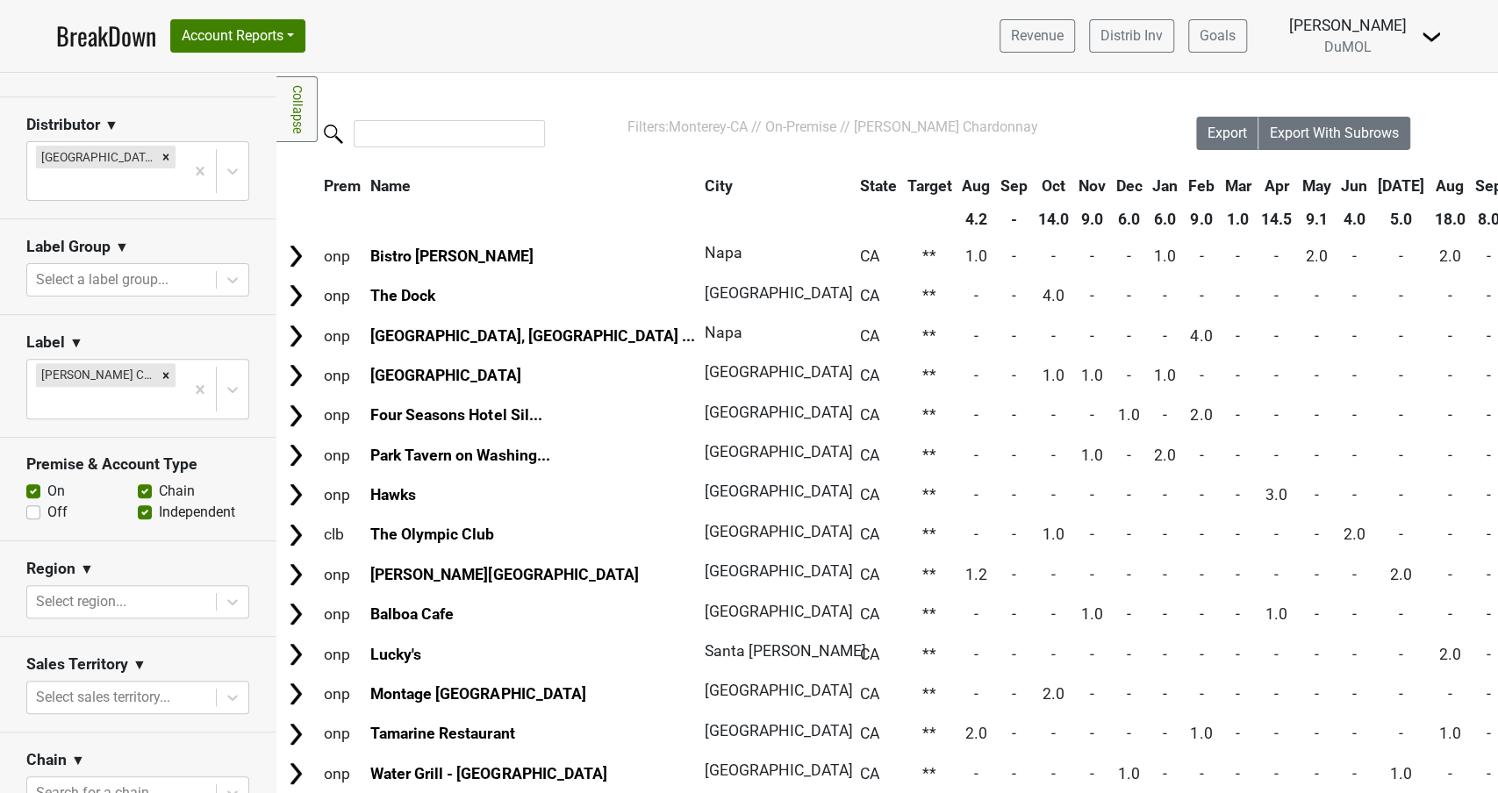
click at [1471, 185] on th "Sep" at bounding box center [1489, 186] width 36 height 32
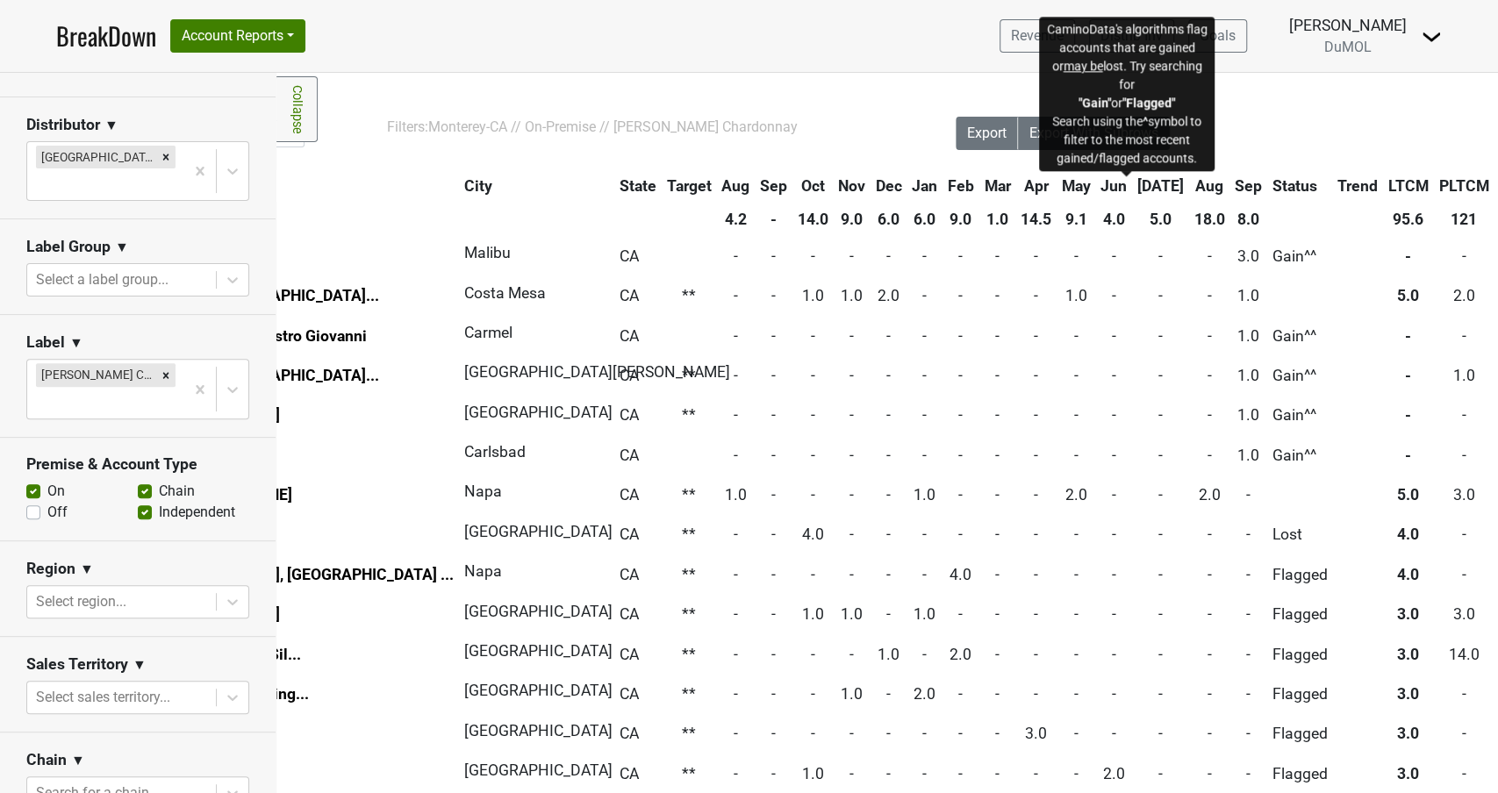
scroll to position [0, 247]
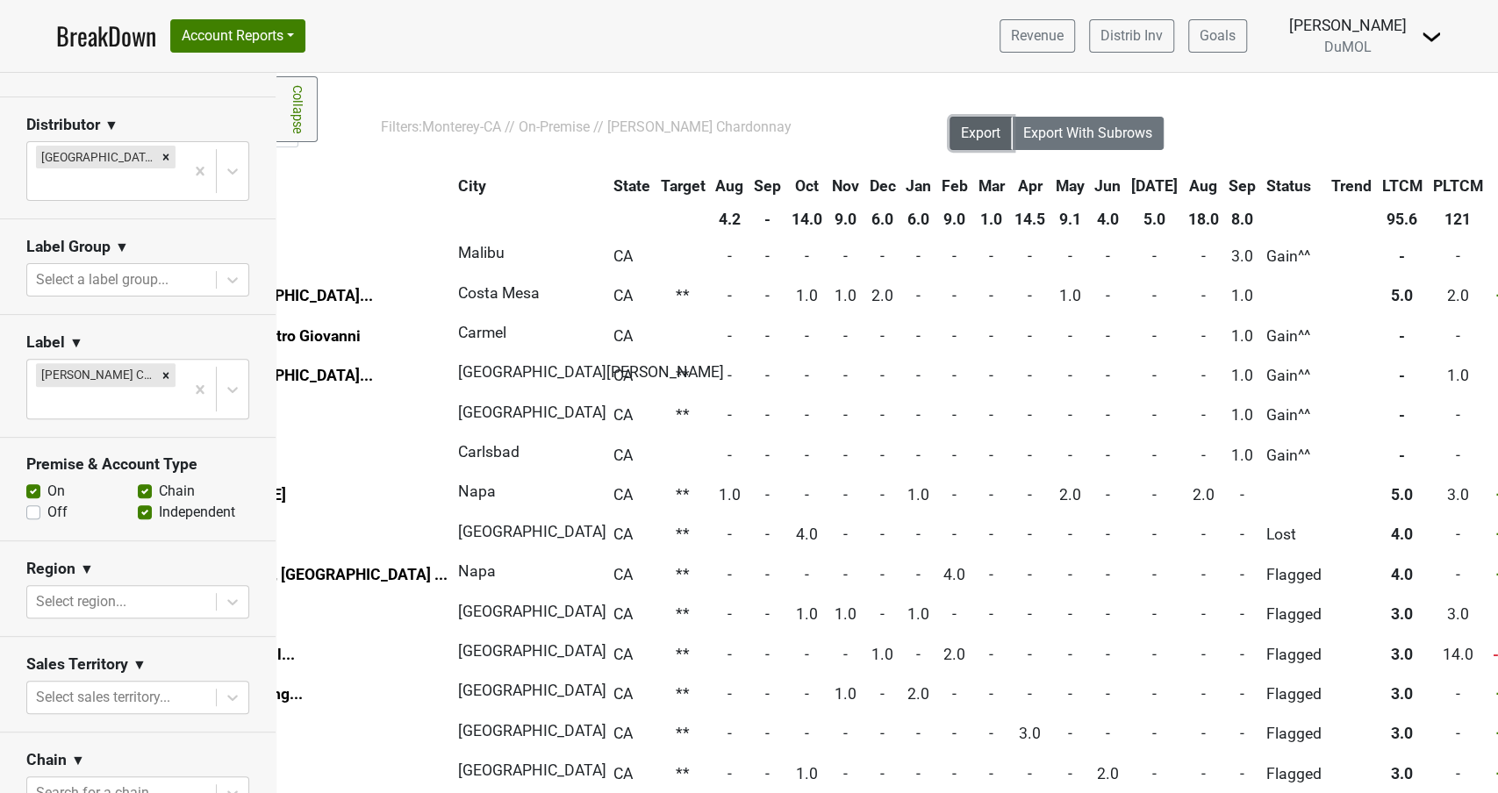
click at [982, 134] on span "Export" at bounding box center [980, 133] width 39 height 17
click at [977, 132] on span "Export" at bounding box center [980, 133] width 39 height 17
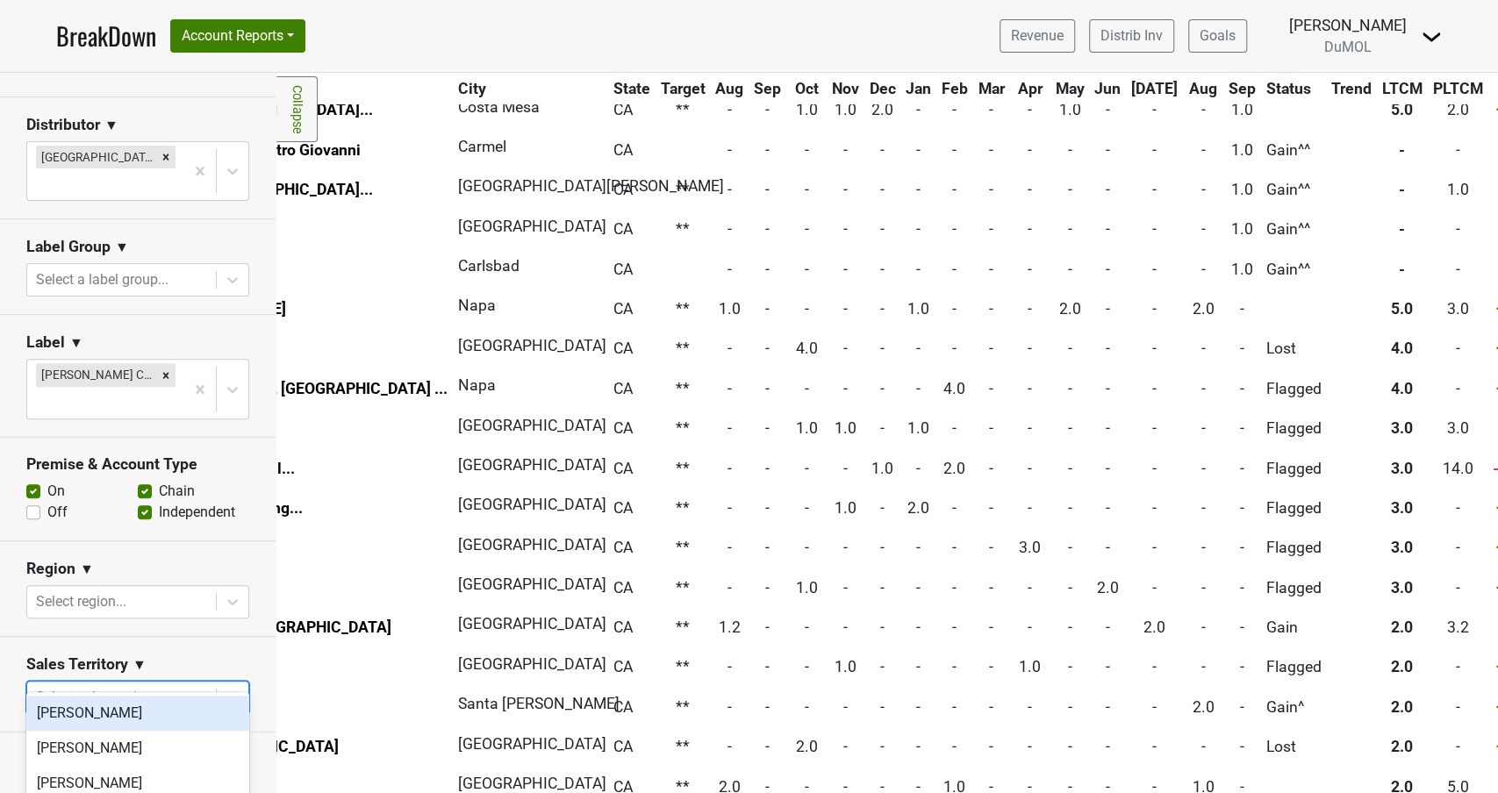
scroll to position [47, 0]
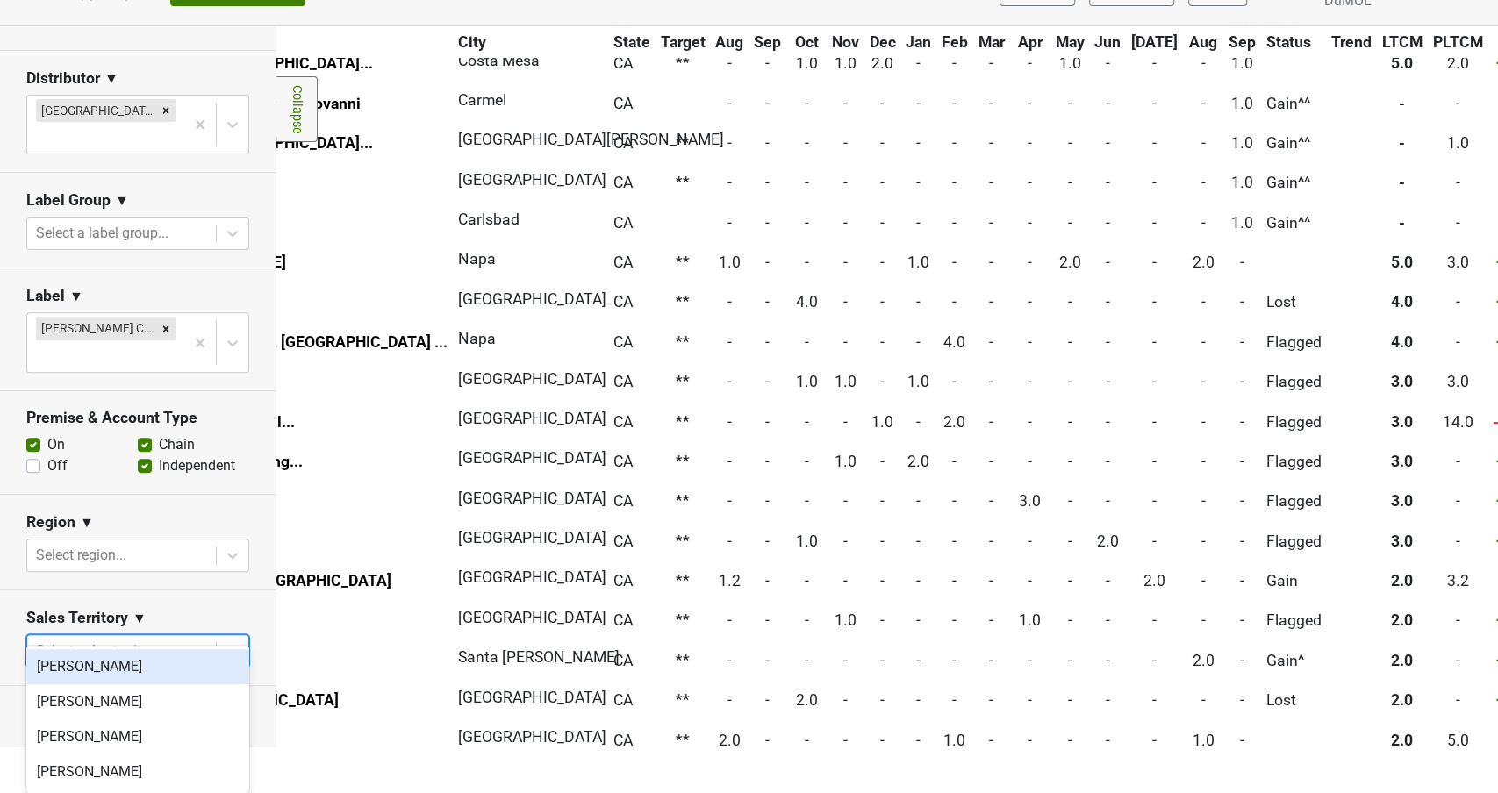
click at [199, 669] on body "BreakDown Account Reports SuperRanker Map Award Progress Chain Compliance CRM N…" at bounding box center [749, 349] width 1498 height 793
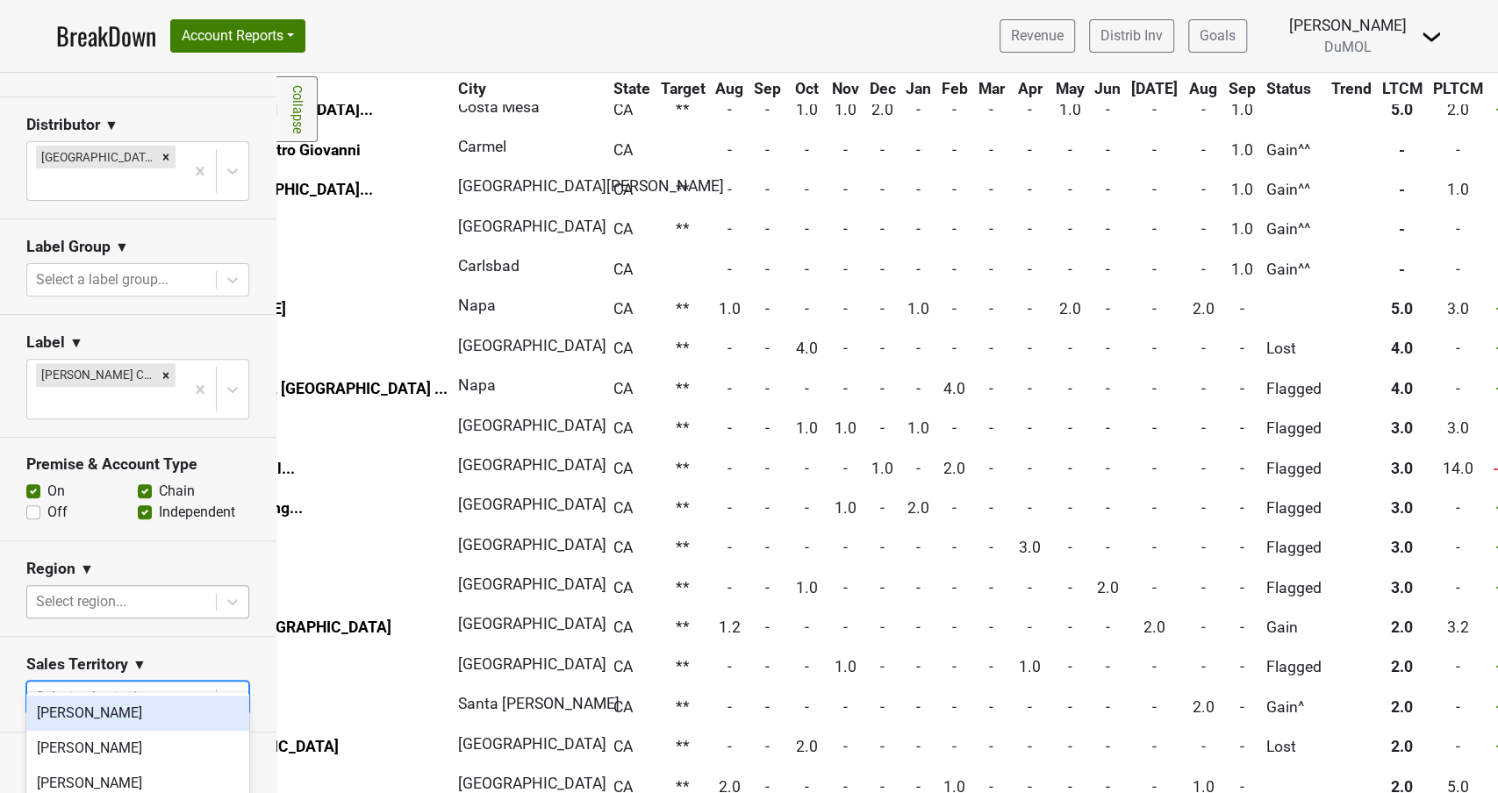
click at [197, 572] on div "Reset filters Purchased Within Last... 25 month(s) ago Sep '25 Nonbuy For Last.…" at bounding box center [138, 468] width 276 height 1352
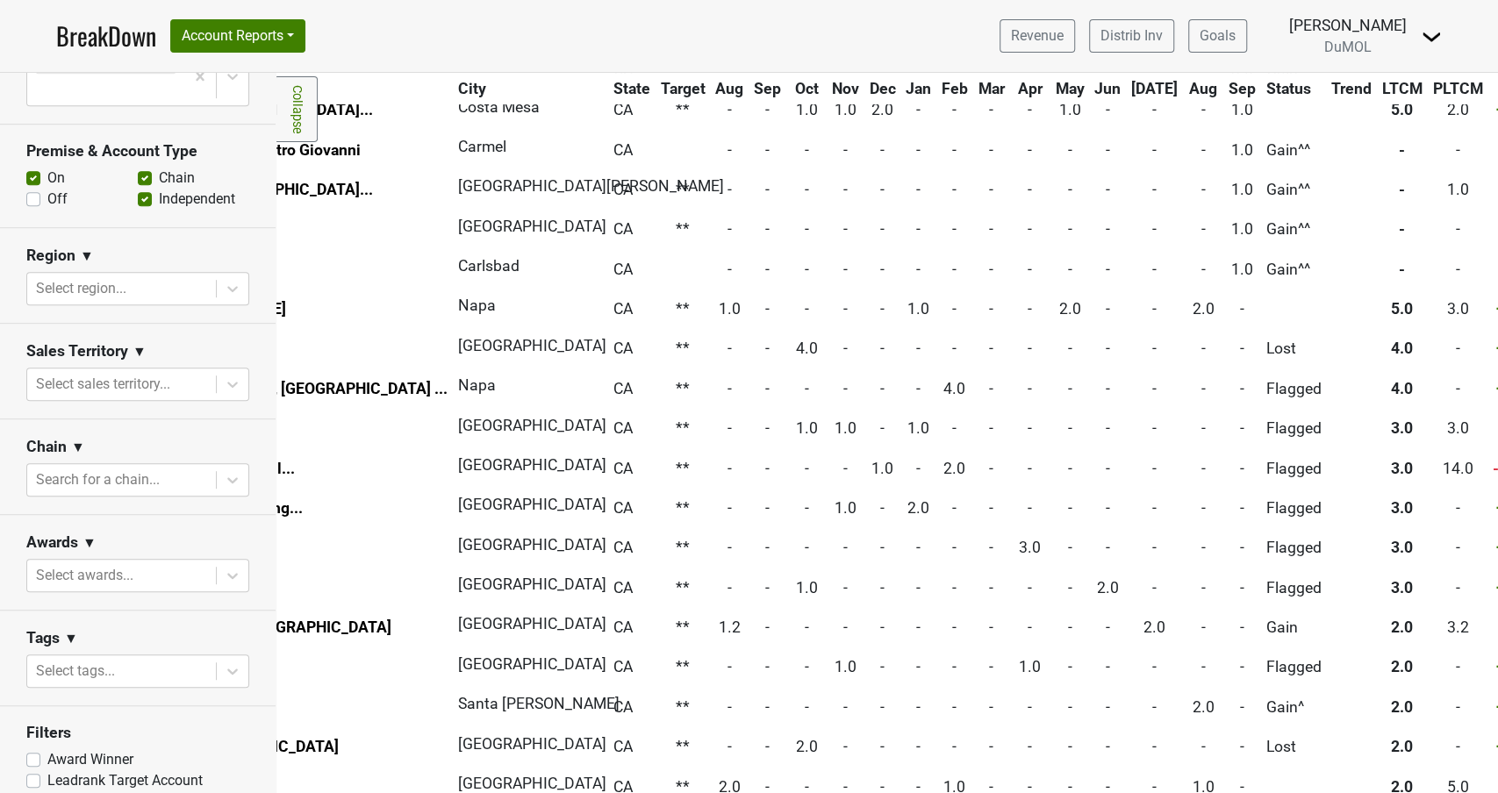
scroll to position [602, 0]
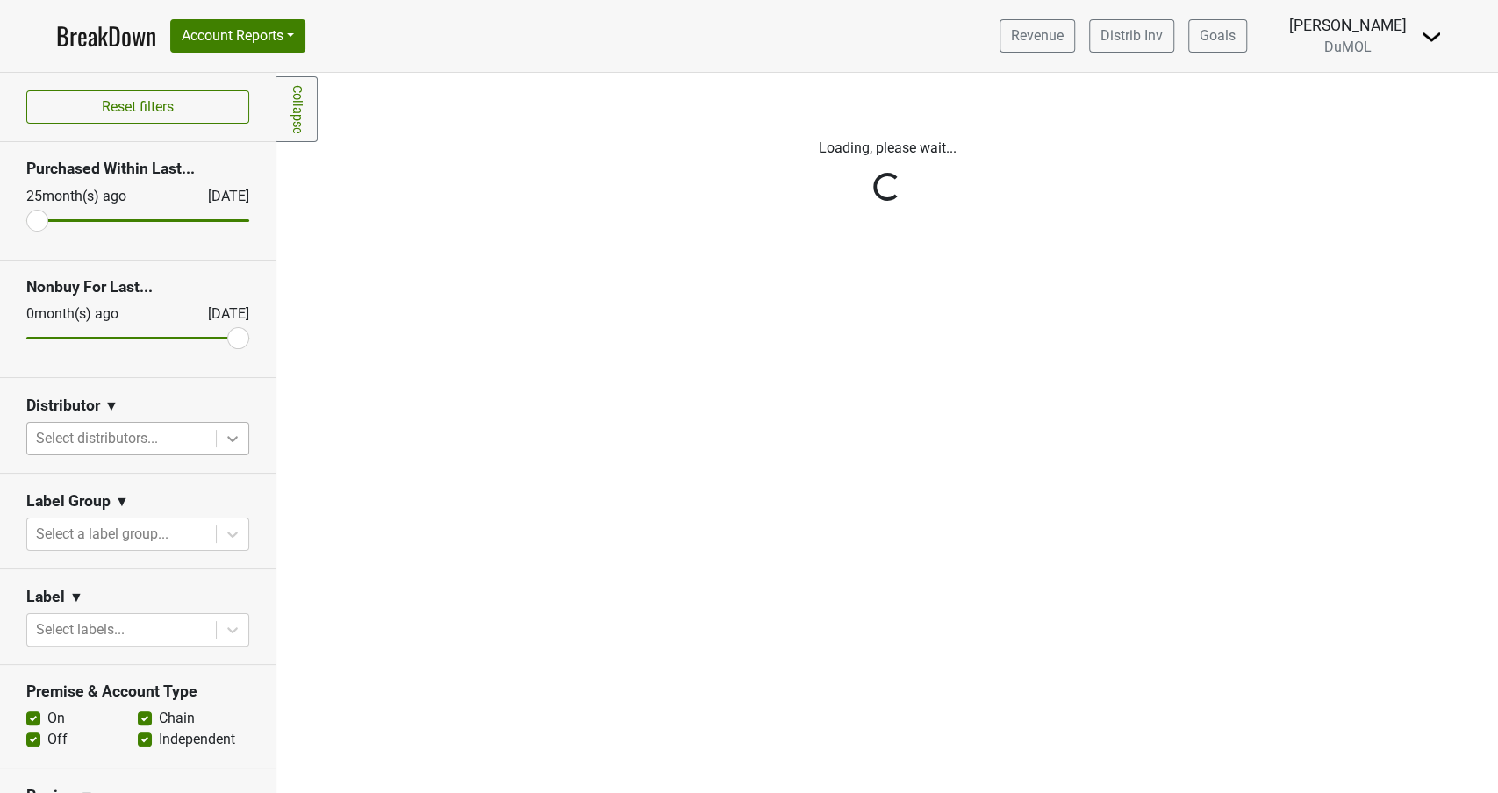
click at [230, 437] on icon at bounding box center [232, 439] width 11 height 6
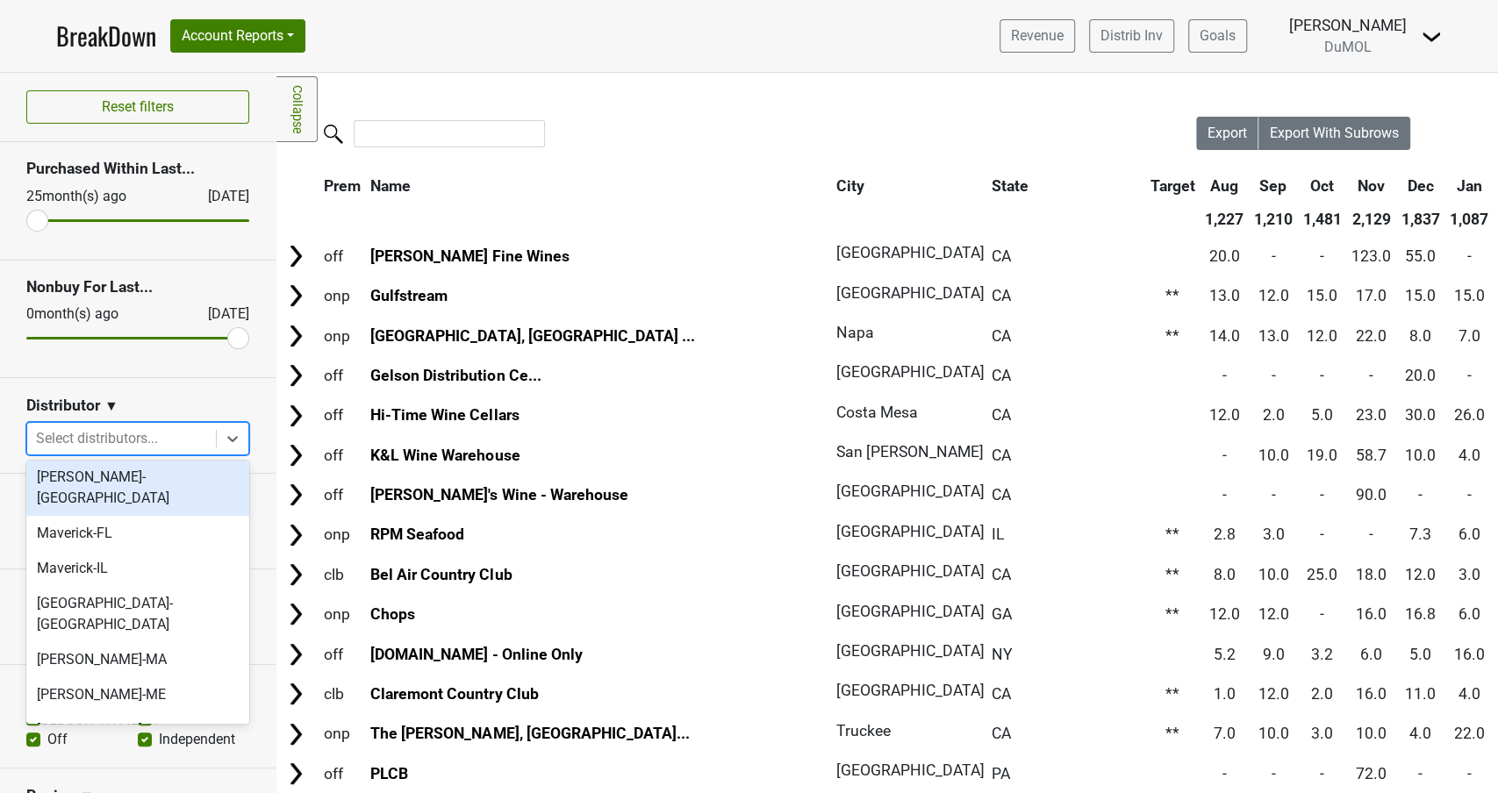
scroll to position [846, 0]
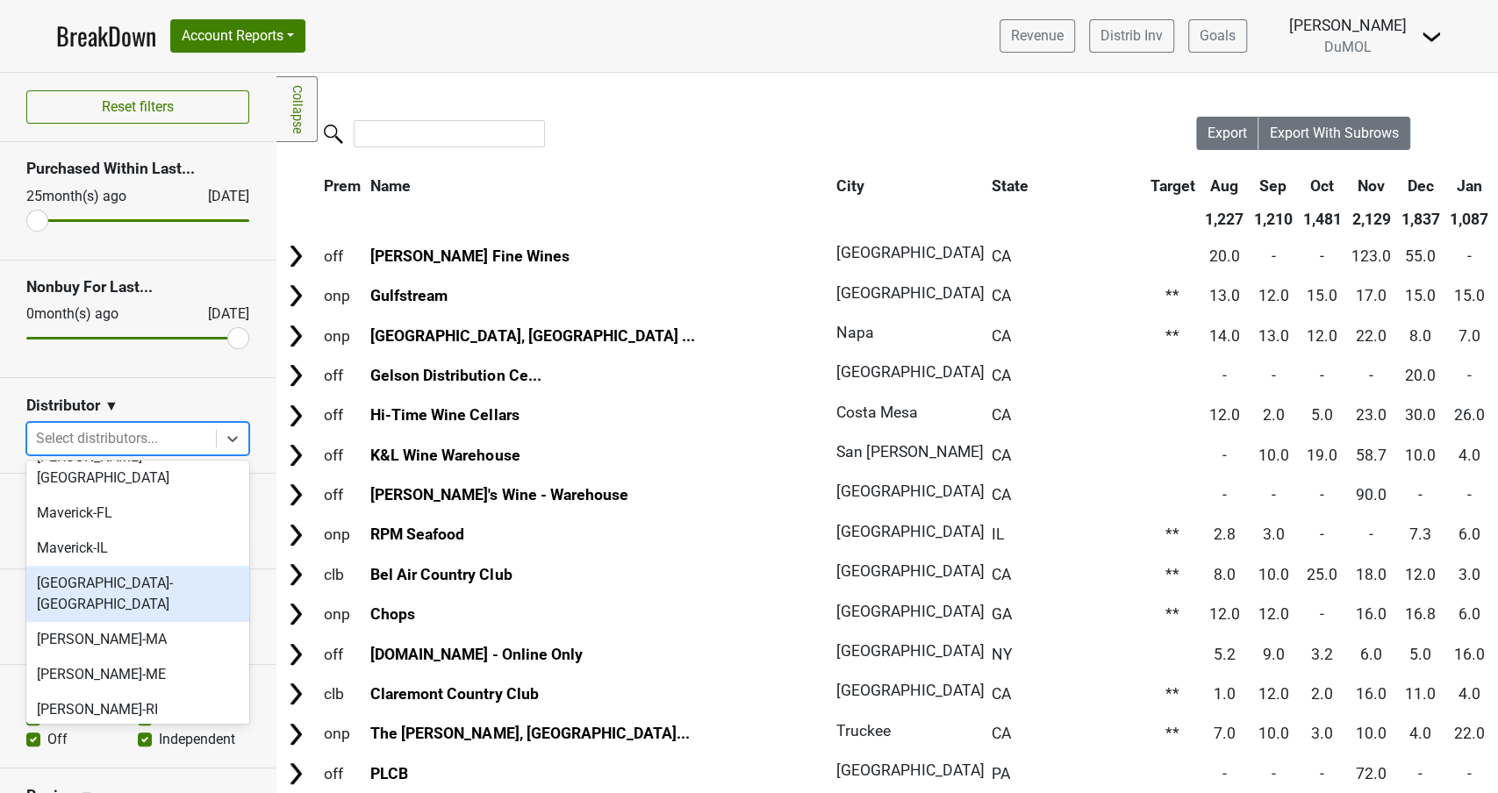
click at [81, 566] on div "Monterey-CA" at bounding box center [137, 594] width 223 height 56
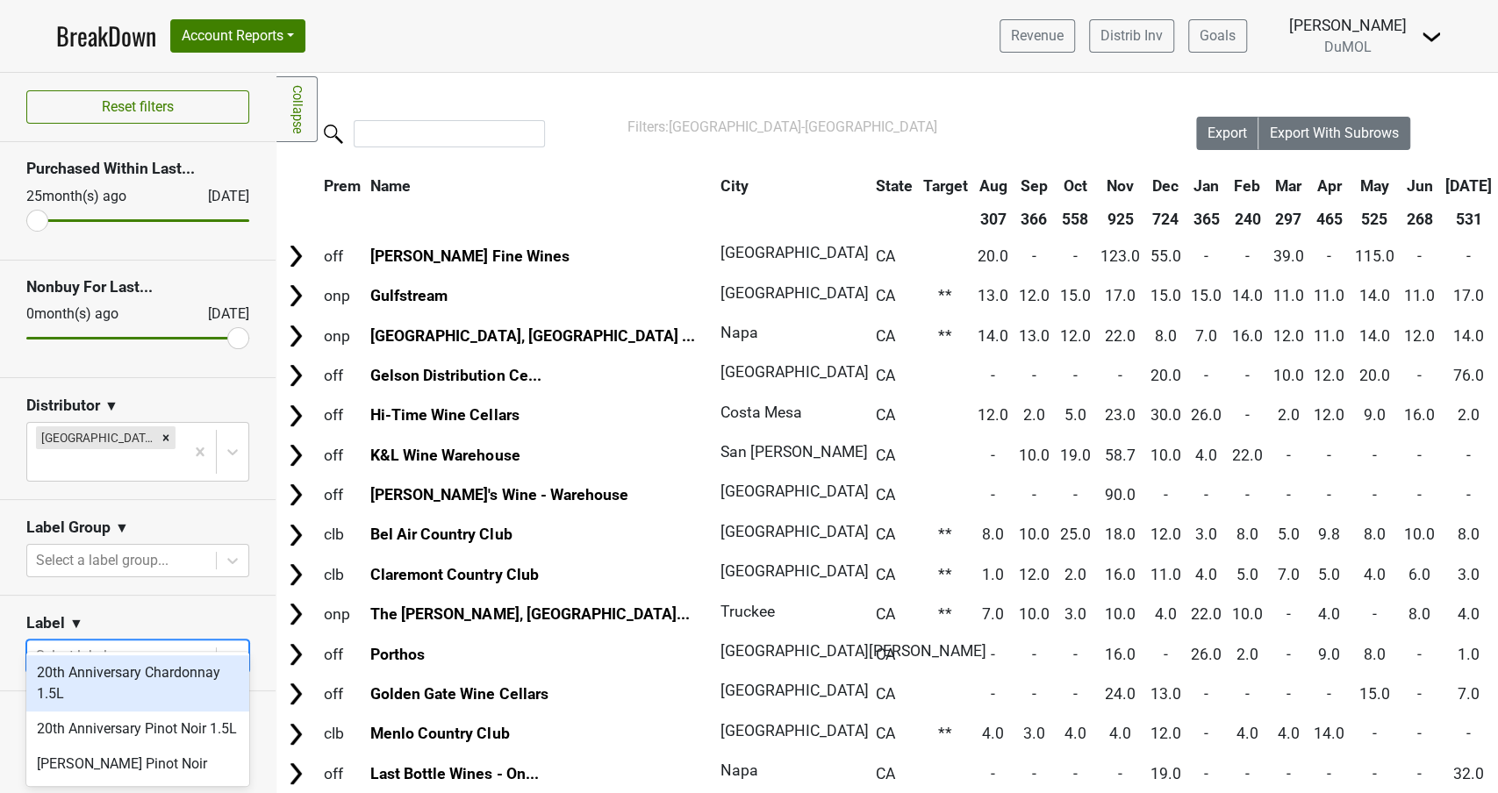
click at [185, 644] on div at bounding box center [121, 656] width 171 height 25
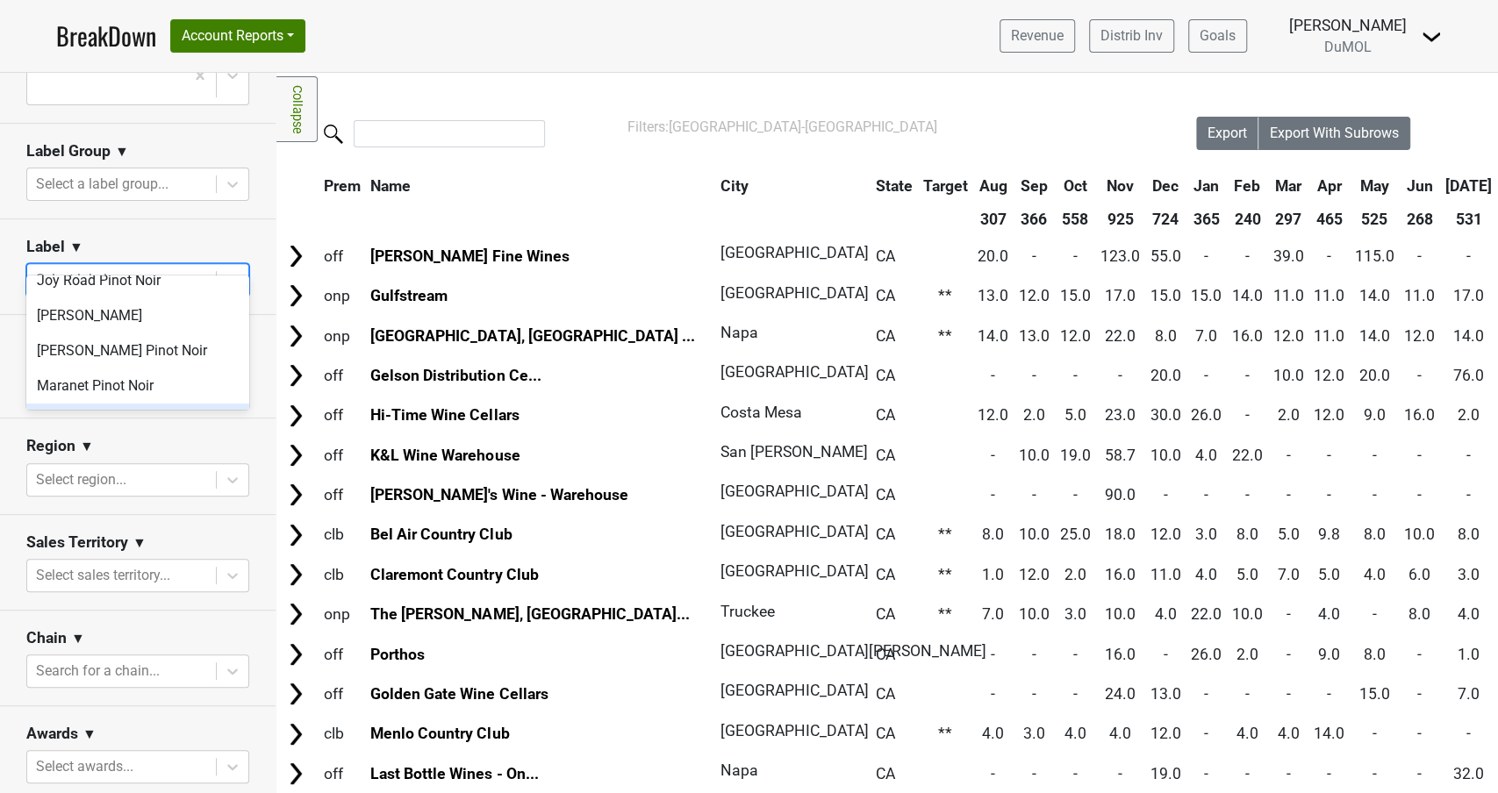
scroll to position [826, 0]
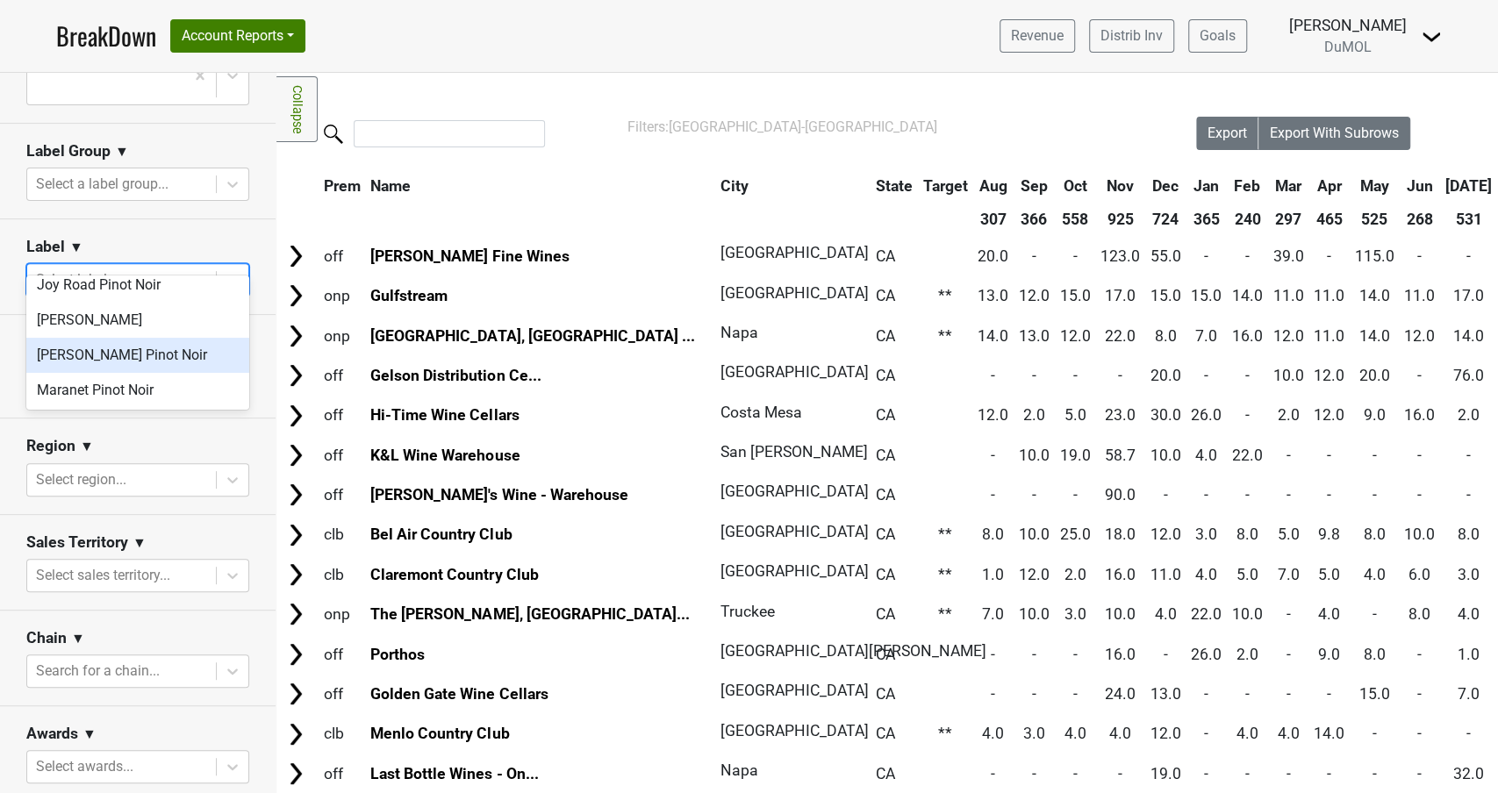
click at [139, 338] on div "MacIntyre Pinot Noir" at bounding box center [137, 355] width 223 height 35
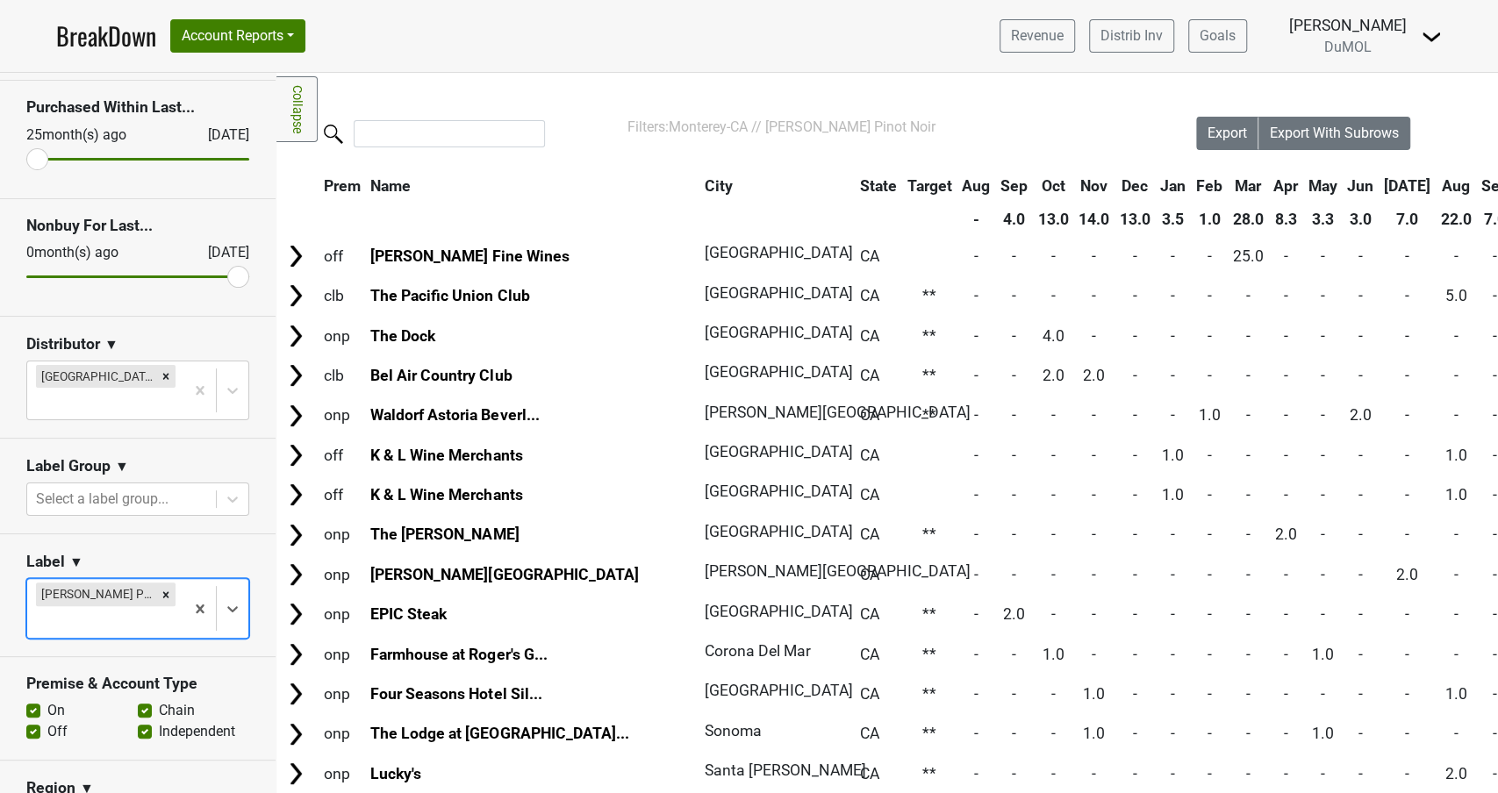
scroll to position [0, 0]
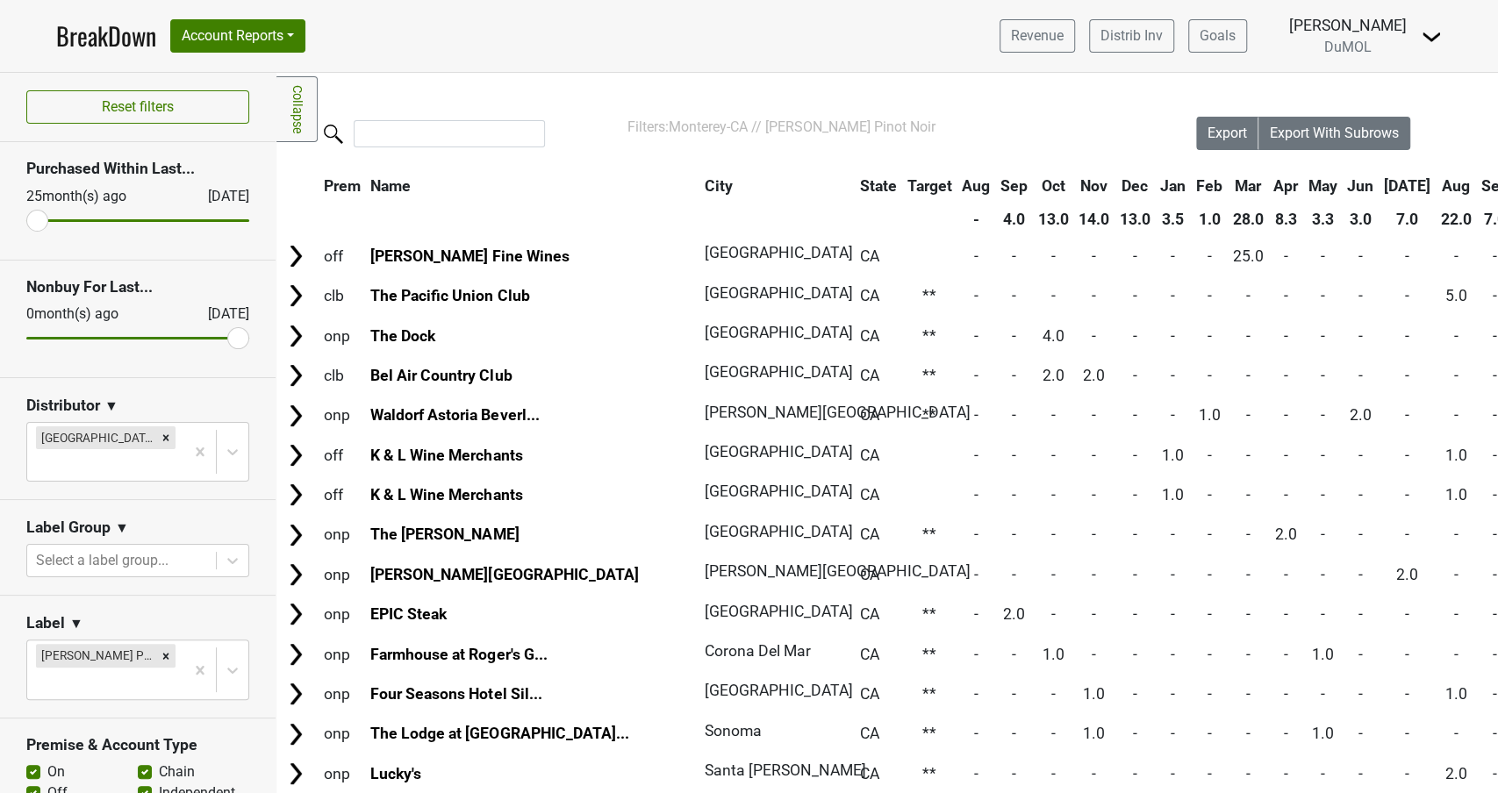
click at [40, 783] on div "Off" at bounding box center [81, 793] width 111 height 21
click at [47, 783] on label "Off" at bounding box center [57, 793] width 20 height 21
click at [37, 783] on input "Off" at bounding box center [33, 792] width 14 height 18
checkbox input "false"
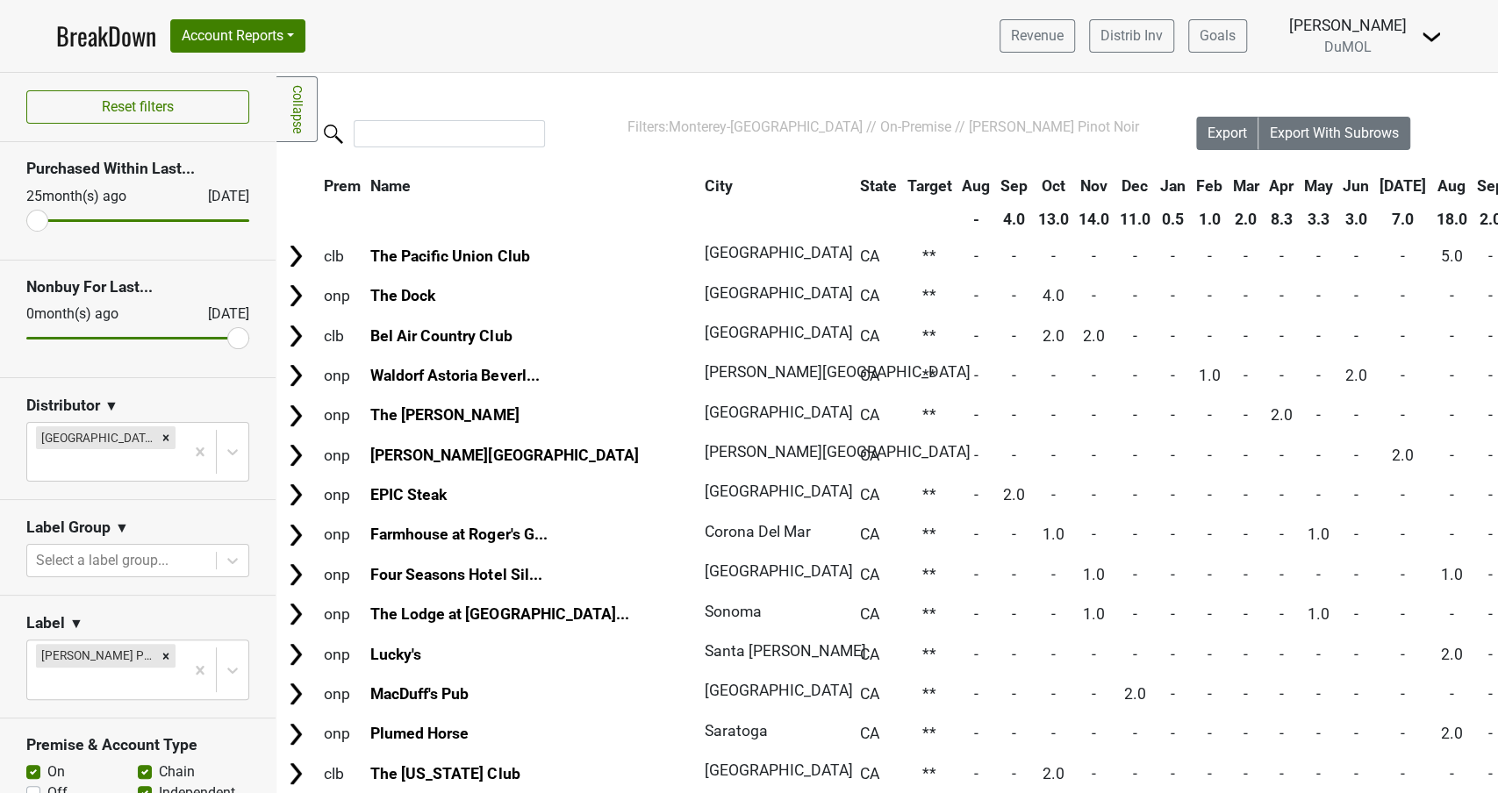
click at [1472, 183] on th "Sep" at bounding box center [1490, 186] width 36 height 32
click at [47, 762] on label "On" at bounding box center [56, 772] width 18 height 21
click at [32, 762] on input "On" at bounding box center [33, 771] width 14 height 18
checkbox input "false"
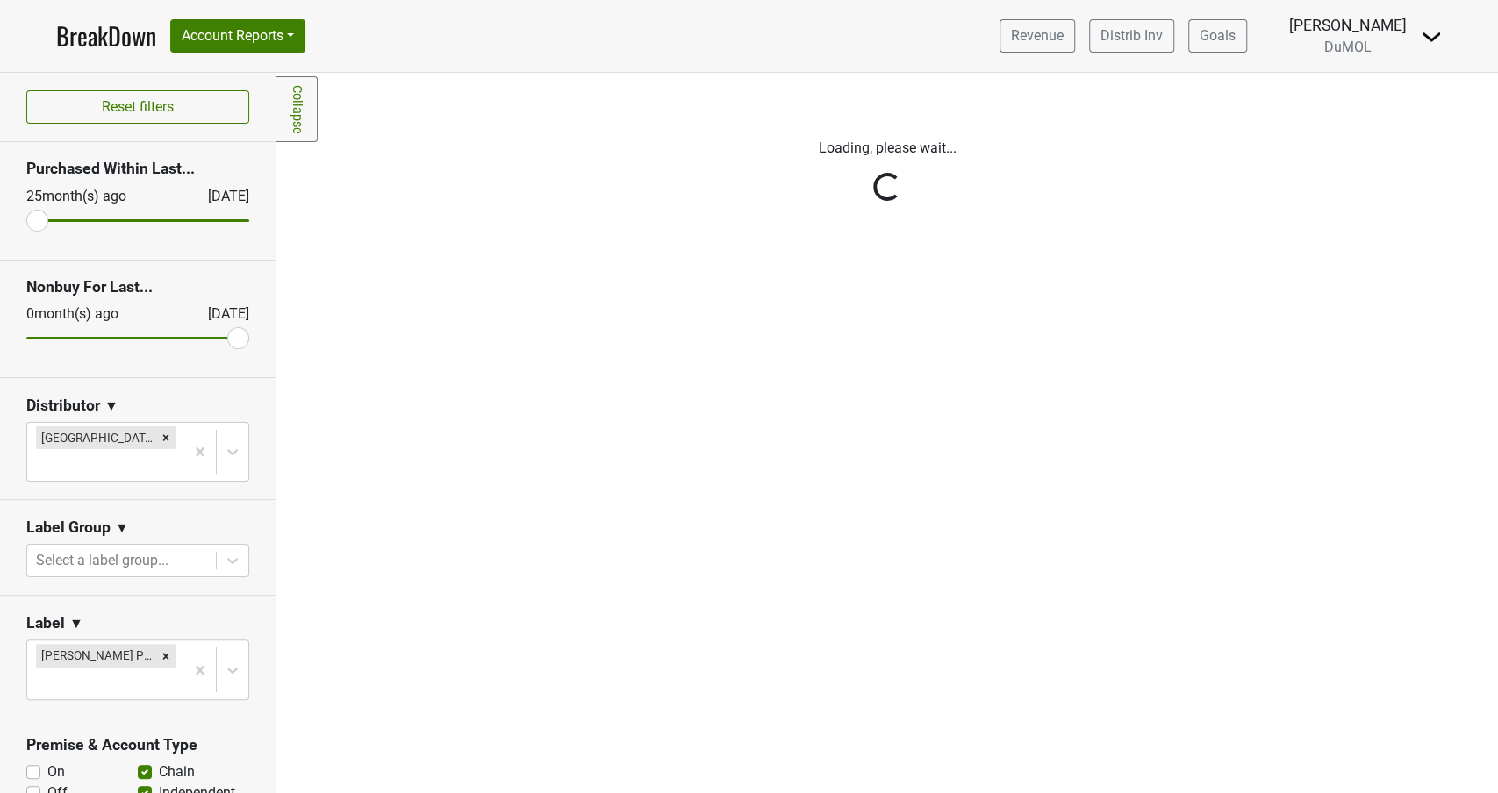
click at [37, 760] on div "Reset filters Purchased Within Last... 25 month(s) ago Sep '25 Nonbuy For Last.…" at bounding box center [138, 433] width 276 height 720
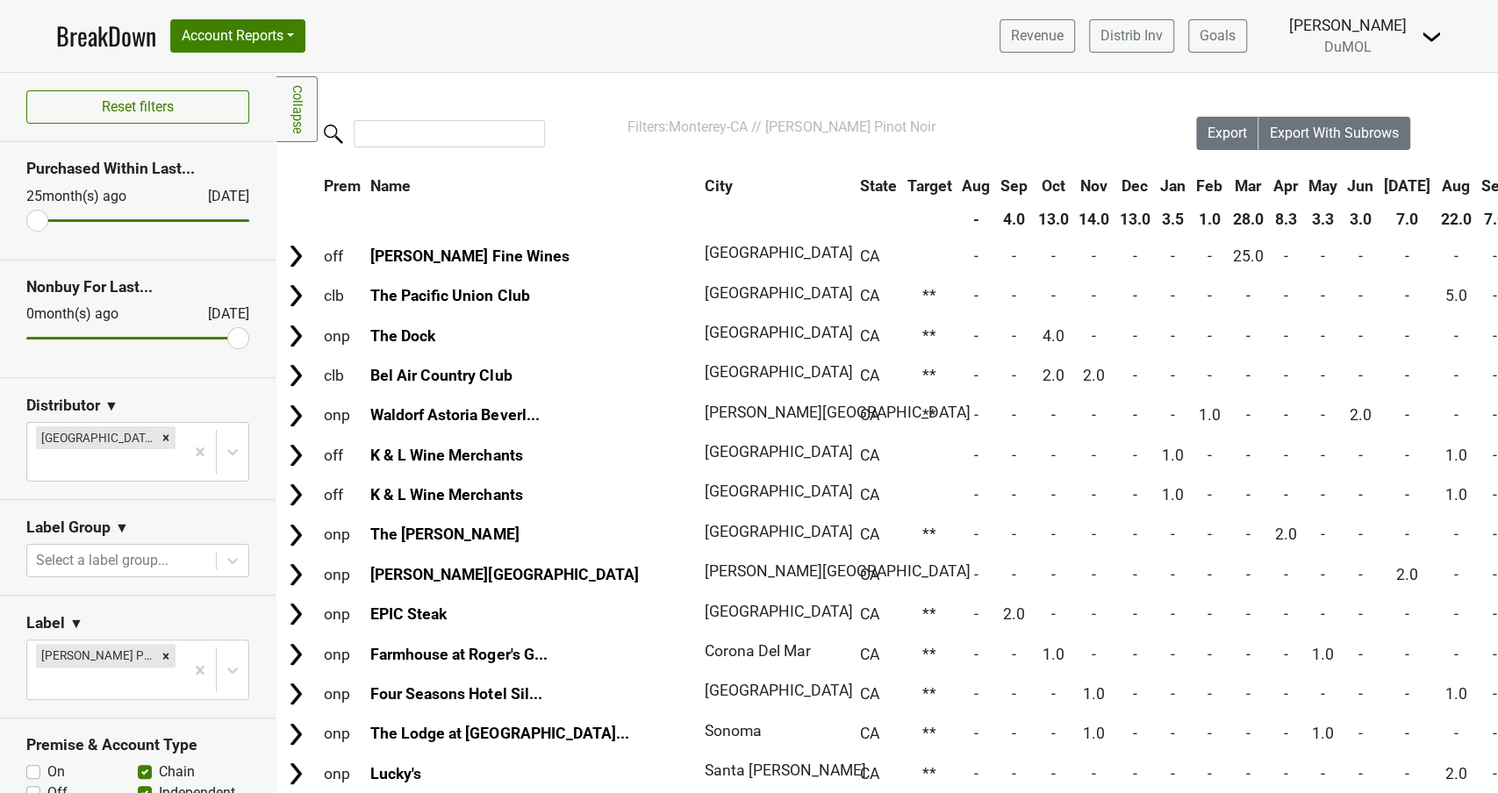
click at [47, 783] on label "Off" at bounding box center [57, 793] width 20 height 21
click at [37, 783] on input "Off" at bounding box center [33, 792] width 14 height 18
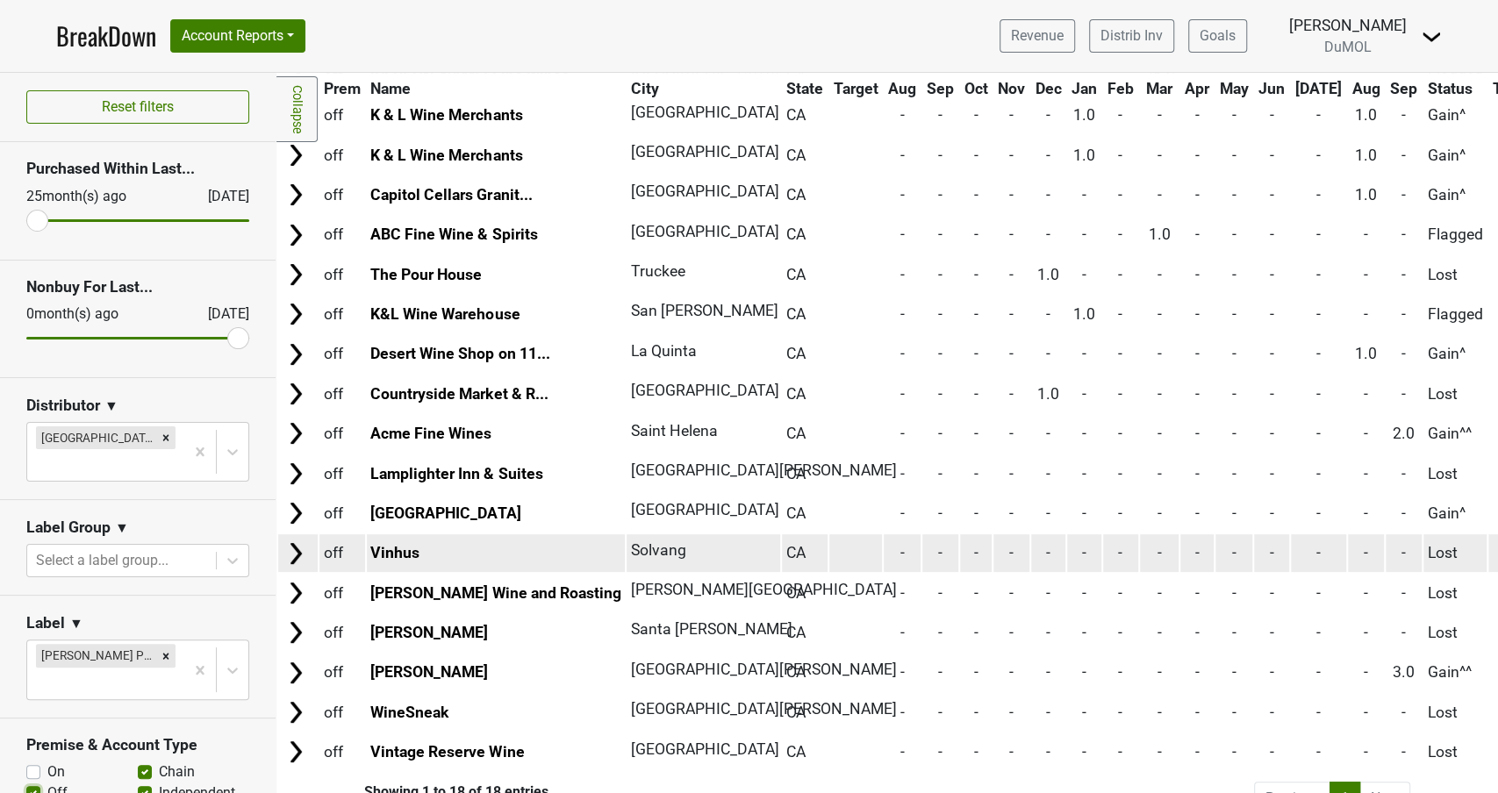
scroll to position [221, 0]
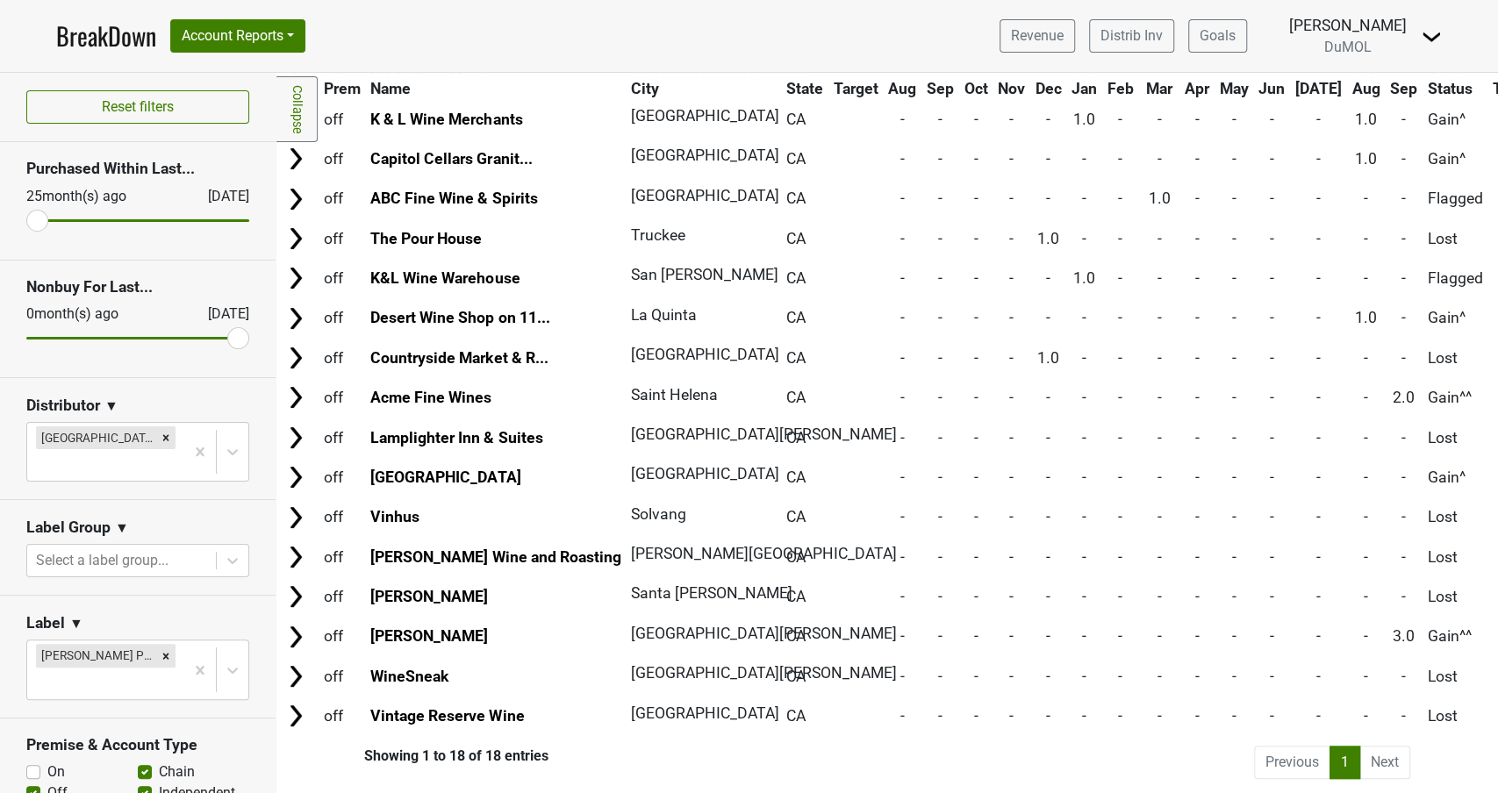
click at [1386, 761] on li "Next" at bounding box center [1385, 762] width 50 height 33
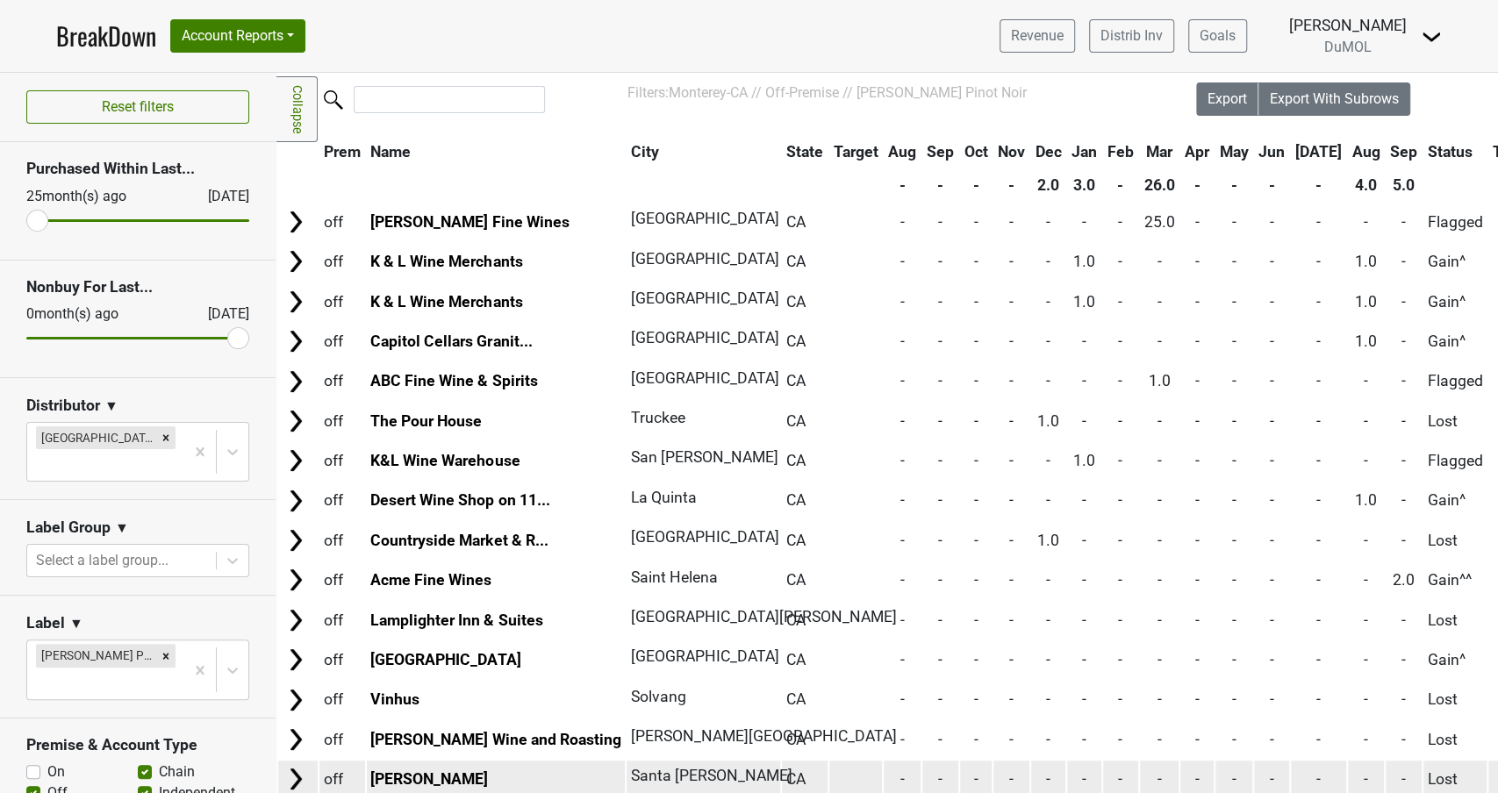
scroll to position [0, 0]
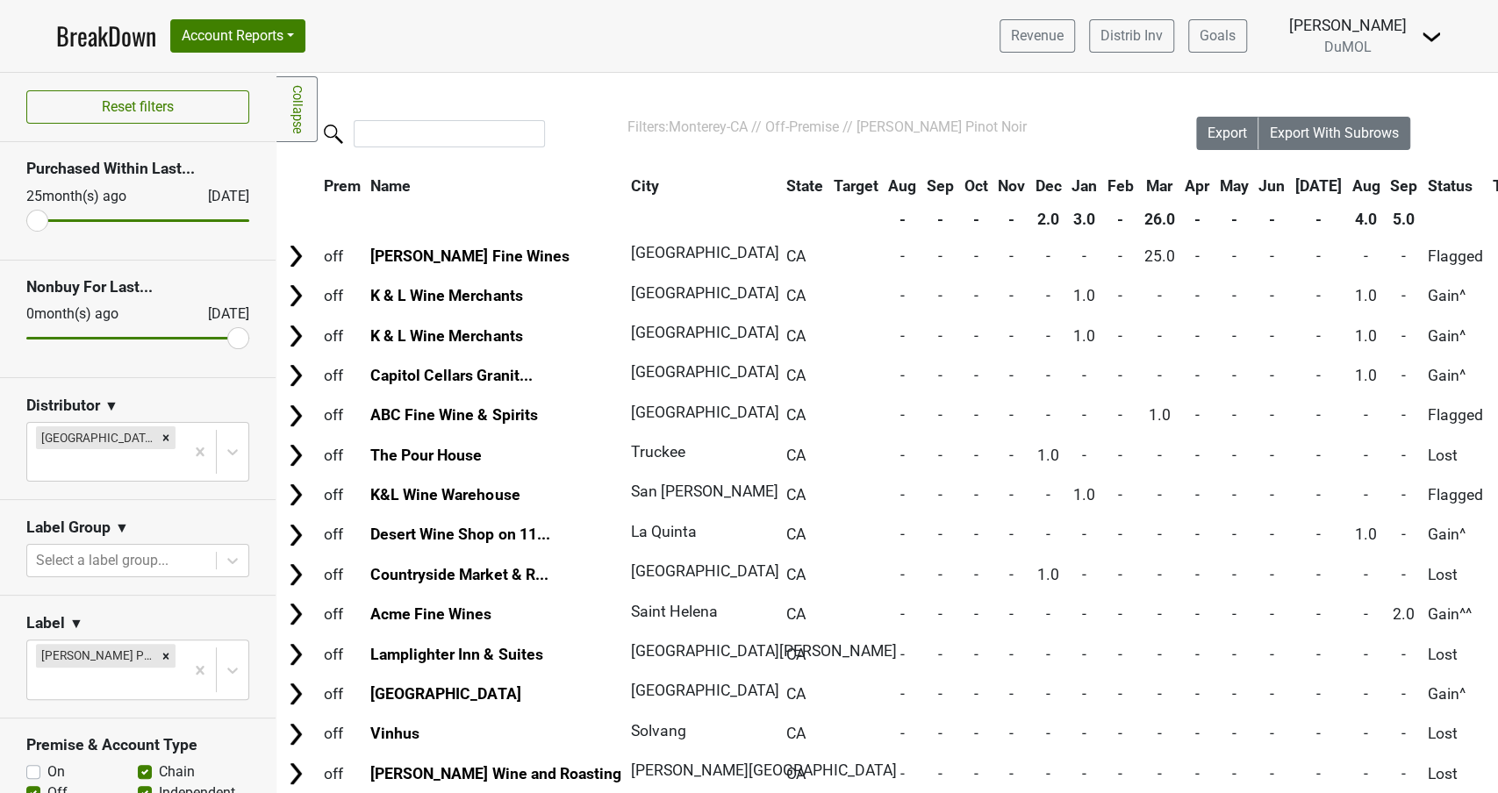
click at [47, 783] on label "Off" at bounding box center [57, 793] width 20 height 21
click at [37, 783] on input "Off" at bounding box center [33, 792] width 14 height 18
checkbox input "false"
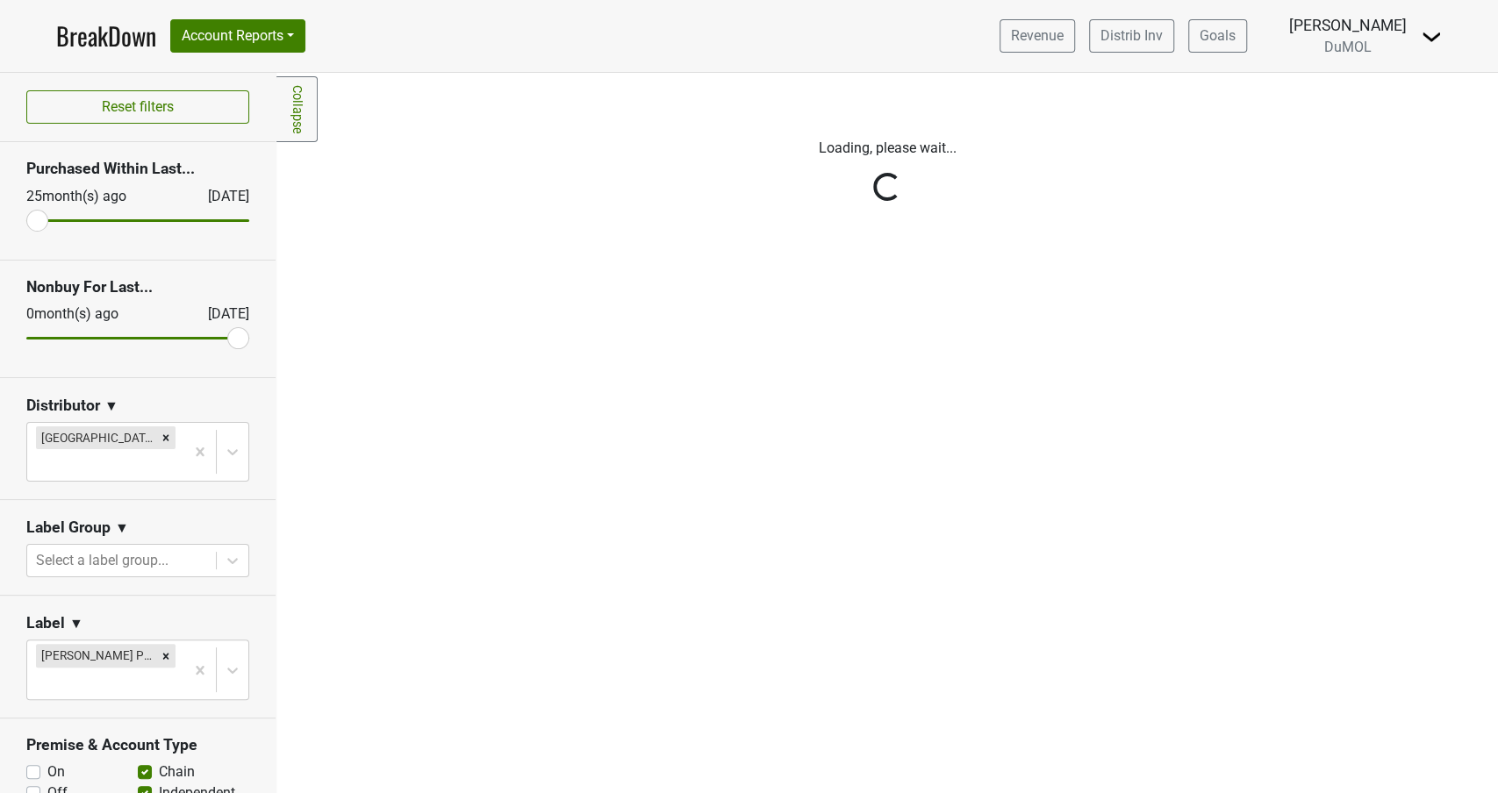
click at [47, 762] on label "On" at bounding box center [56, 772] width 18 height 21
click at [34, 762] on input "On" at bounding box center [33, 771] width 14 height 18
checkbox input "true"
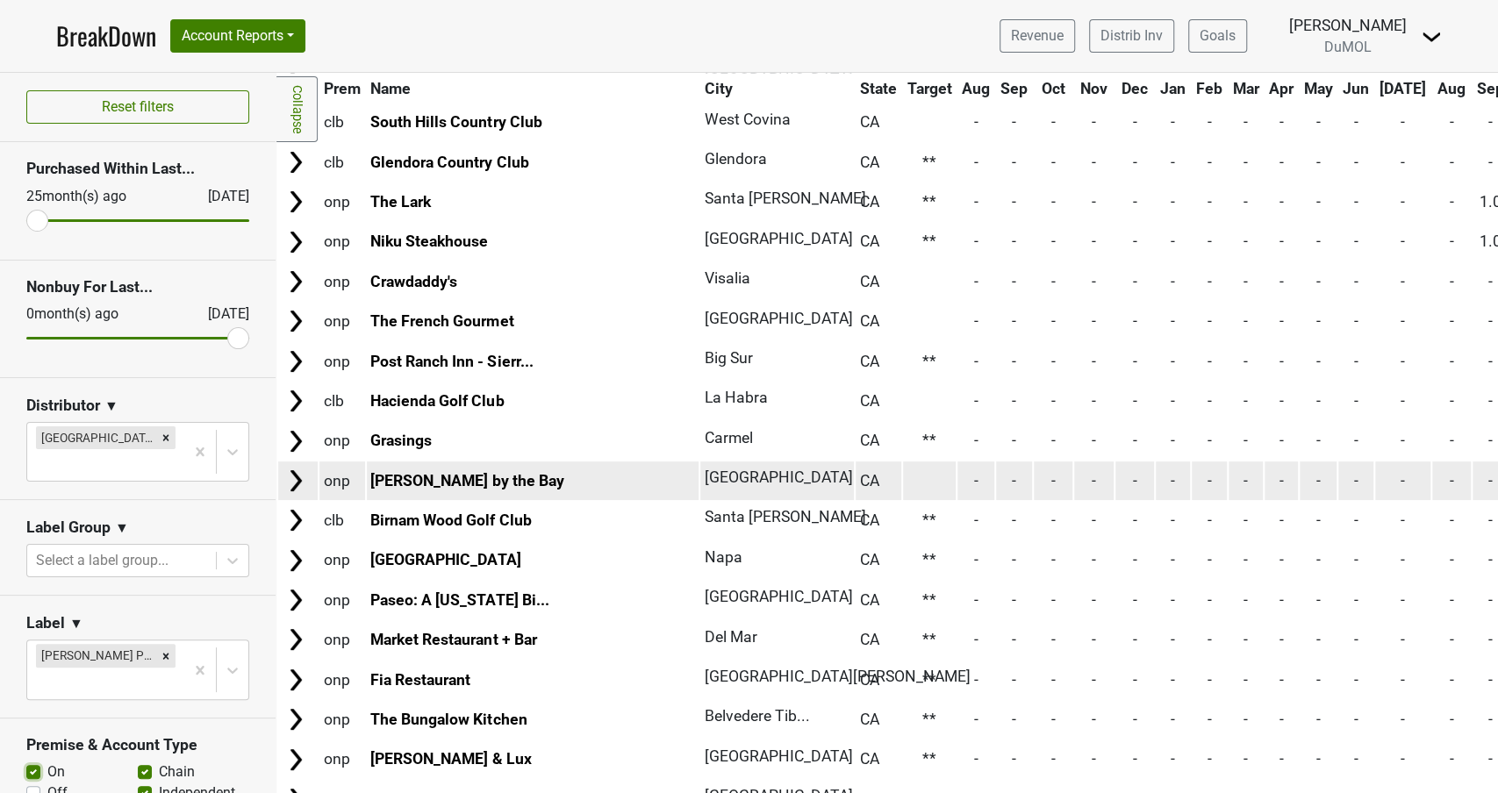
scroll to position [5392, 0]
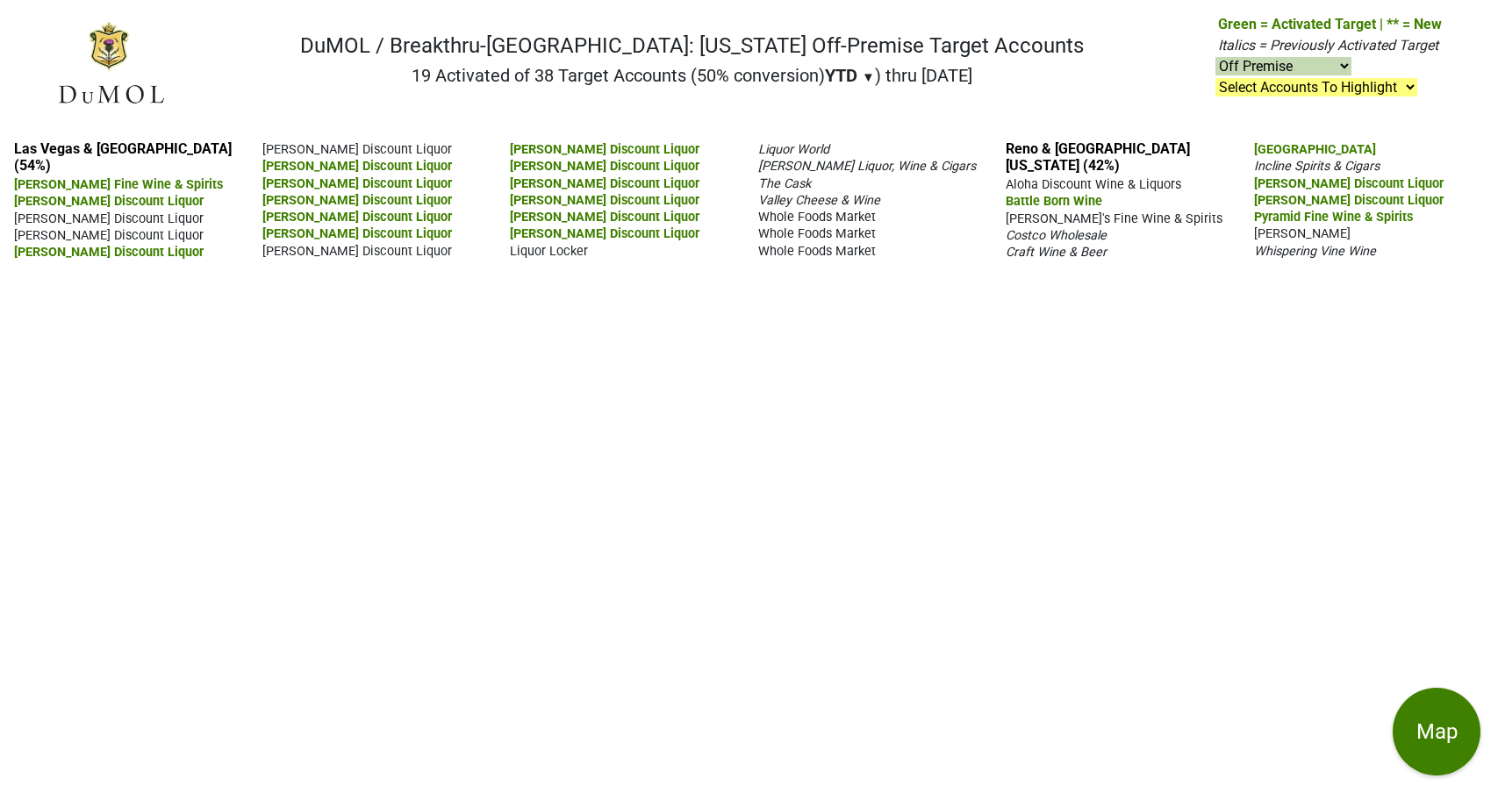
select select "off"
